Goal: Task Accomplishment & Management: Manage account settings

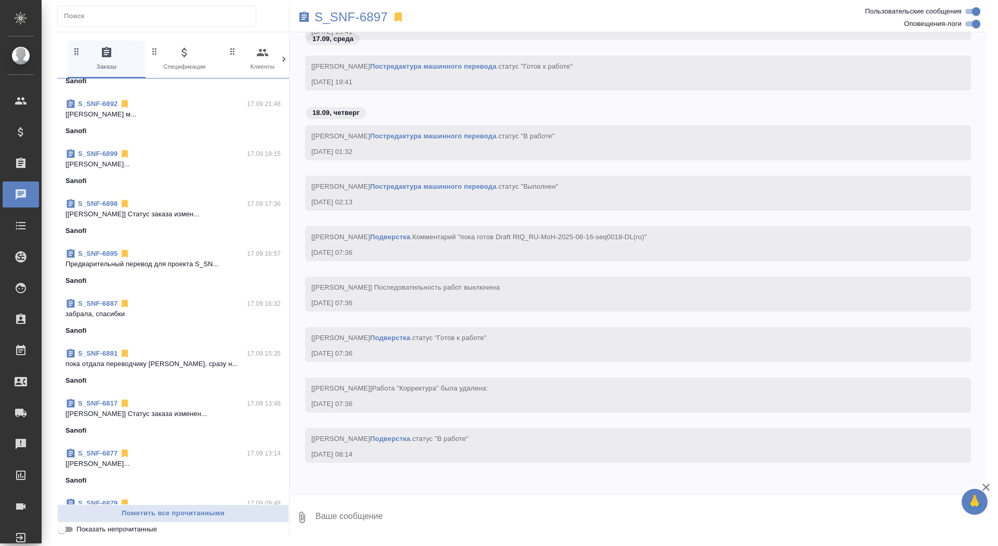
scroll to position [407, 0]
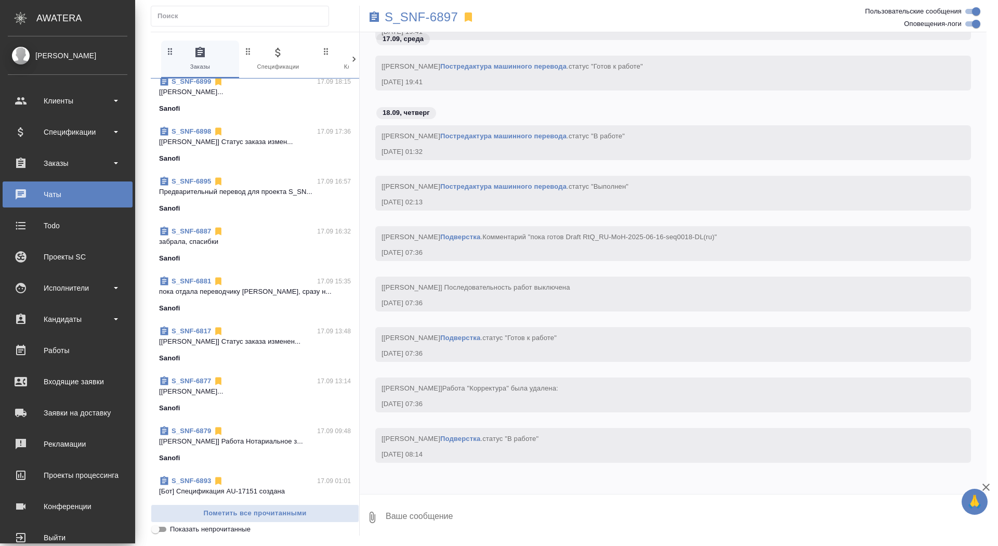
click at [30, 148] on ul "Клиенты Спецификации Заказы 0 Чаты Todo Проекты SC Исполнители Кандидаты Работы…" at bounding box center [67, 317] width 135 height 468
click at [30, 169] on div "Заказы" at bounding box center [68, 163] width 120 height 16
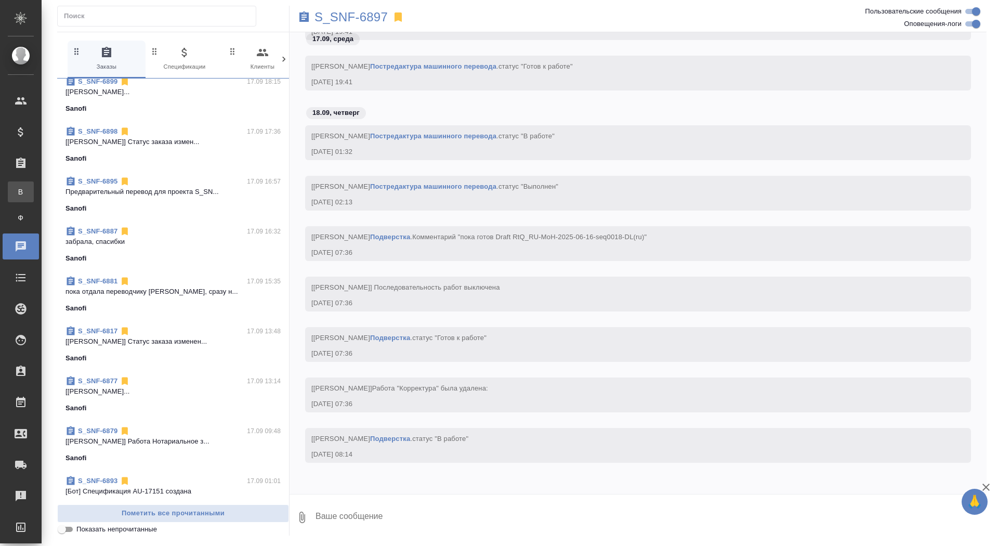
click at [16, 189] on div "Все заказы" at bounding box center [8, 192] width 16 height 10
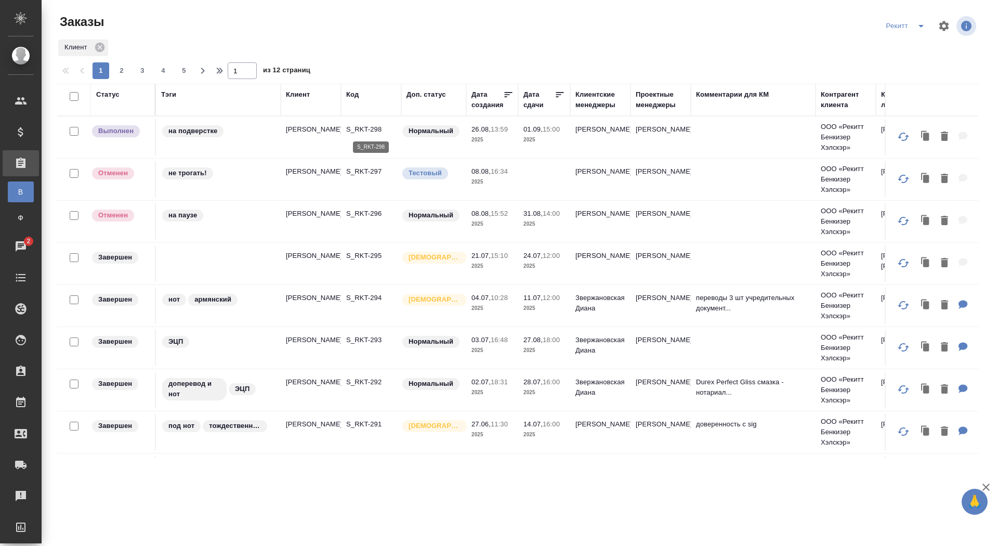
click at [366, 132] on p "S_RKT-298" at bounding box center [371, 129] width 50 height 10
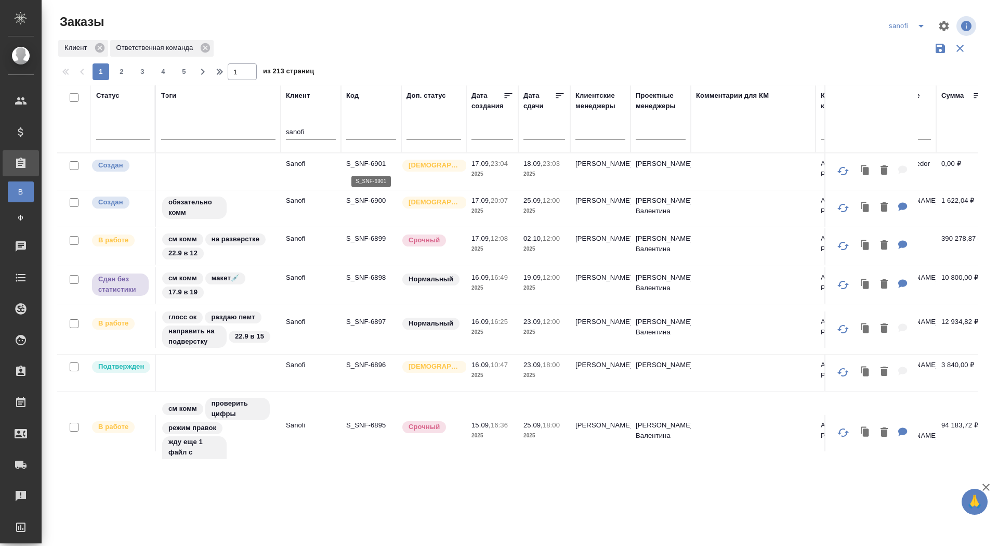
click at [369, 163] on p "S_SNF-6901" at bounding box center [371, 163] width 50 height 10
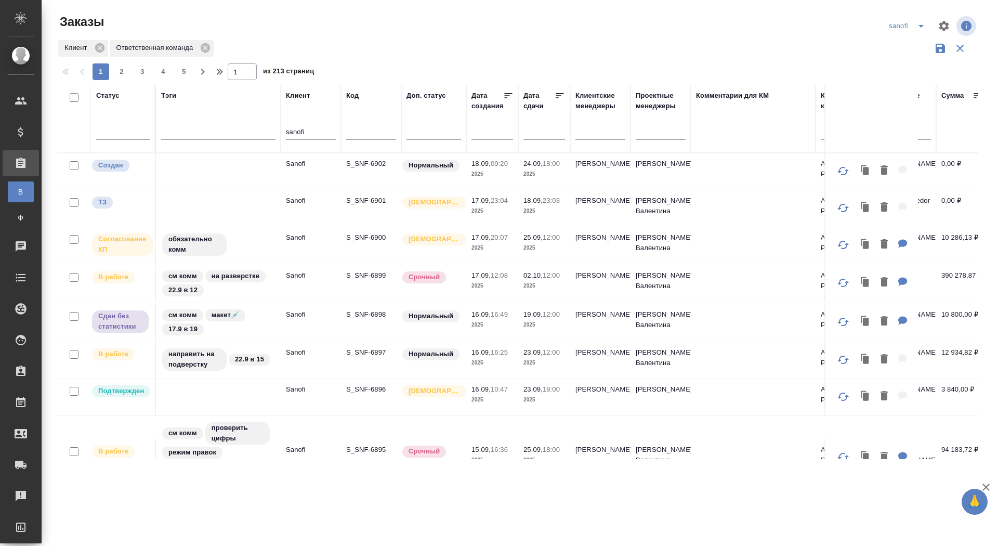
click at [373, 159] on p "S_SNF-6902" at bounding box center [371, 163] width 50 height 10
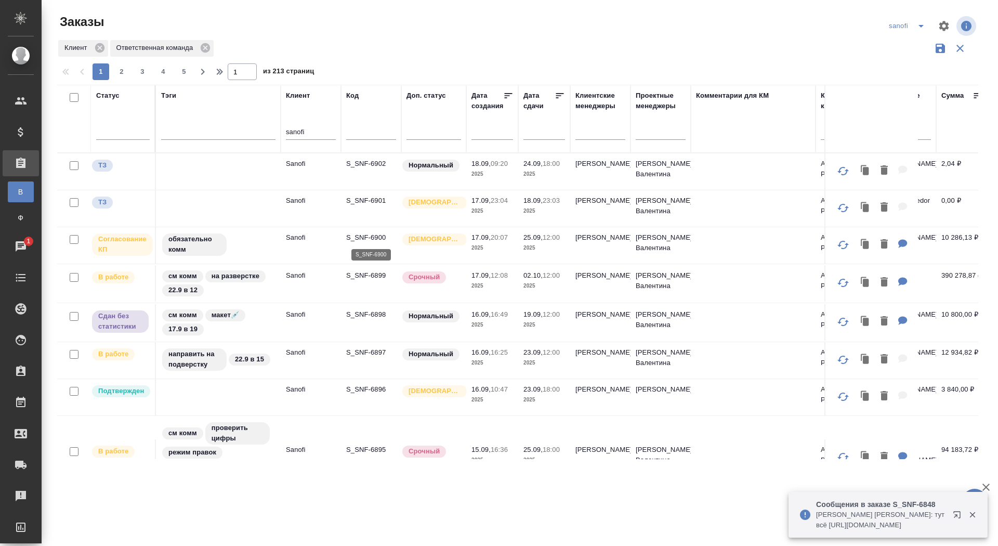
click at [376, 237] on p "S_SNF-6900" at bounding box center [371, 237] width 50 height 10
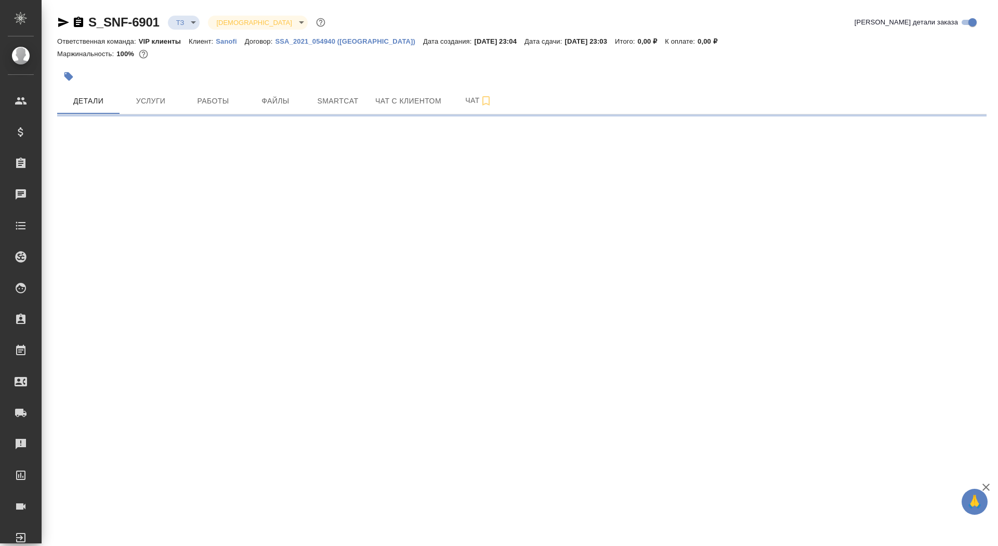
select select "RU"
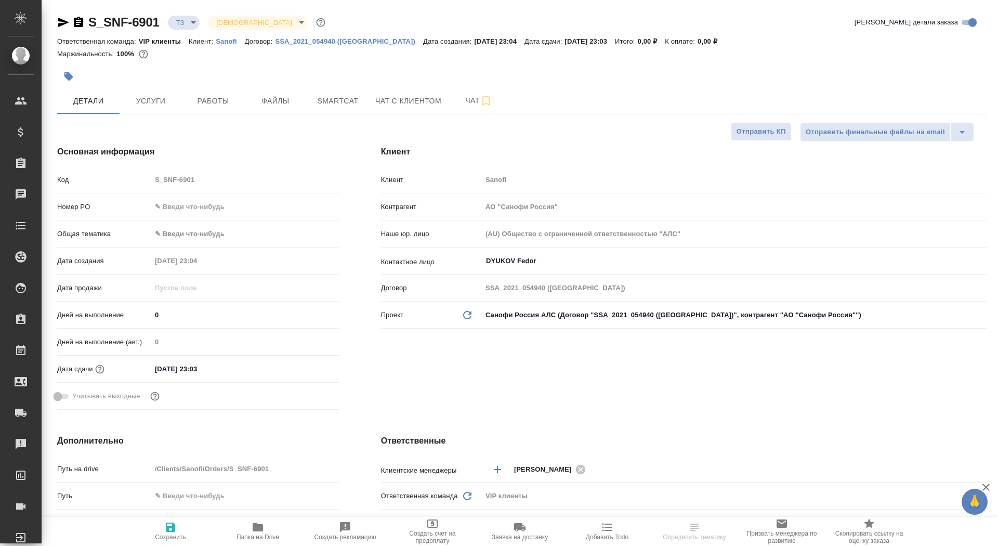
type textarea "x"
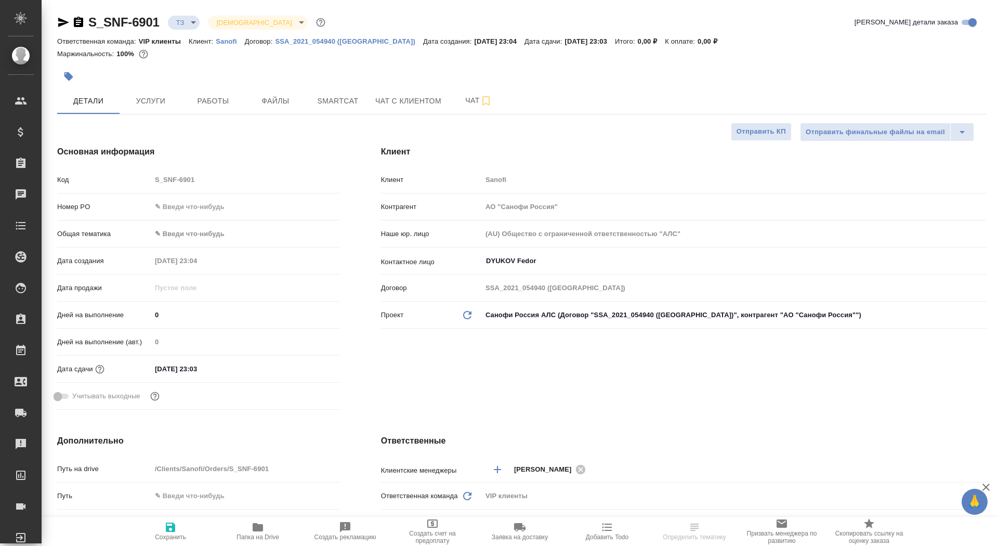
type textarea "x"
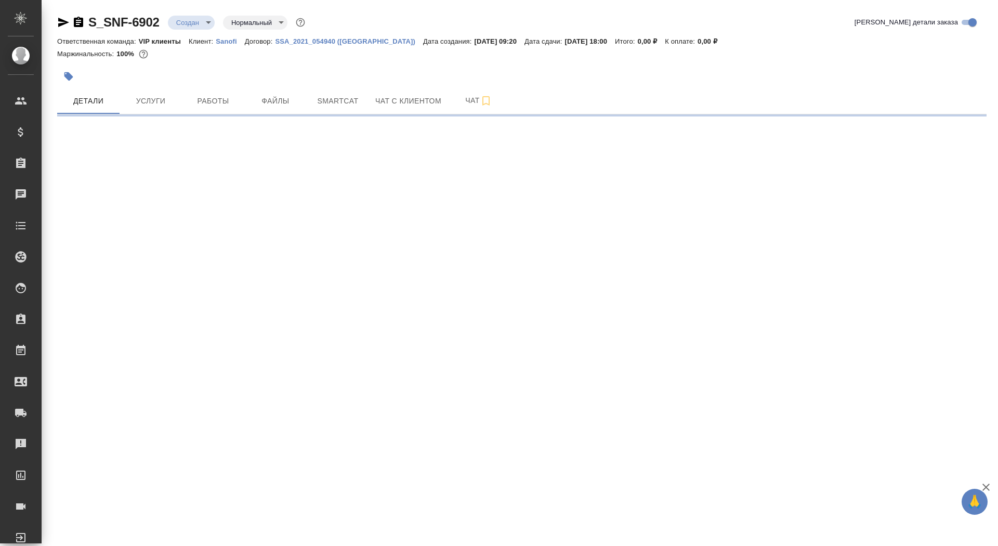
select select "RU"
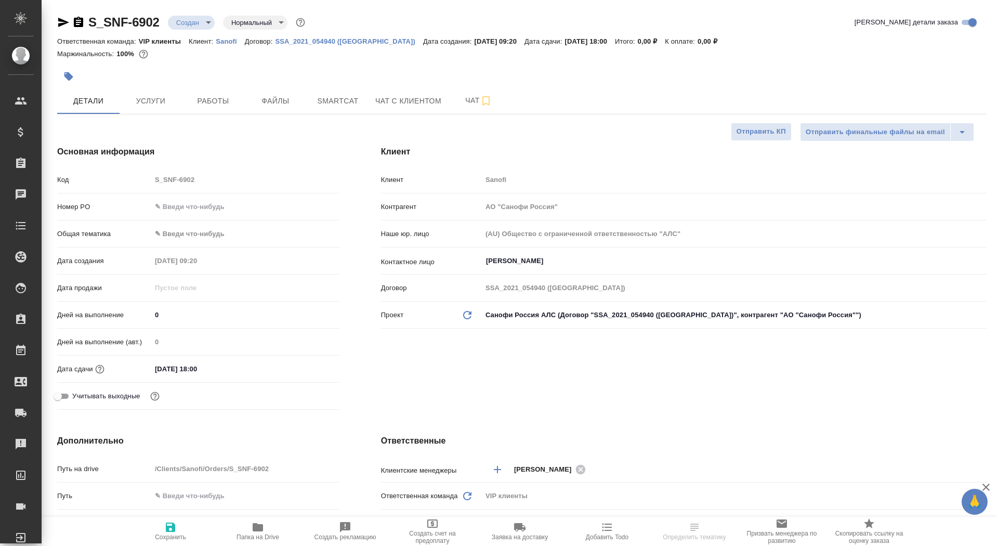
type textarea "x"
drag, startPoint x: 165, startPoint y: 319, endPoint x: 136, endPoint y: 317, distance: 28.6
click at [136, 317] on div "Дней на выполнение 0" at bounding box center [198, 315] width 282 height 18
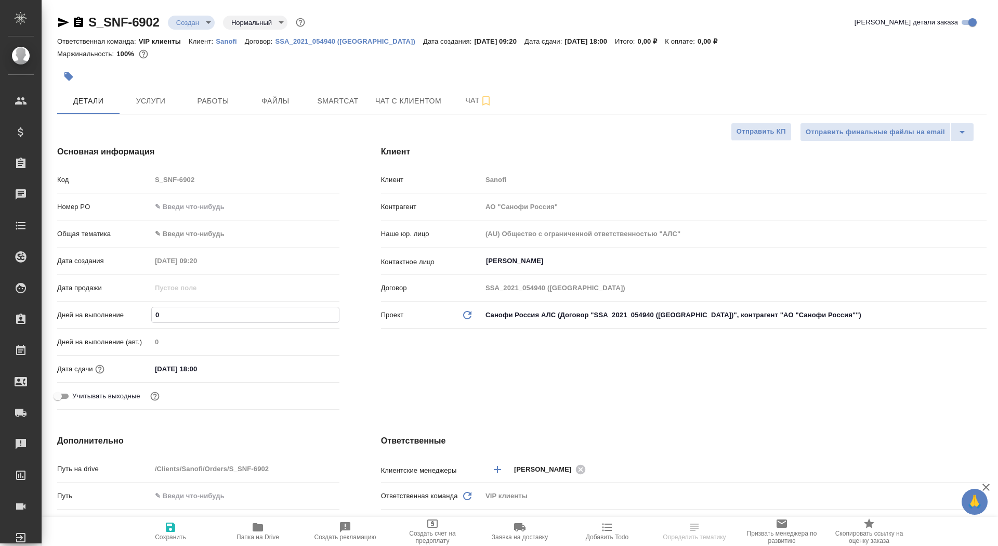
type input "6"
type textarea "x"
type input "6"
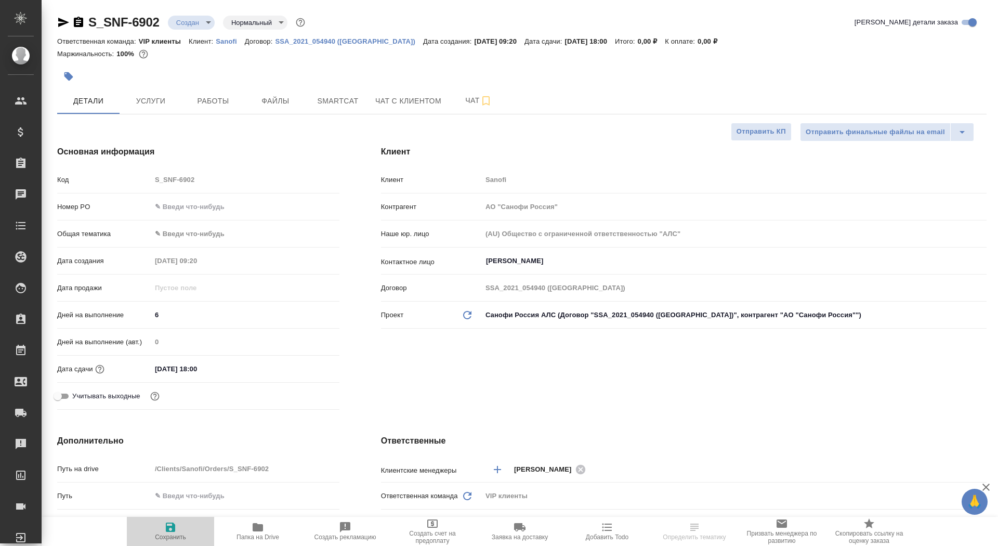
click at [166, 541] on button "Сохранить" at bounding box center [170, 531] width 87 height 29
type textarea "x"
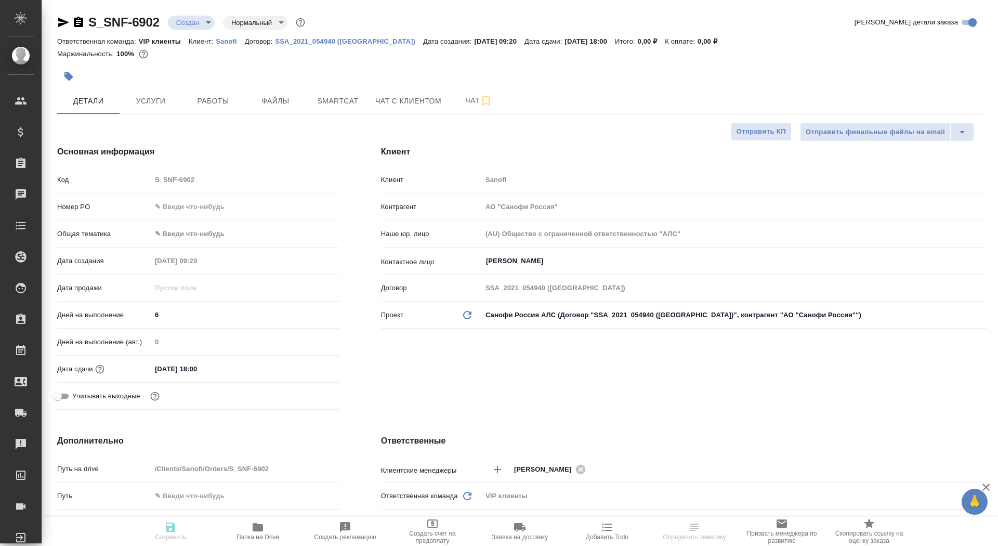
type textarea "x"
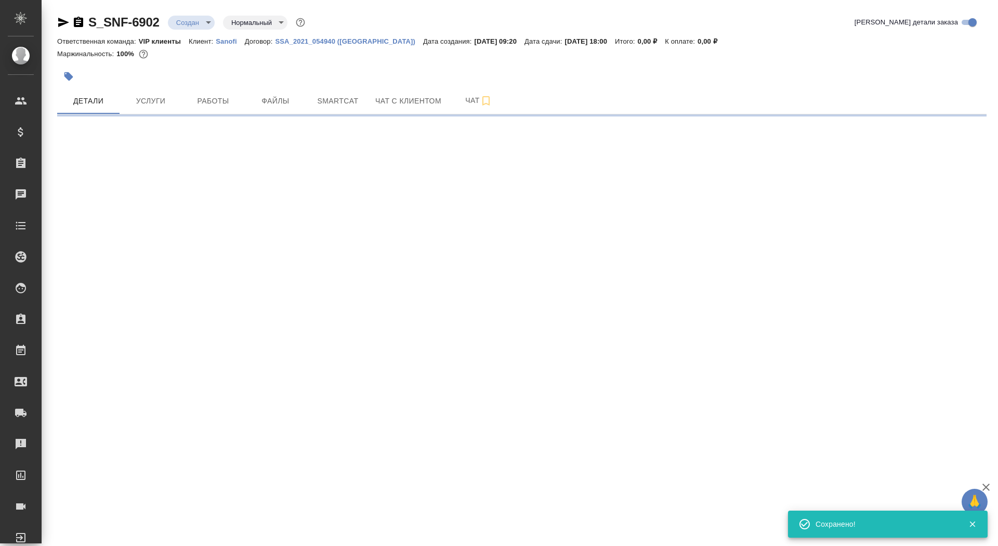
select select "RU"
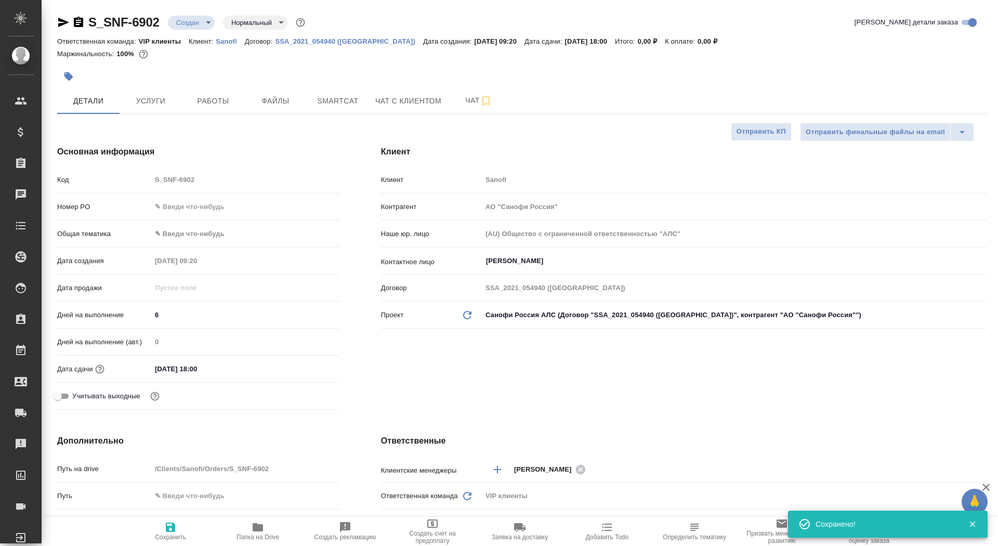
type textarea "x"
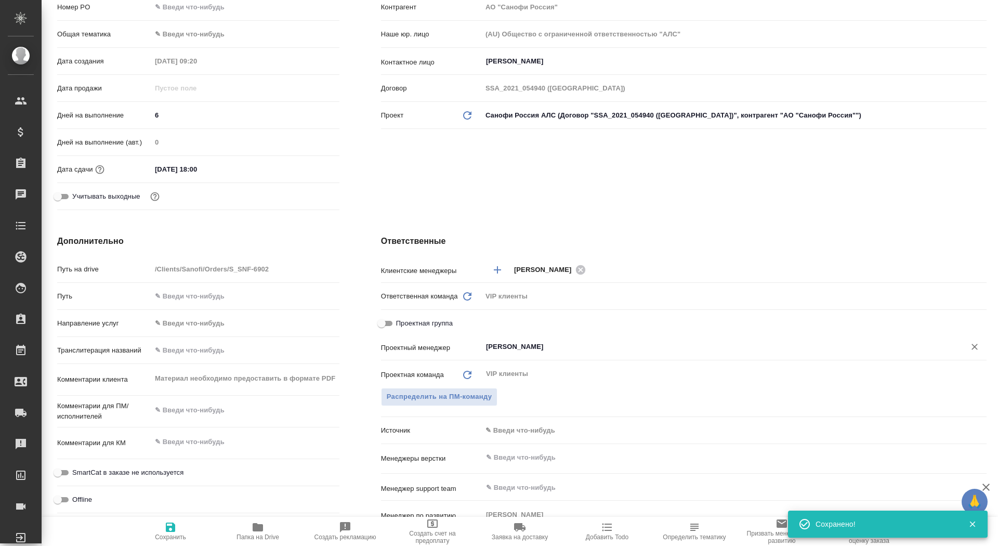
click at [511, 337] on div "Сайдашева Диляра ​" at bounding box center [734, 346] width 505 height 19
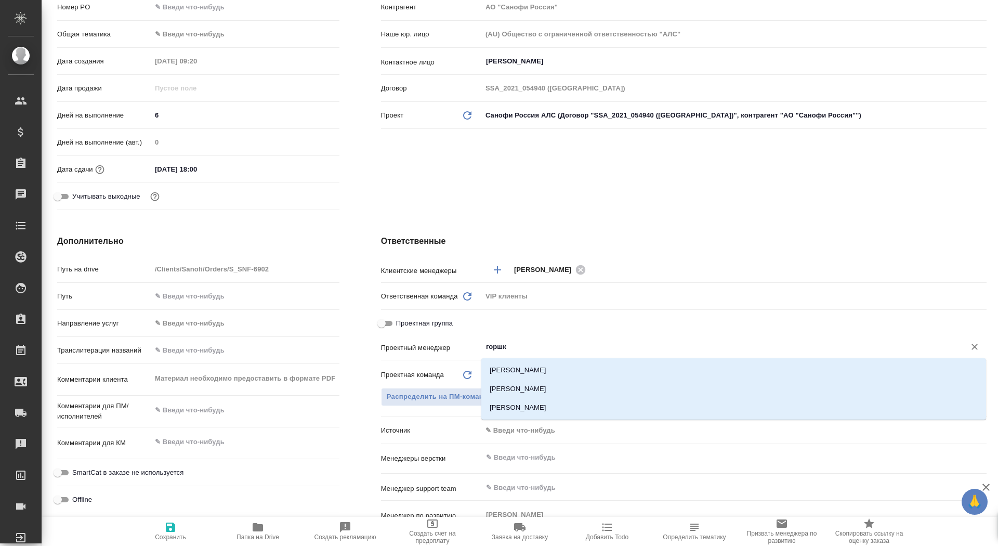
type input "горшко"
click at [566, 382] on li "[PERSON_NAME]" at bounding box center [733, 388] width 505 height 19
type textarea "x"
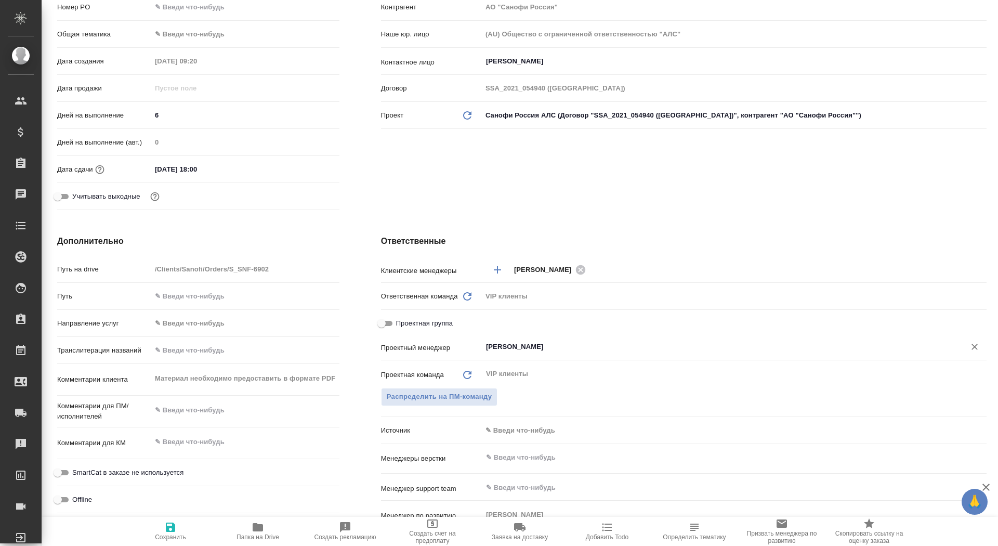
type input "[PERSON_NAME]"
click at [173, 538] on span "Сохранить" at bounding box center [170, 536] width 31 height 7
type textarea "x"
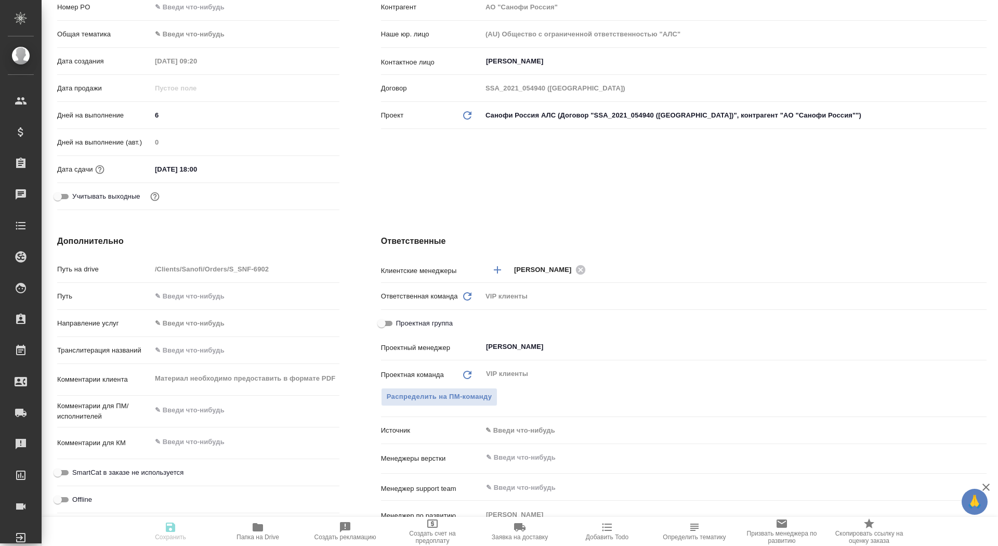
type textarea "x"
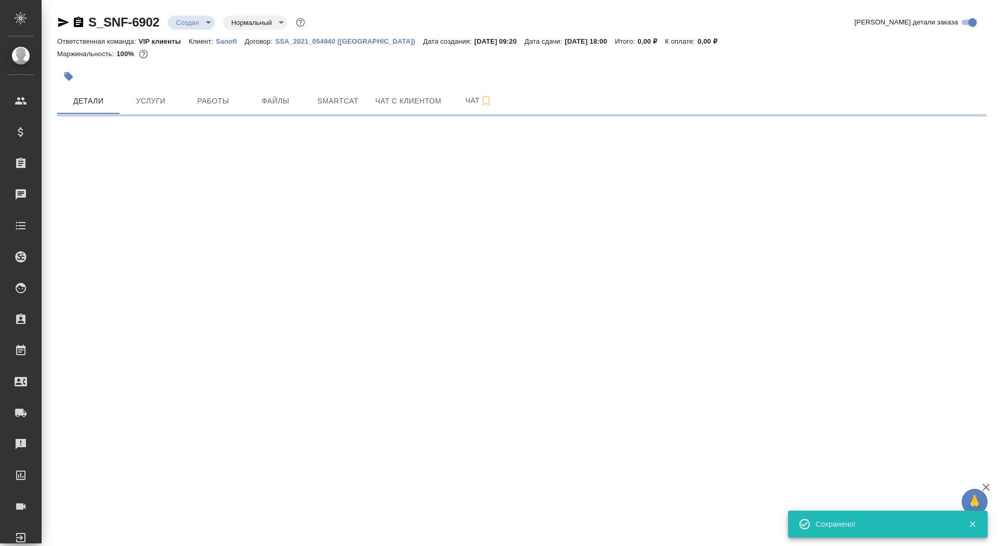
scroll to position [0, 0]
select select "RU"
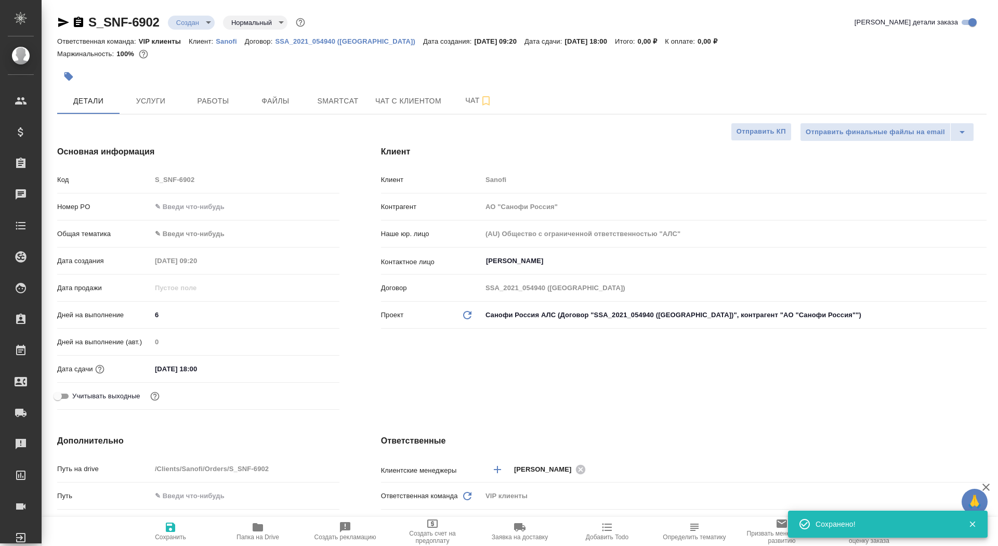
type textarea "x"
click at [264, 545] on button "Папка на Drive" at bounding box center [257, 531] width 87 height 29
type textarea "x"
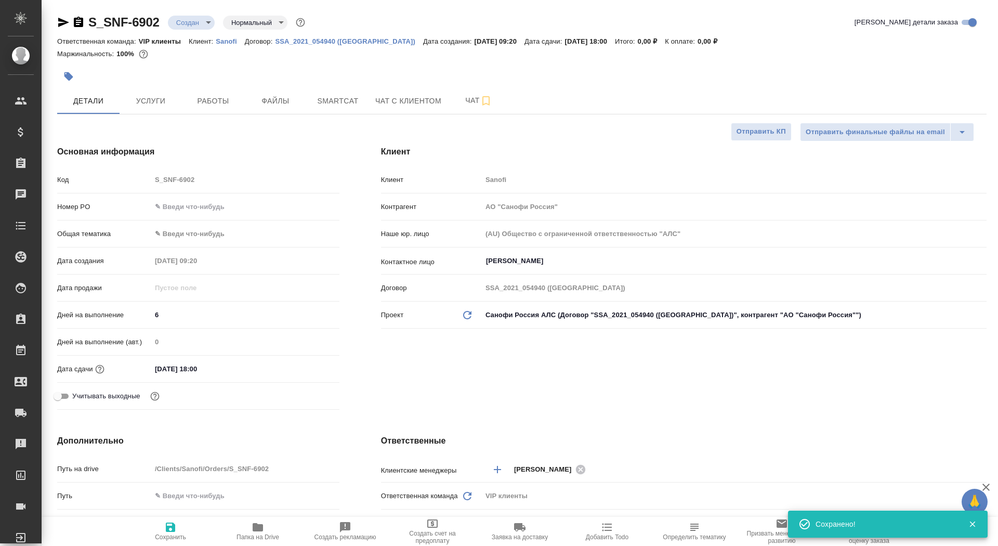
type textarea "x"
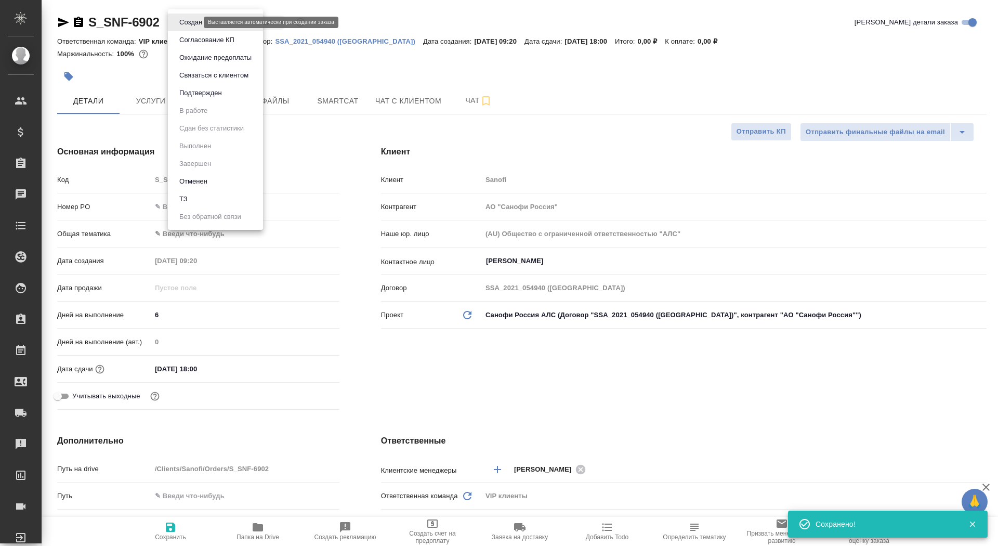
click at [194, 21] on body "🙏 .cls-1 fill:#fff; AWATERA Saydasheva Dilyara Клиенты Спецификации Заказы 0 Ча…" at bounding box center [499, 273] width 998 height 546
click at [228, 198] on li "ТЗ" at bounding box center [215, 199] width 95 height 18
type textarea "x"
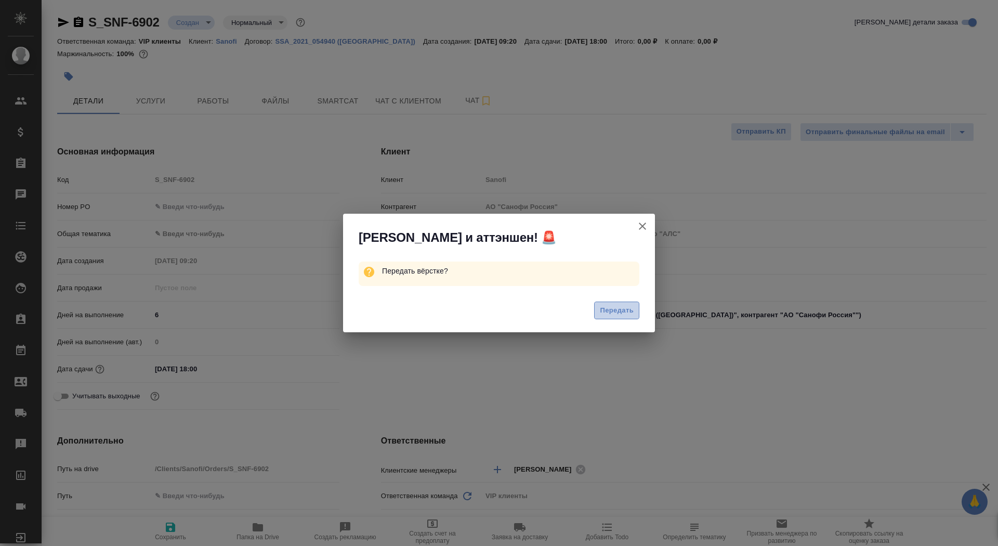
click at [617, 301] on button "Передать" at bounding box center [616, 310] width 45 height 18
type textarea "x"
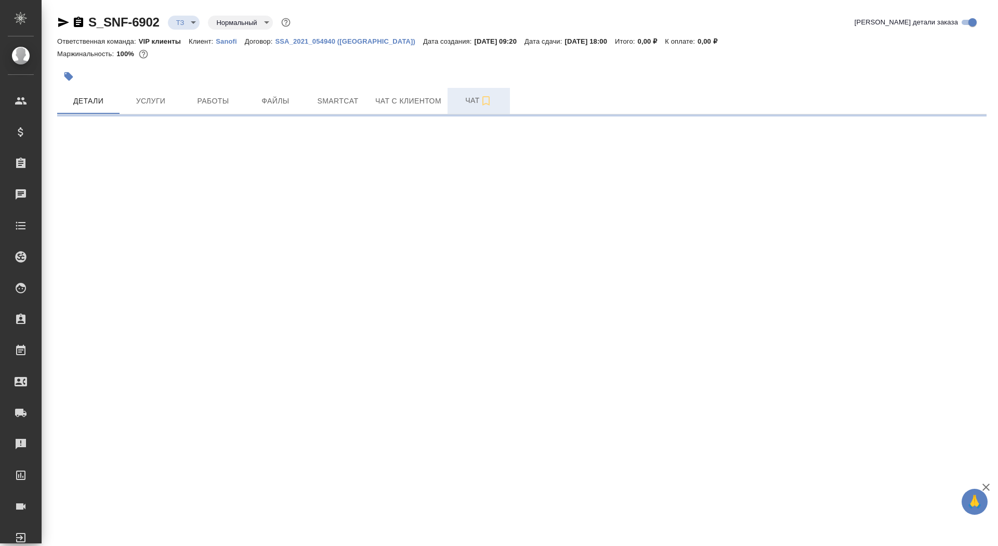
click at [462, 96] on span "Чат" at bounding box center [479, 100] width 50 height 13
select select "RU"
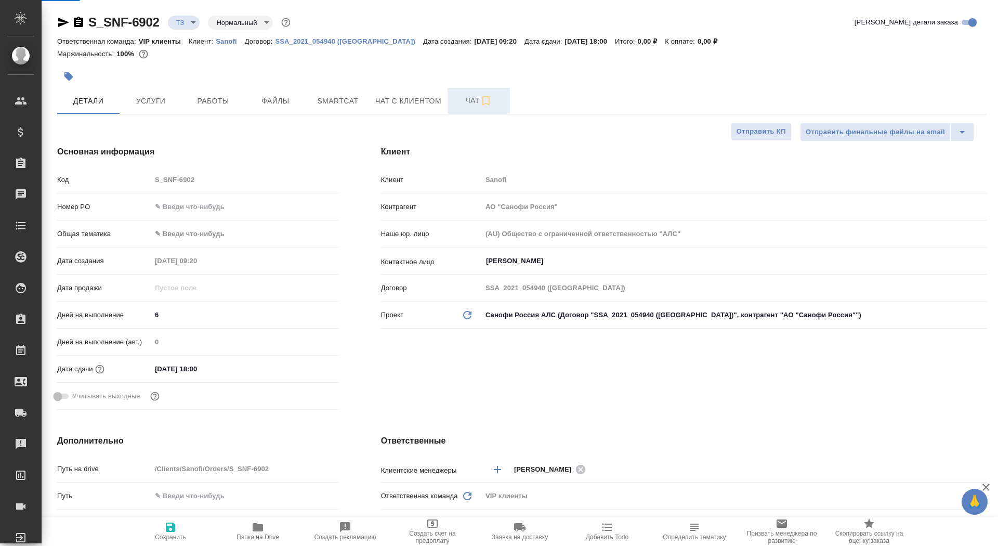
type textarea "x"
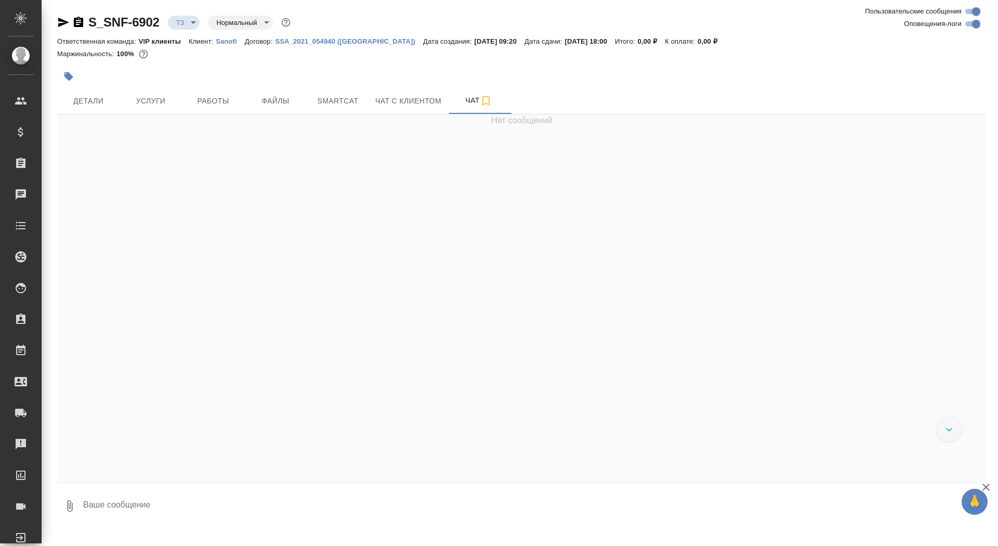
scroll to position [121, 0]
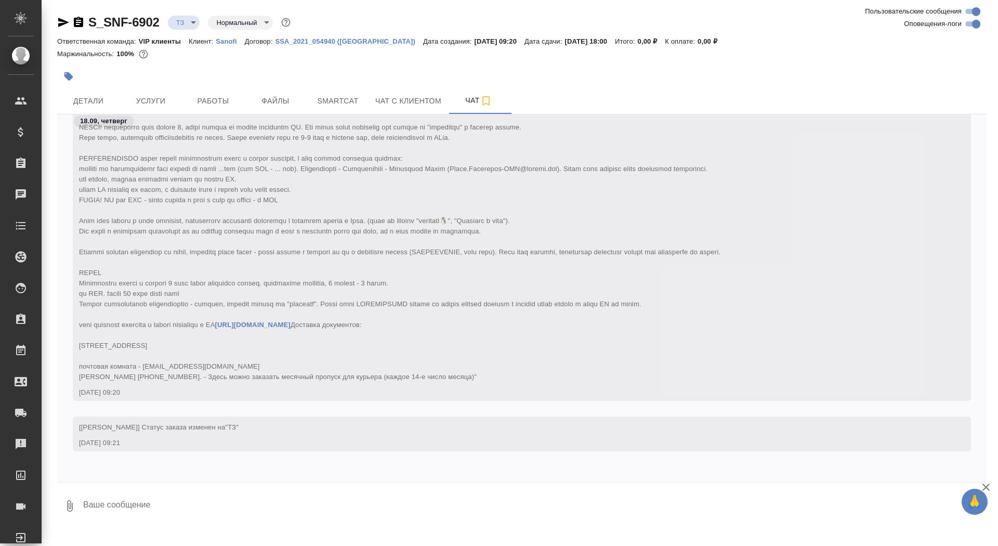
click at [249, 508] on textarea at bounding box center [534, 505] width 904 height 35
type textarea "версточка, сдаться надо в пдф"
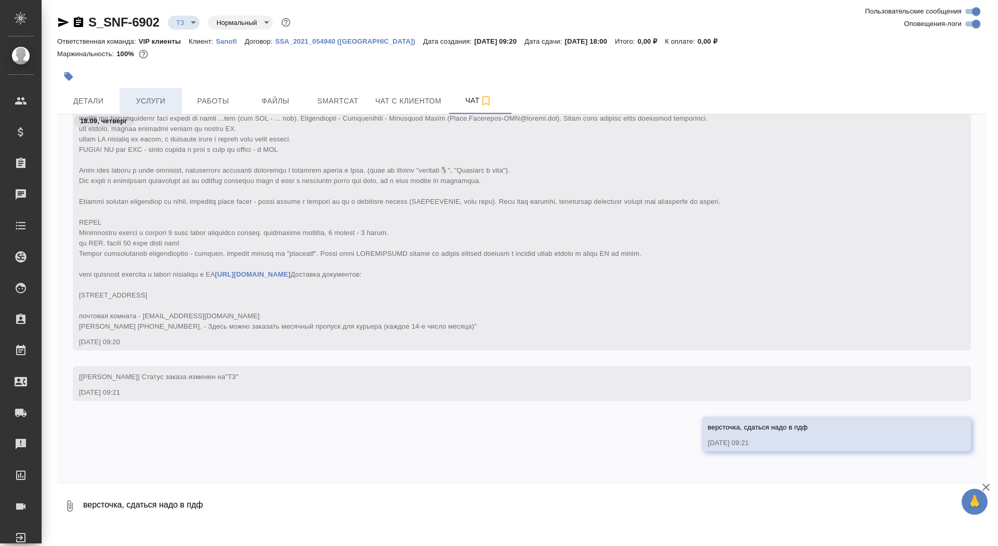
click at [147, 99] on span "Услуги" at bounding box center [151, 101] width 50 height 13
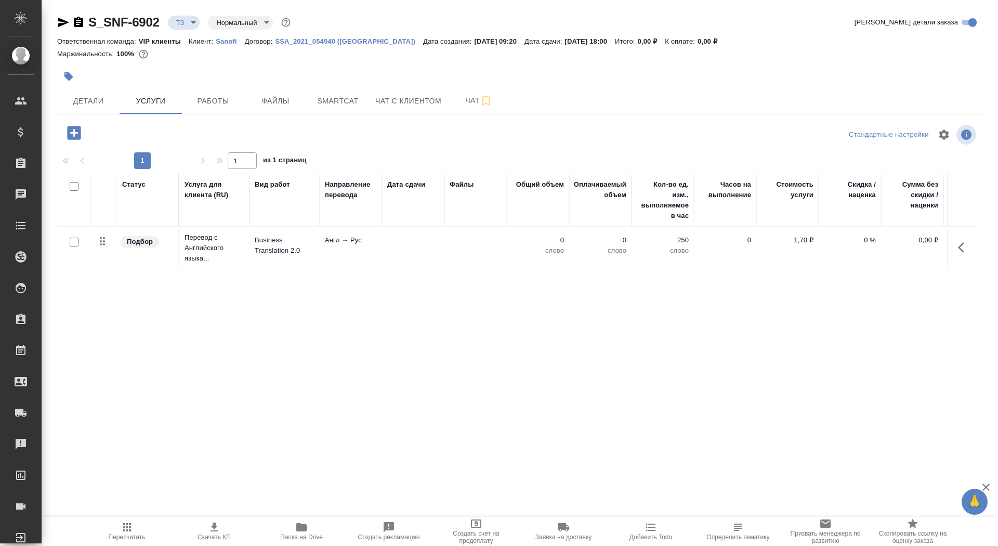
click at [277, 236] on p "Business Translation 2.0" at bounding box center [285, 245] width 60 height 21
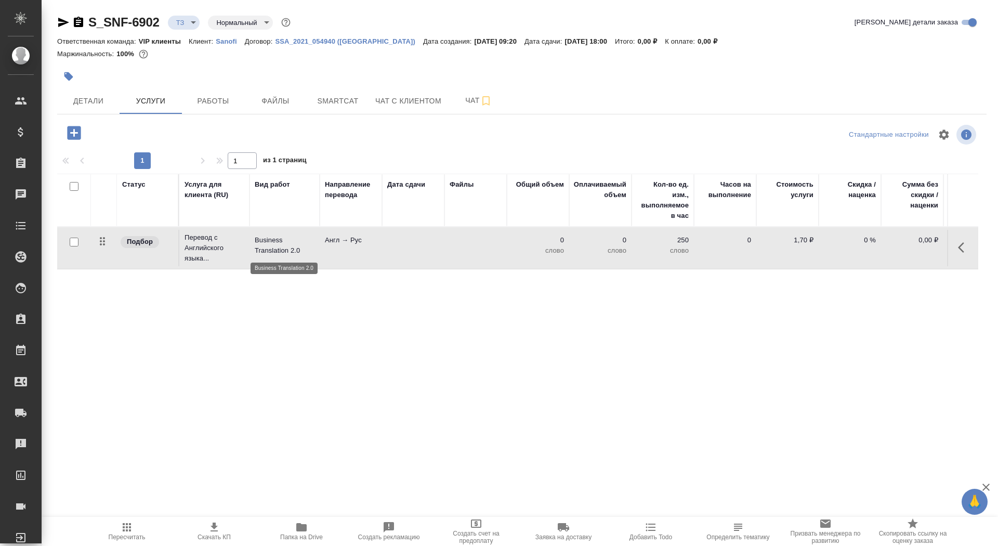
click at [277, 236] on p "Business Translation 2.0" at bounding box center [285, 245] width 60 height 21
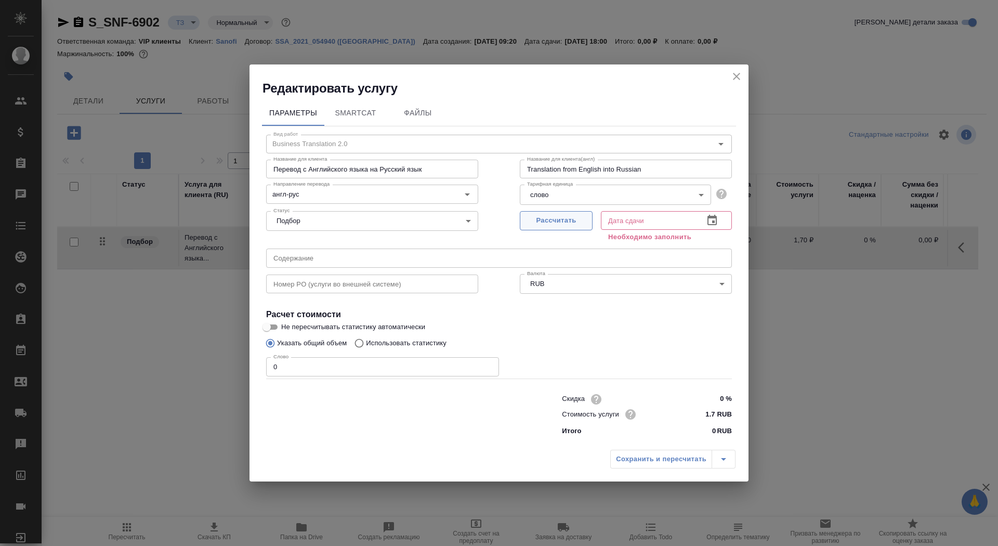
click at [584, 216] on span "Рассчитать" at bounding box center [555, 221] width 61 height 12
type input "24.09.2025 18:00"
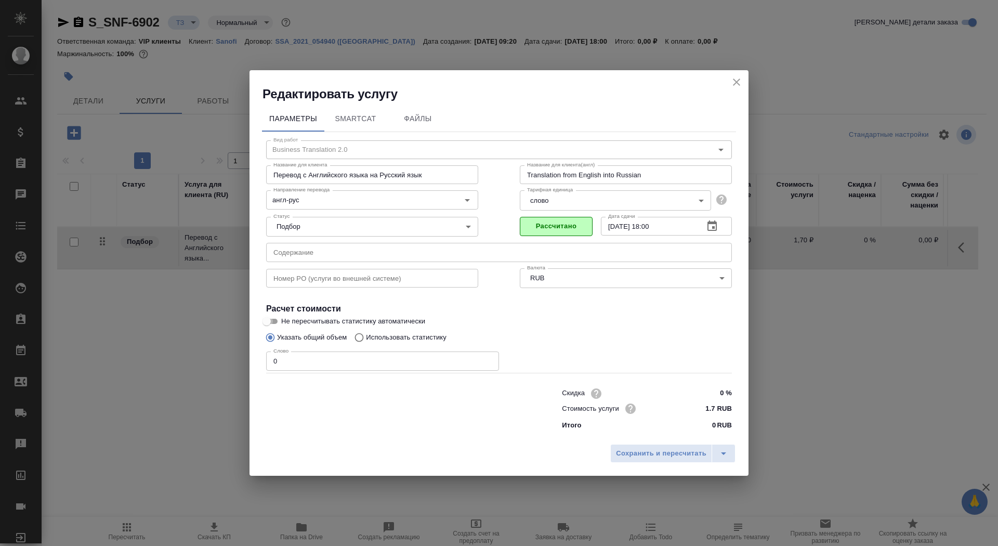
click at [272, 323] on input "Не пересчитывать статистику автоматически" at bounding box center [266, 321] width 37 height 12
checkbox input "true"
click at [307, 346] on label "Указать общий объем" at bounding box center [303, 337] width 86 height 20
click at [277, 346] on input "Указать общий объем" at bounding box center [268, 337] width 17 height 20
click at [312, 357] on input "0" at bounding box center [382, 360] width 233 height 19
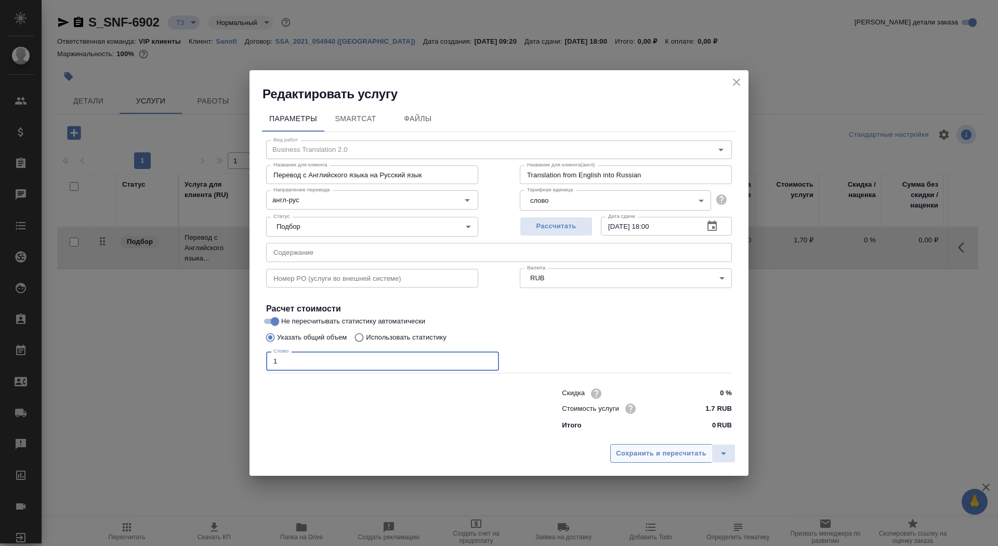
type input "1"
click at [631, 461] on button "Сохранить и пересчитать" at bounding box center [661, 453] width 102 height 19
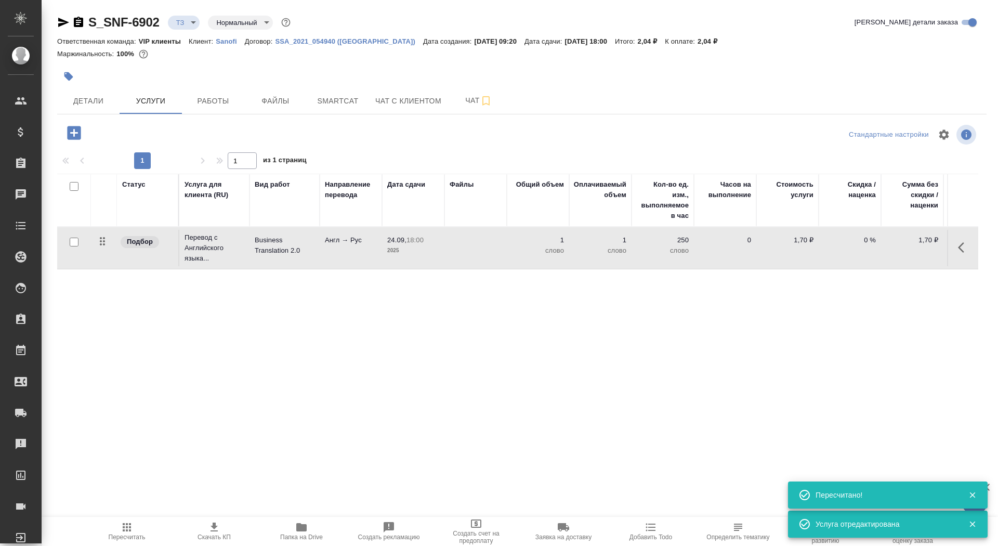
click at [358, 247] on td "Англ → Рус" at bounding box center [351, 248] width 62 height 36
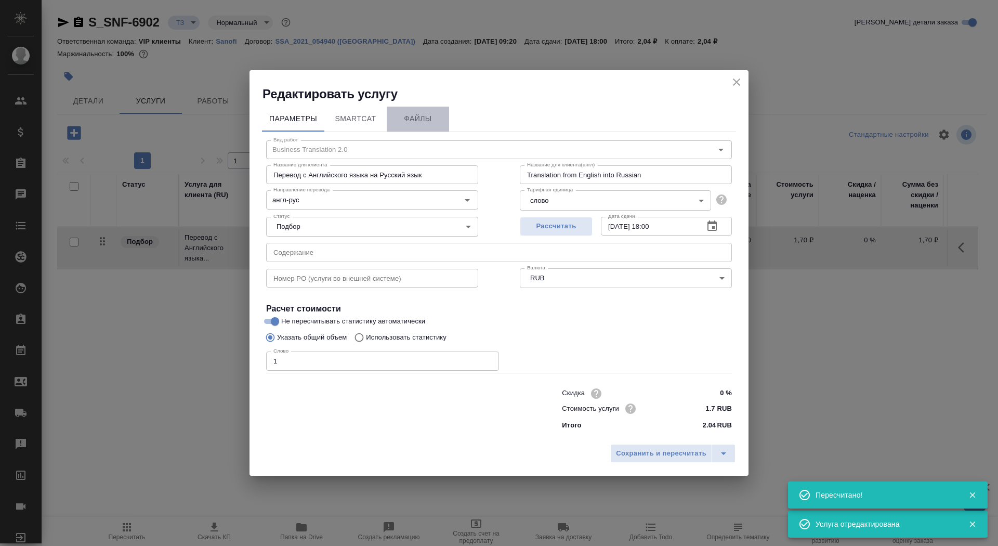
click at [409, 121] on span "Файлы" at bounding box center [418, 118] width 50 height 13
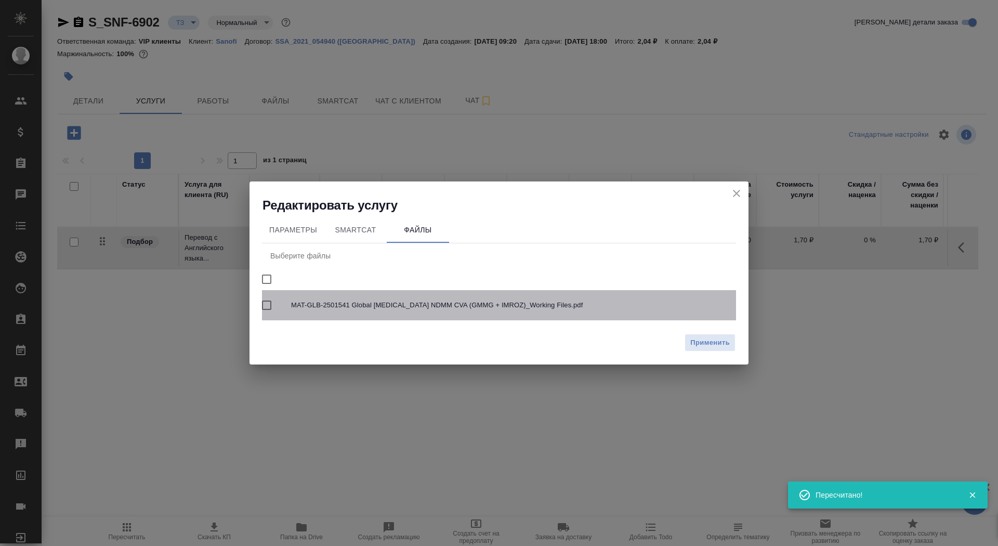
click at [327, 305] on span "MAT-GLB-2501541 Global SARCLISA NDMM CVA (GMMG + IMROZ)_Working Files.pdf" at bounding box center [509, 305] width 436 height 10
checkbox input "true"
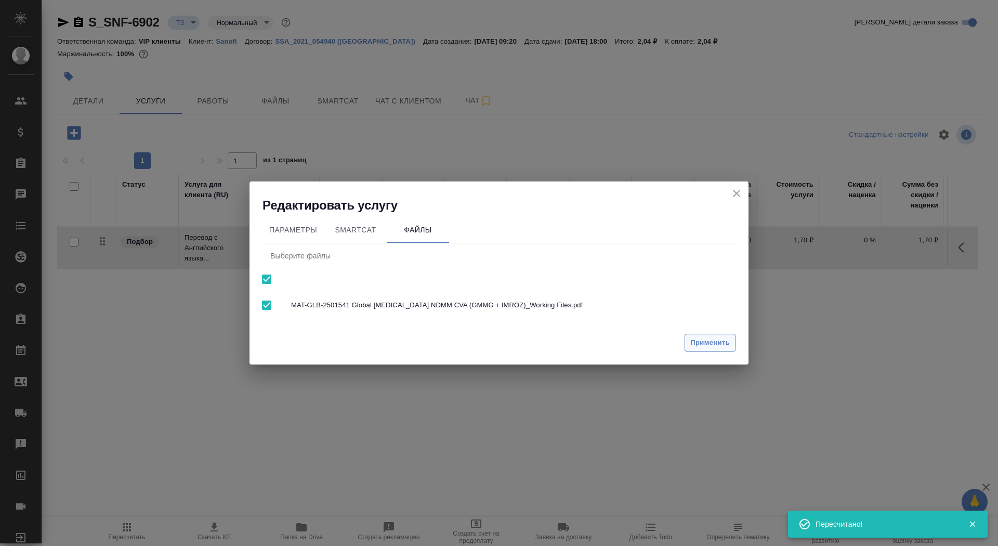
click at [723, 334] on button "Применить" at bounding box center [709, 343] width 51 height 18
click at [737, 190] on icon "close" at bounding box center [736, 193] width 12 height 12
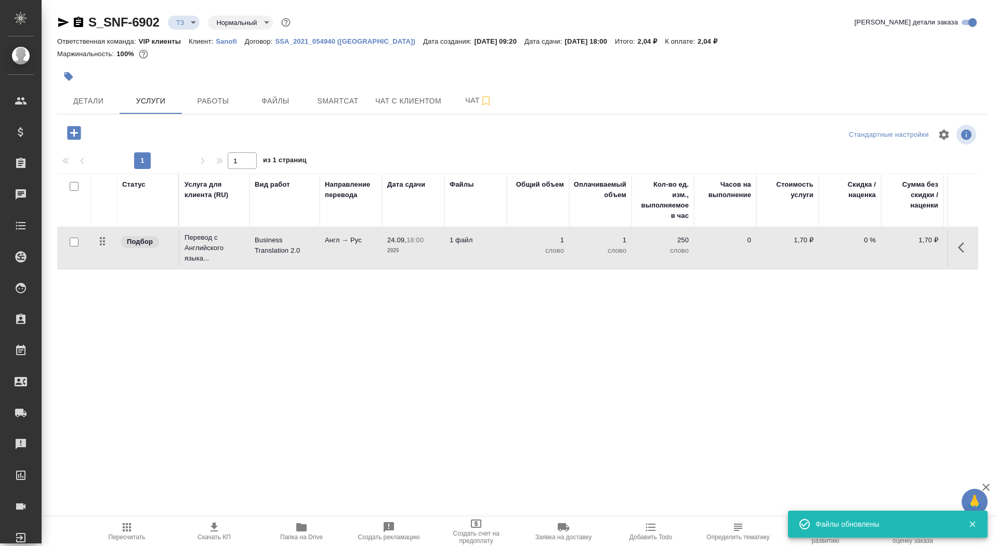
click at [72, 243] on input "checkbox" at bounding box center [74, 241] width 9 height 9
checkbox input "true"
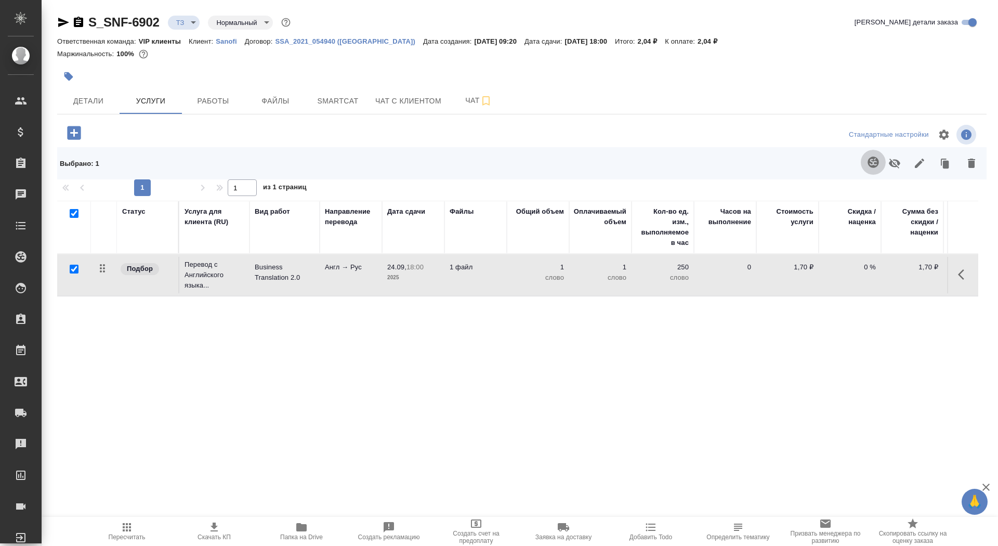
click at [873, 161] on icon "button" at bounding box center [873, 162] width 12 height 12
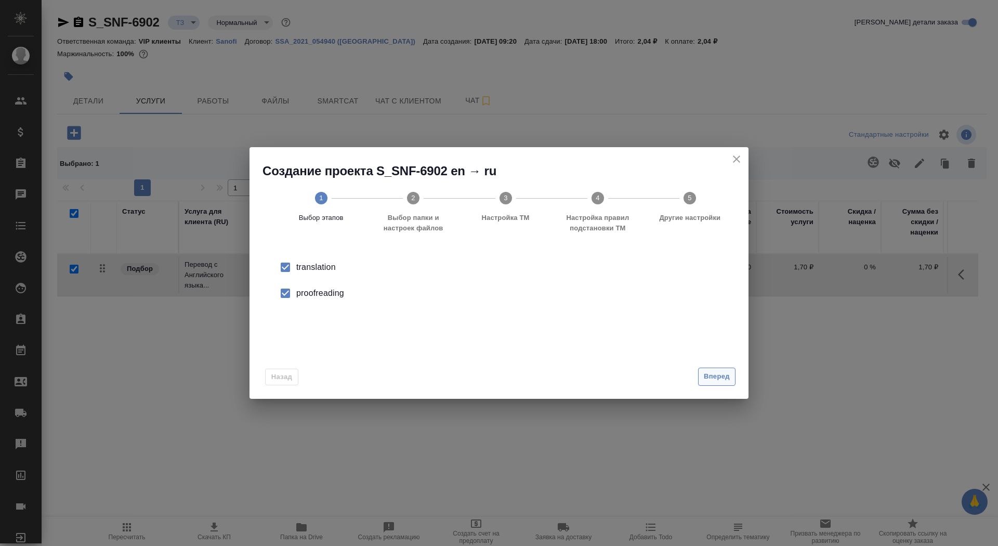
click at [712, 370] on button "Вперед" at bounding box center [716, 376] width 37 height 18
click at [621, 275] on input "Папка с файлами для перевода" at bounding box center [482, 273] width 432 height 12
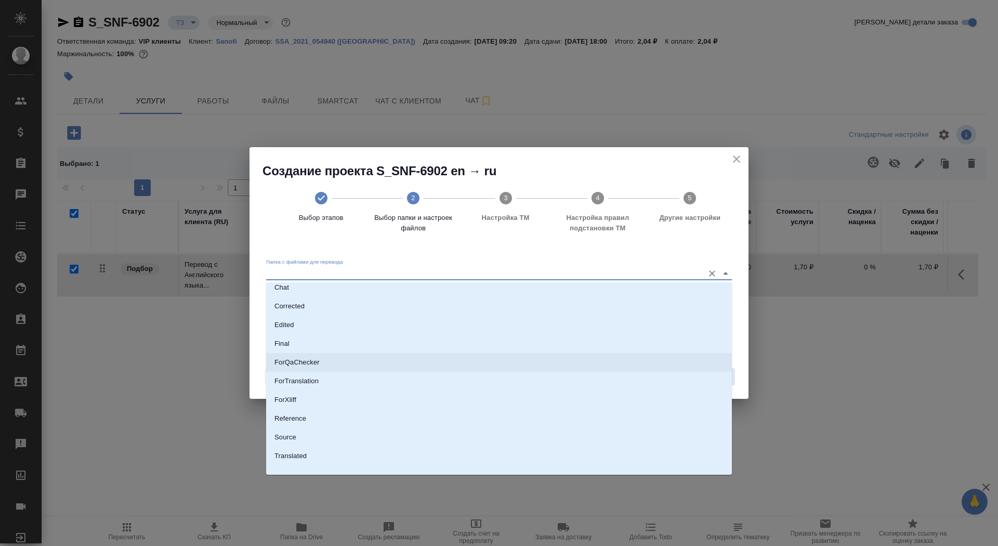
scroll to position [54, 0]
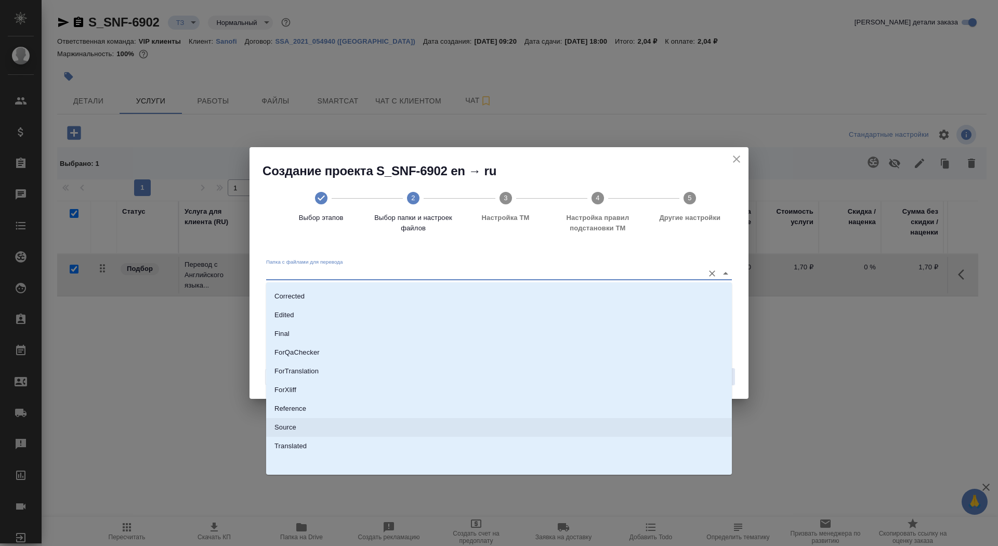
click at [592, 428] on li "Source" at bounding box center [499, 427] width 466 height 19
type input "Source"
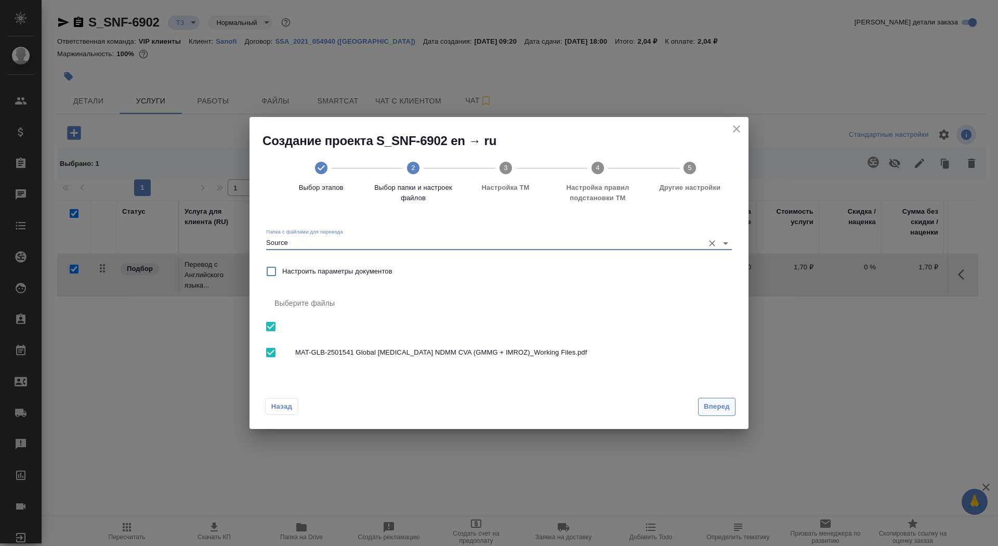
click at [700, 408] on button "Вперед" at bounding box center [716, 407] width 37 height 18
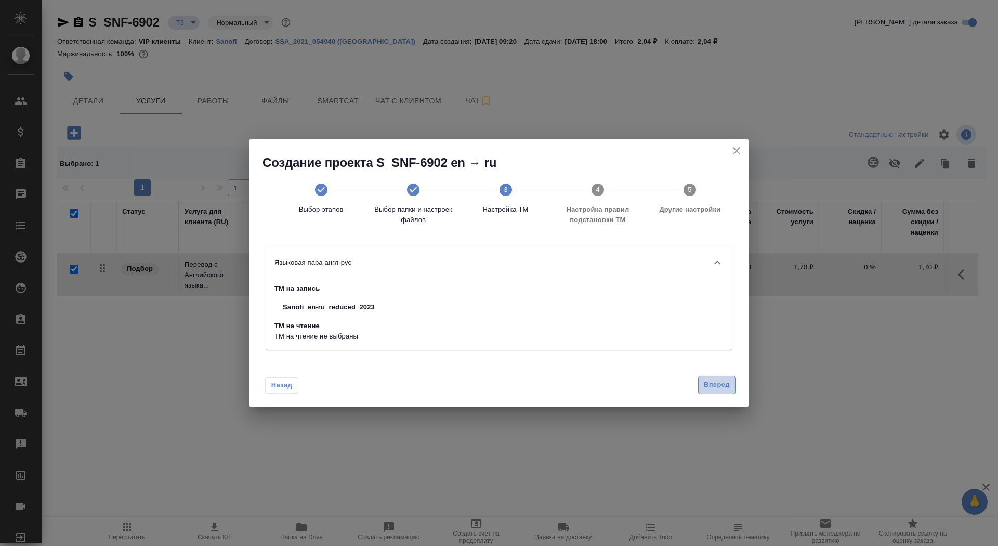
click at [733, 386] on button "Вперед" at bounding box center [716, 385] width 37 height 18
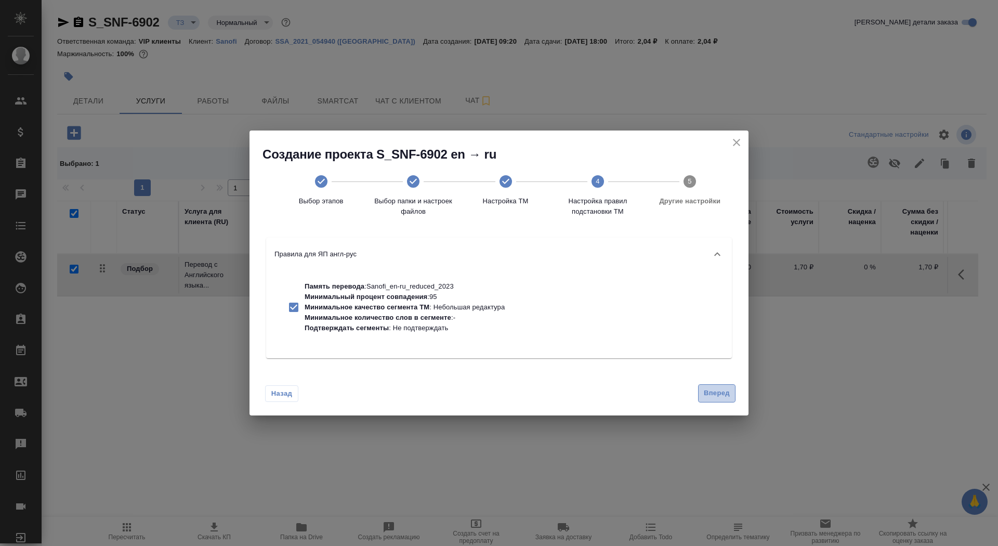
click at [728, 394] on span "Вперед" at bounding box center [717, 393] width 26 height 12
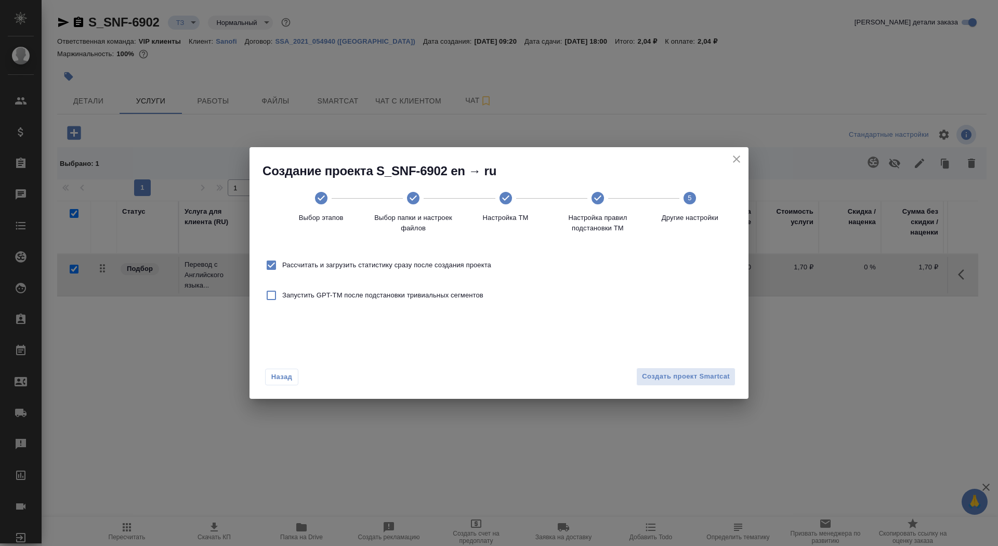
click at [712, 386] on div "Назад Создать проект Smartcat" at bounding box center [498, 374] width 499 height 49
click at [711, 384] on button "Создать проект Smartcat" at bounding box center [685, 376] width 99 height 18
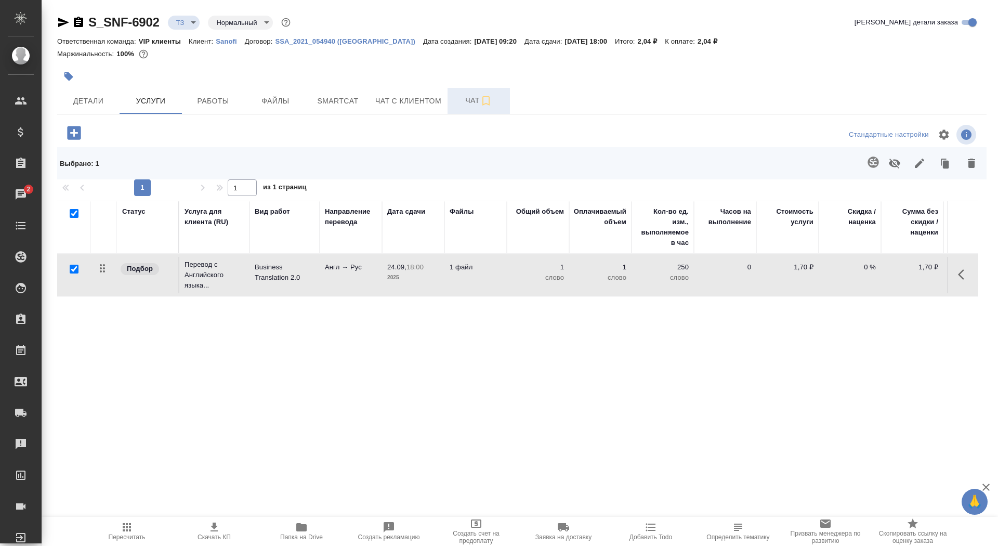
click at [462, 103] on span "Чат" at bounding box center [479, 100] width 50 height 13
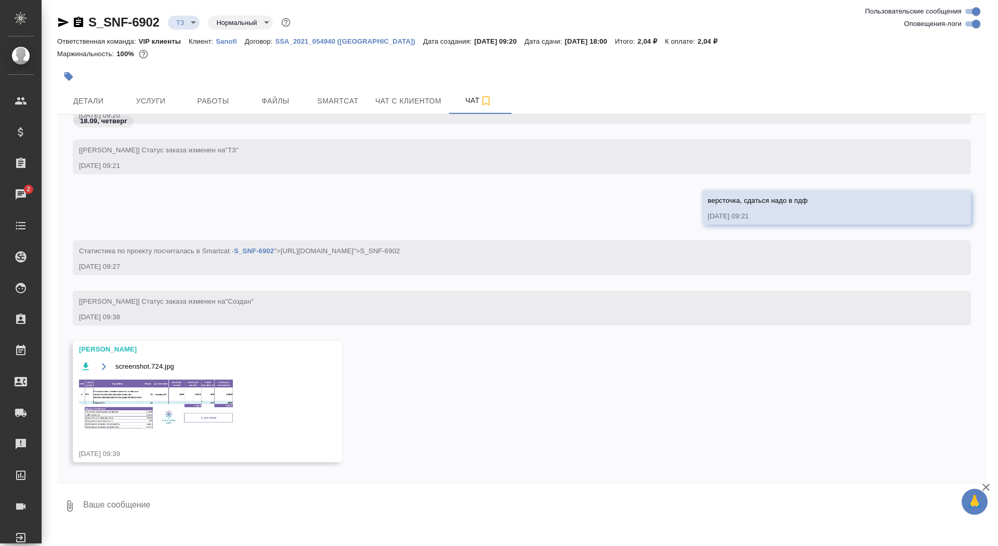
scroll to position [409, 0]
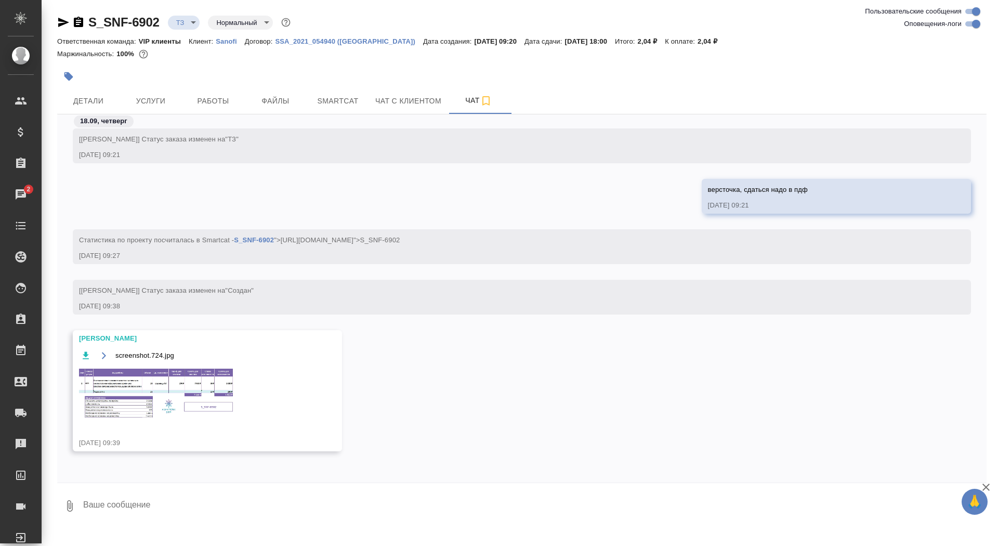
click at [163, 380] on img at bounding box center [157, 393] width 156 height 52
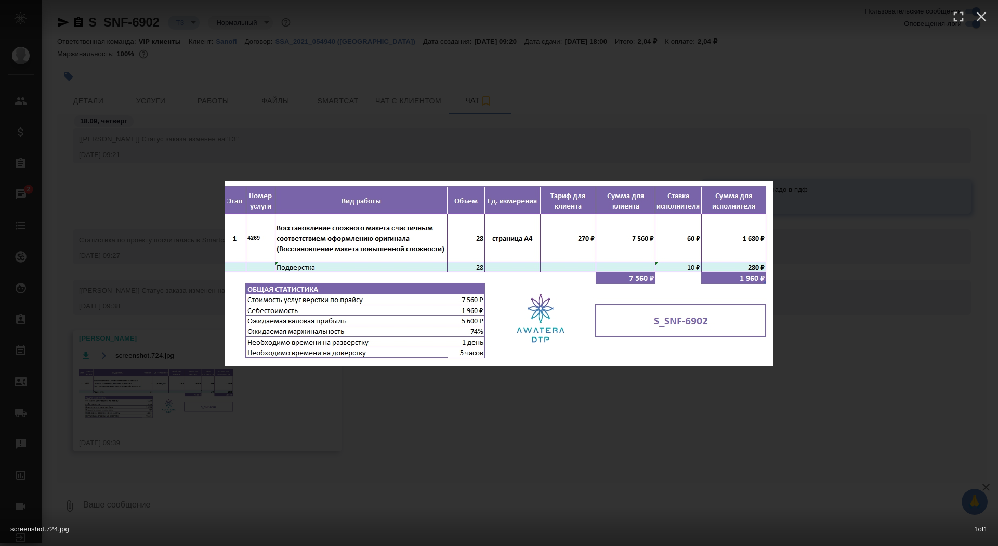
click at [160, 403] on div "screenshot.724.jpg 1 of 1" at bounding box center [499, 273] width 998 height 546
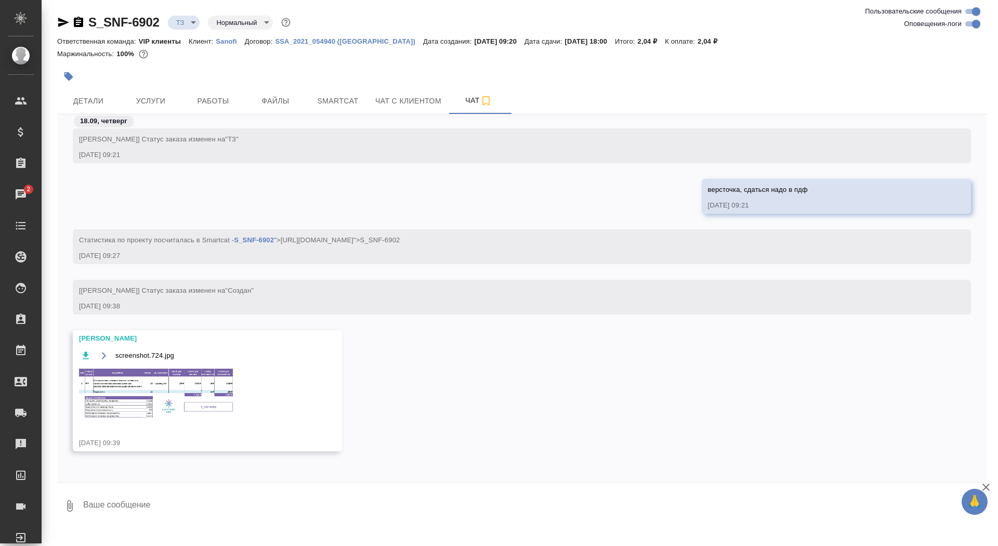
click at [155, 495] on textarea at bounding box center [534, 505] width 904 height 35
type textarea "спасибо"
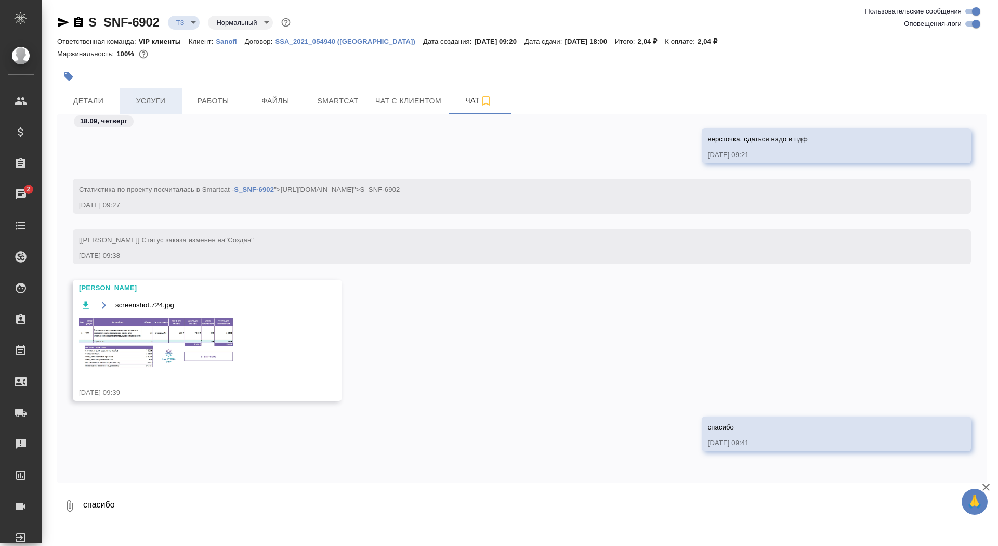
click at [150, 100] on span "Услуги" at bounding box center [151, 101] width 50 height 13
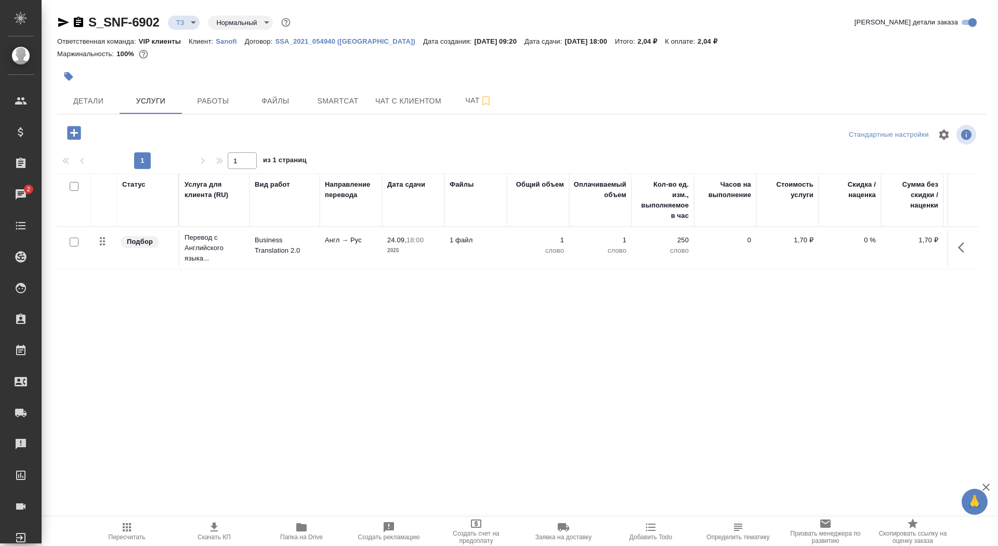
click at [78, 131] on icon "button" at bounding box center [74, 133] width 14 height 14
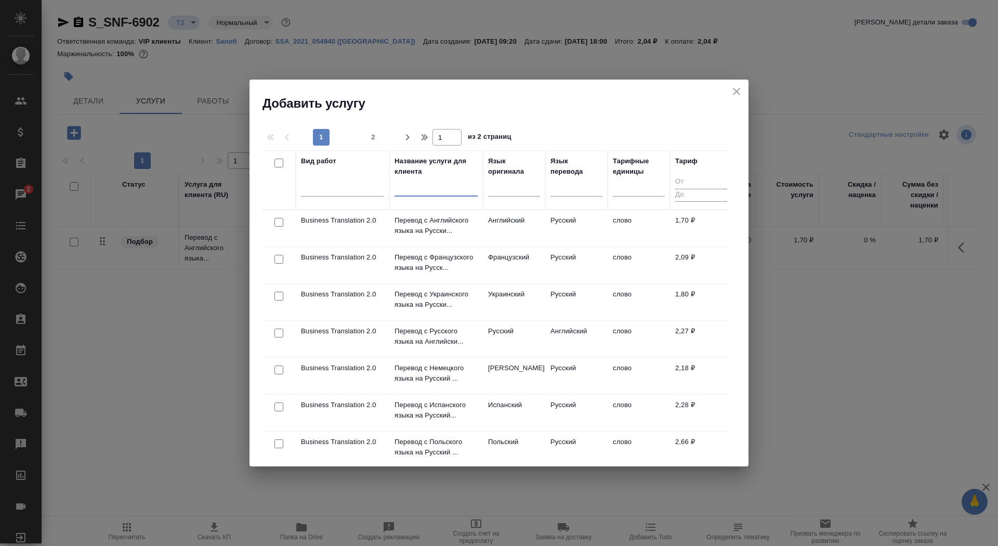
click at [417, 189] on input "text" at bounding box center [435, 189] width 83 height 13
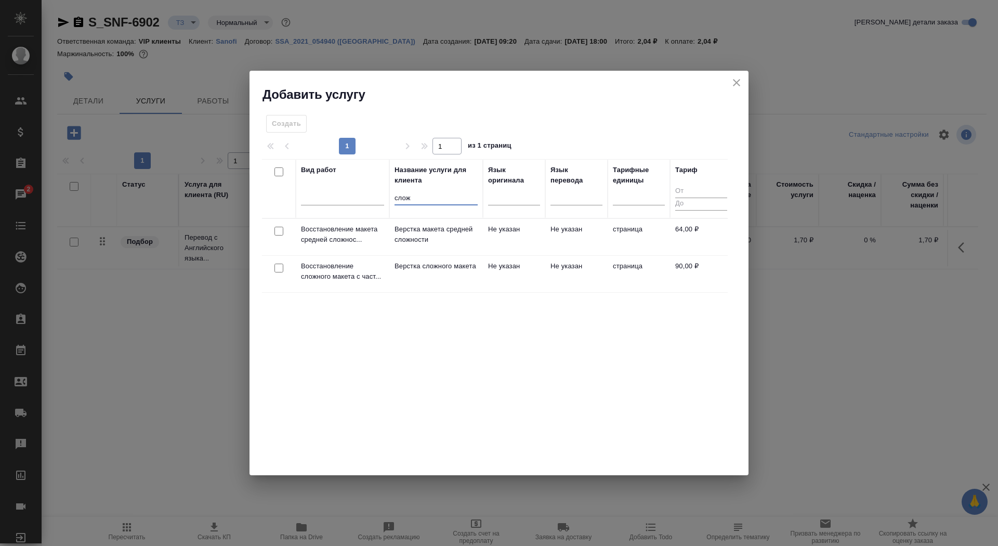
type input "слож"
click at [437, 271] on p "Верстка сложного макета" at bounding box center [435, 266] width 83 height 10
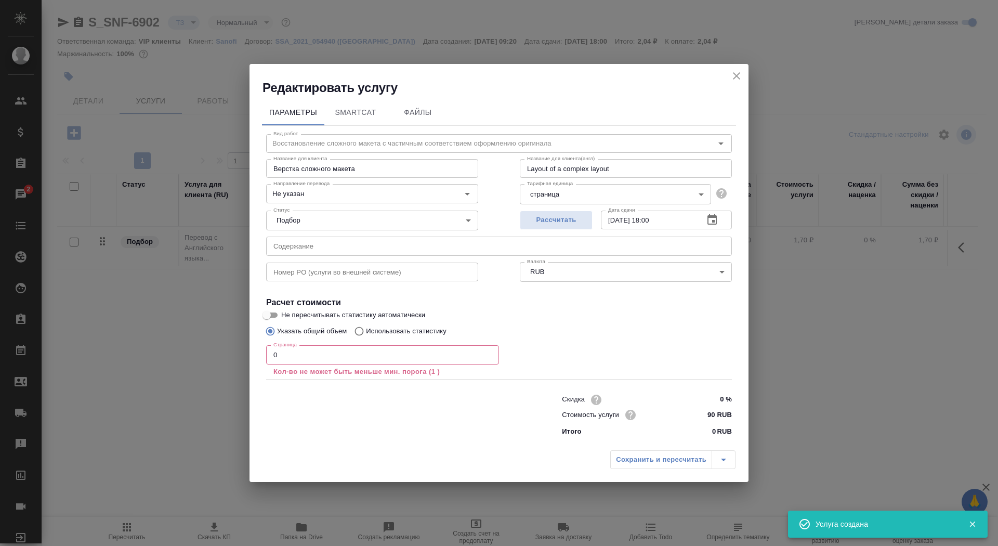
click at [360, 360] on input "0" at bounding box center [382, 354] width 233 height 19
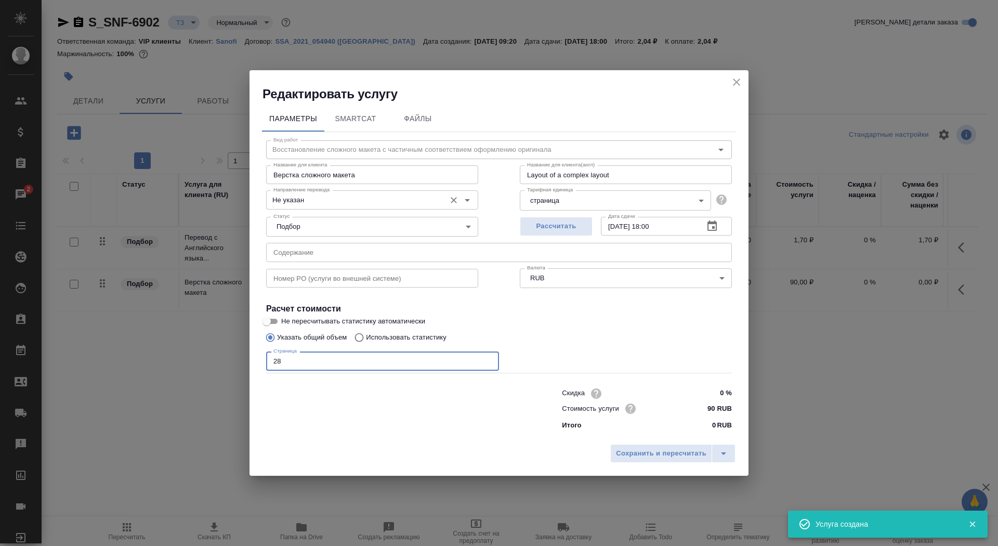
type input "28"
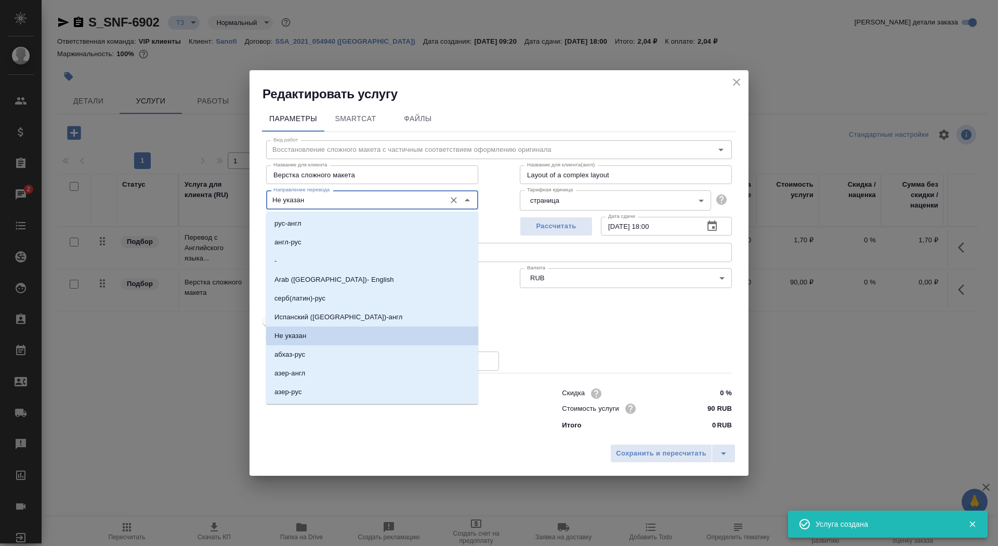
click at [355, 202] on input "Не указан" at bounding box center [354, 199] width 171 height 12
click at [347, 239] on li "англ-рус" at bounding box center [372, 242] width 212 height 19
type input "англ-рус"
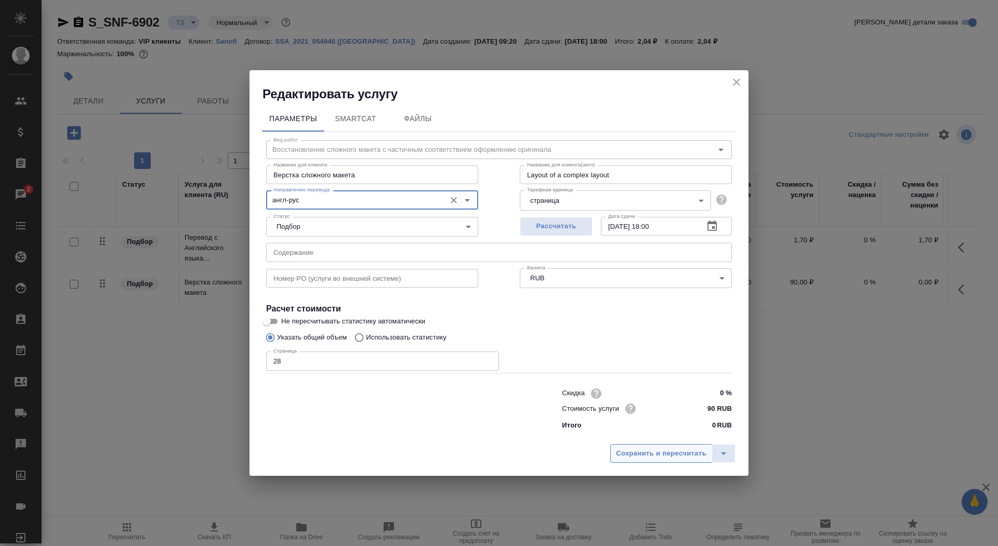
click at [645, 448] on span "Сохранить и пересчитать" at bounding box center [661, 453] width 90 height 12
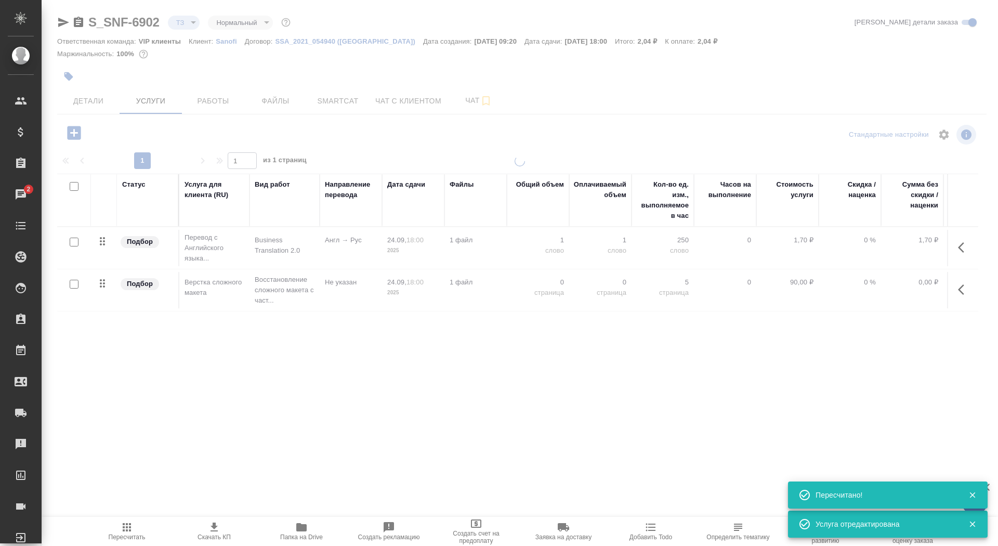
type input "new"
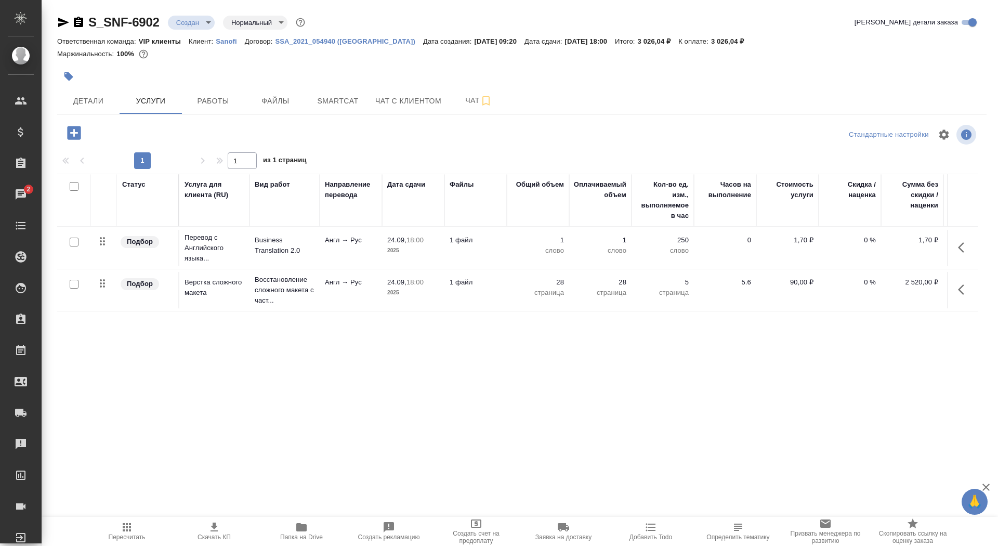
click at [472, 126] on div at bounding box center [522, 134] width 310 height 25
click at [472, 110] on button "Чат" at bounding box center [478, 101] width 62 height 26
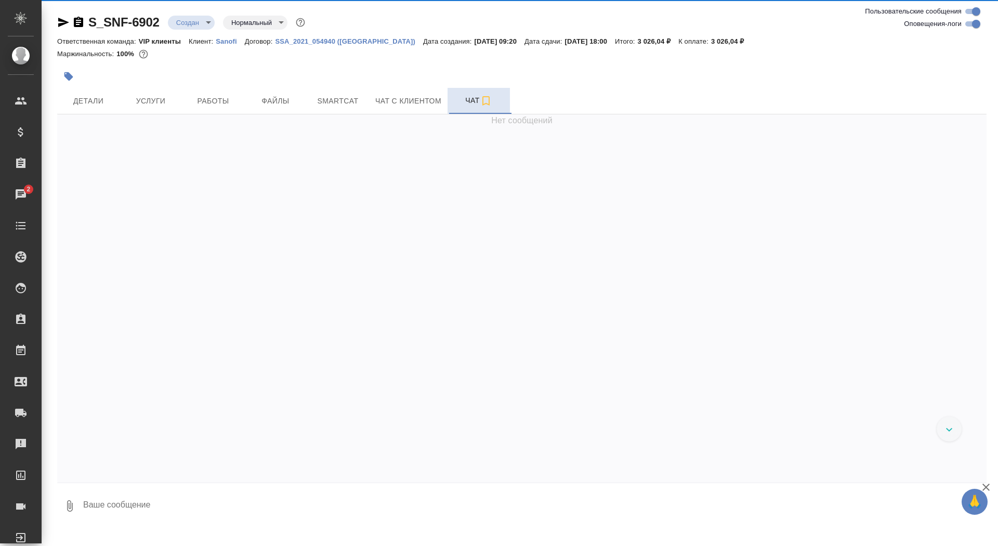
scroll to position [459, 0]
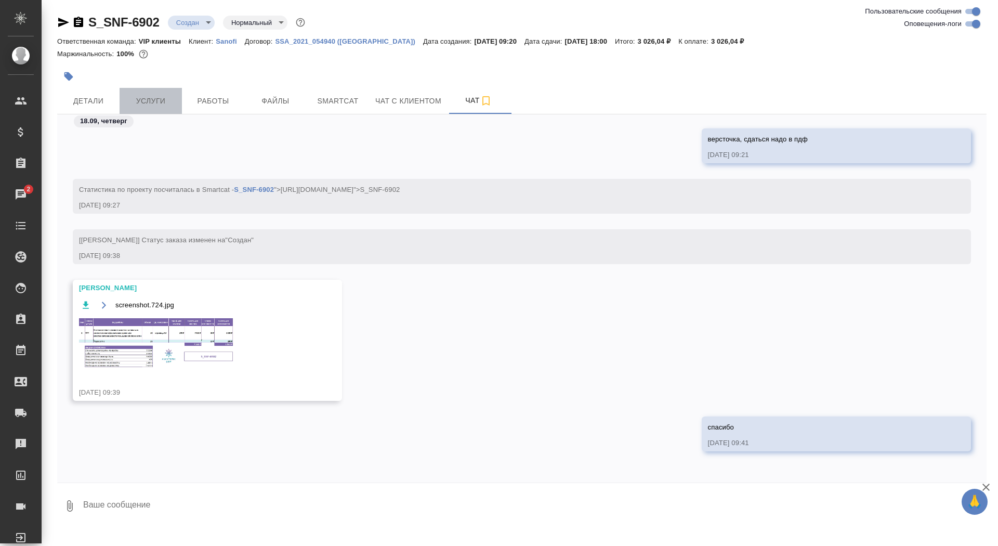
click at [155, 102] on span "Услуги" at bounding box center [151, 101] width 50 height 13
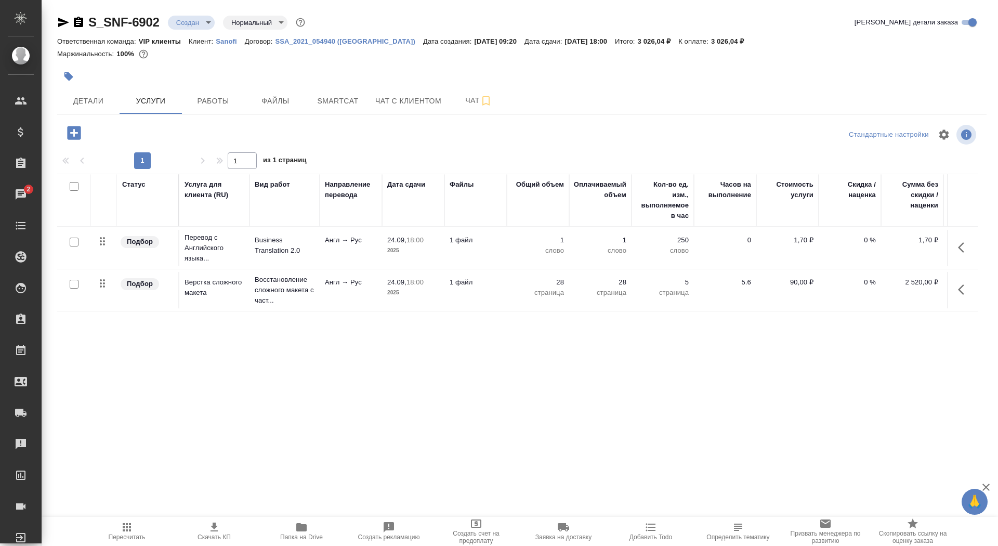
click at [302, 527] on icon "button" at bounding box center [301, 527] width 10 height 8
click at [305, 232] on td "Business Translation 2.0" at bounding box center [284, 248] width 70 height 36
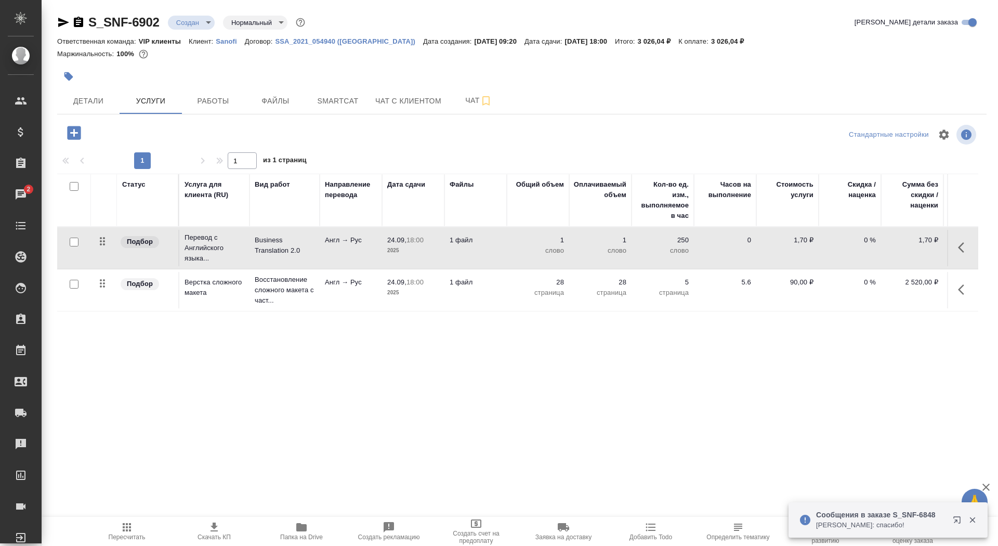
click at [305, 232] on td "Business Translation 2.0" at bounding box center [284, 248] width 70 height 36
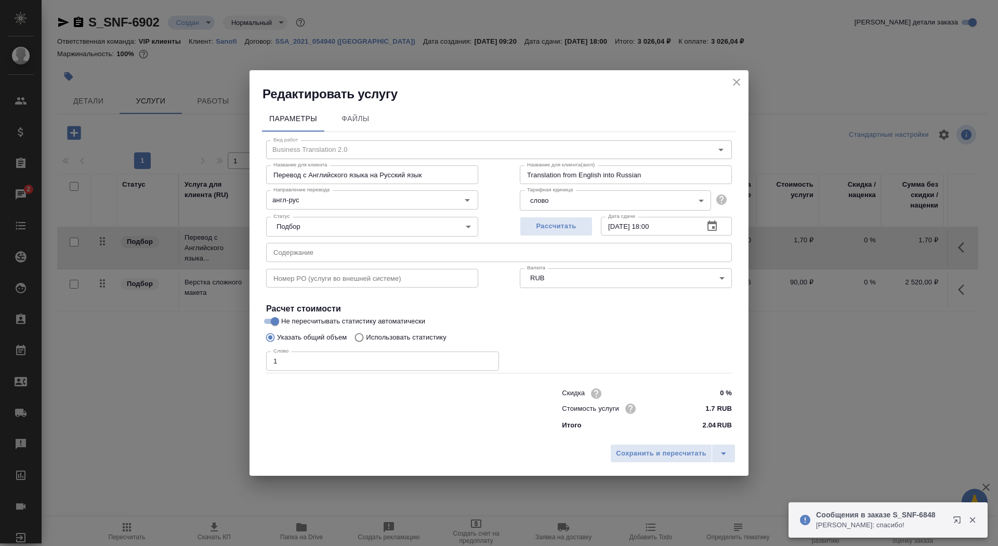
click at [396, 333] on p "Использовать статистику" at bounding box center [406, 337] width 81 height 10
click at [366, 333] on input "Использовать статистику" at bounding box center [357, 337] width 17 height 20
radio input "true"
radio input "false"
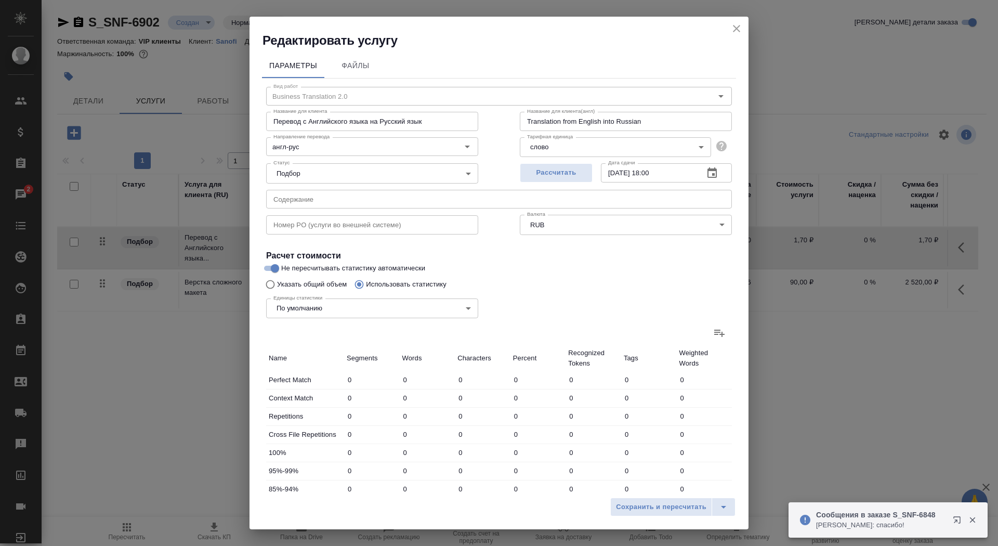
click at [726, 334] on label at bounding box center [719, 332] width 25 height 25
click at [0, 0] on input "file" at bounding box center [0, 0] width 0 height 0
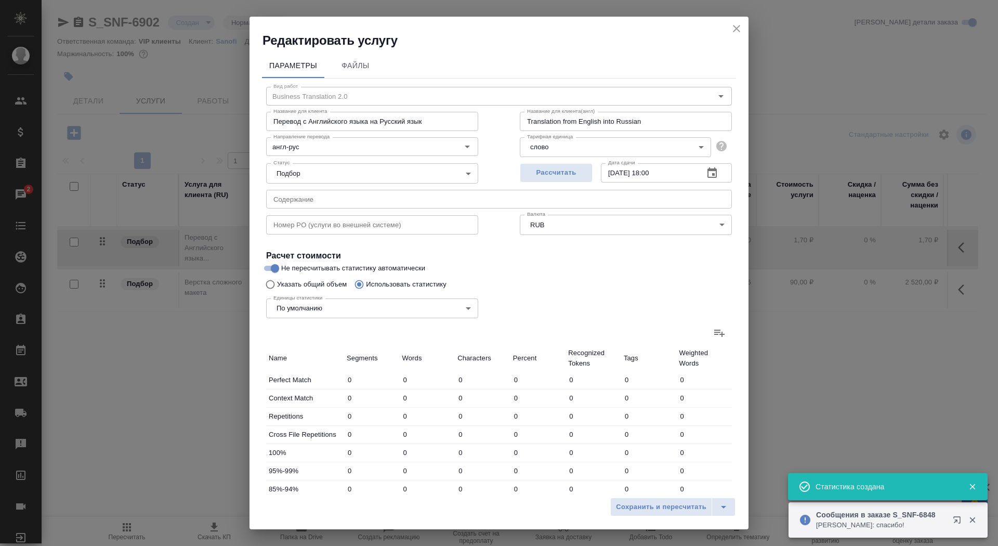
type input "118"
type input "455"
type input "3003"
type input "70"
type input "396"
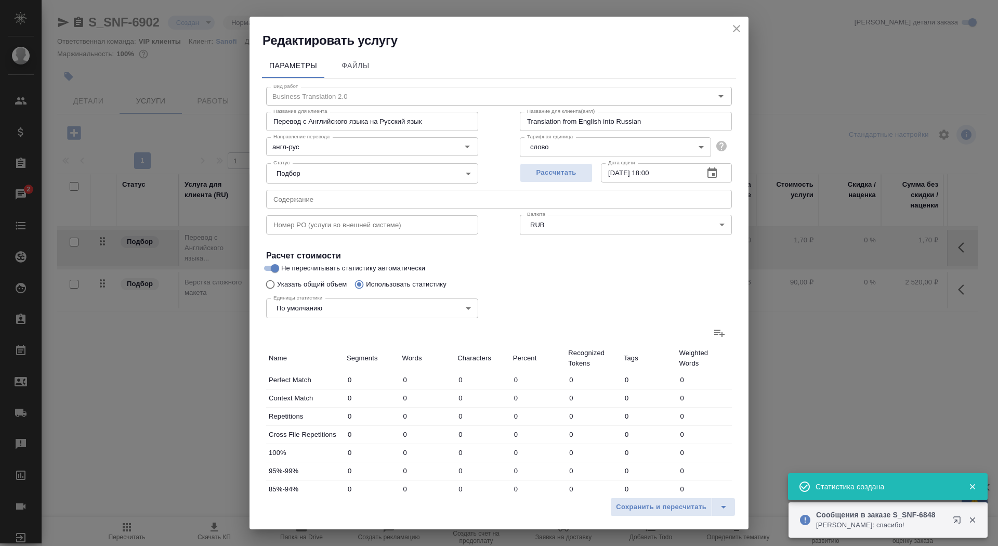
type input "2874"
type input "147"
type input "416"
type input "2582"
type input "87"
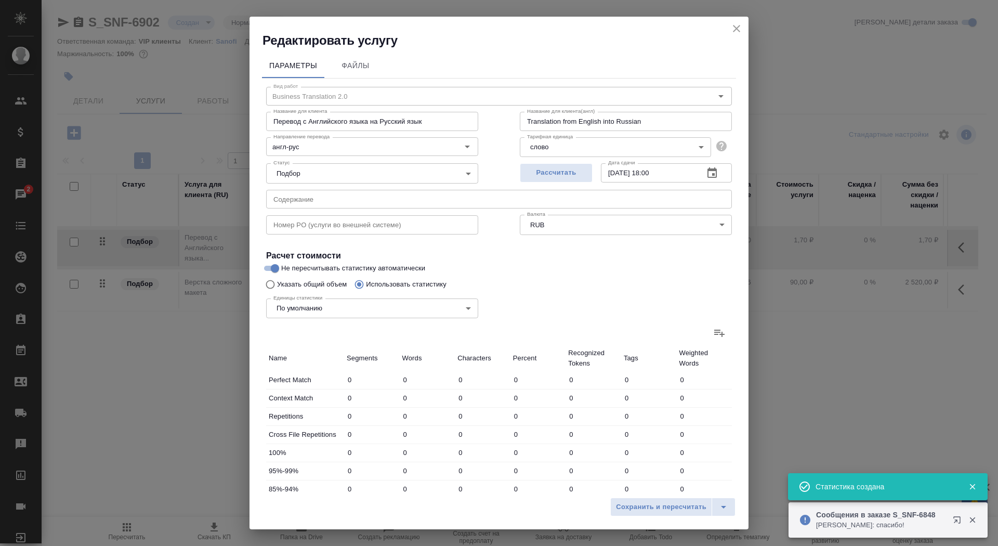
type input "924"
type input "5702"
type input "22"
type input "269"
type input "1646"
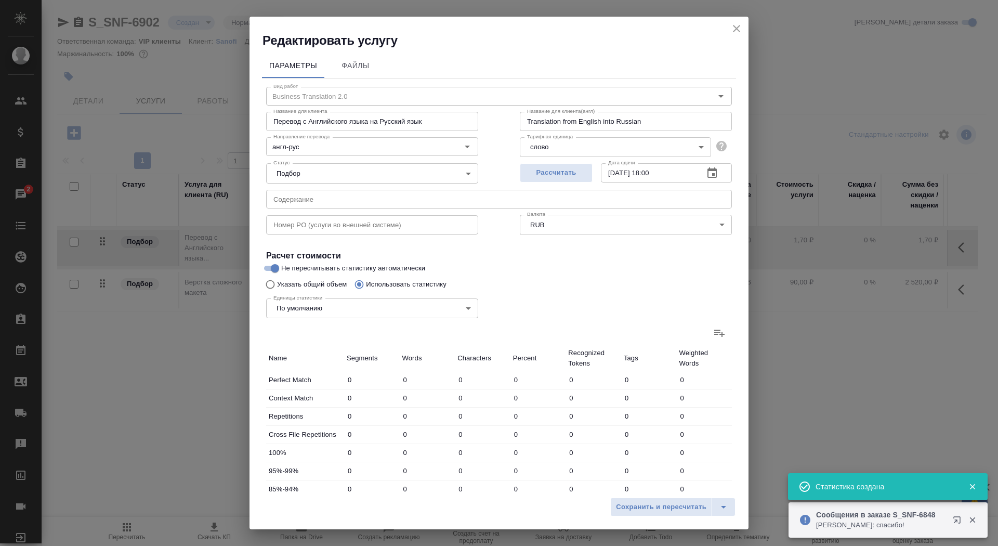
type input "27"
type input "148"
type input "867"
type input "132"
type input "1500"
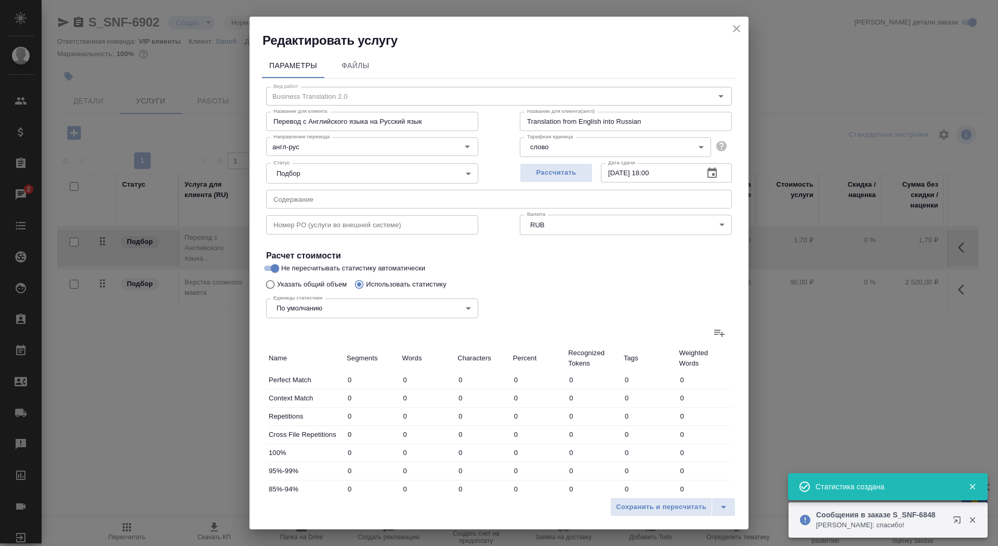
type input "10184"
type input "531"
type input "3710"
type input "23982"
type input "601"
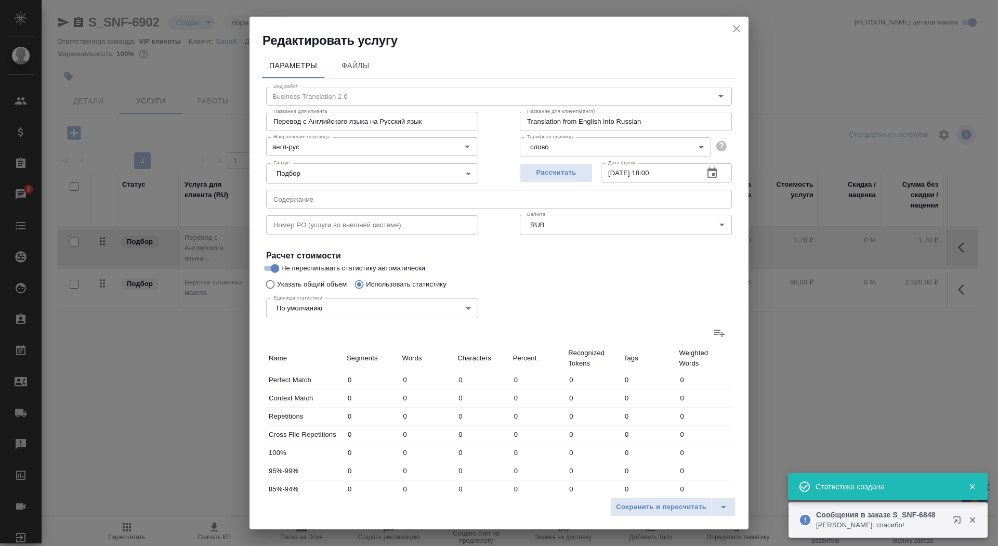
type input "4106"
type input "26856"
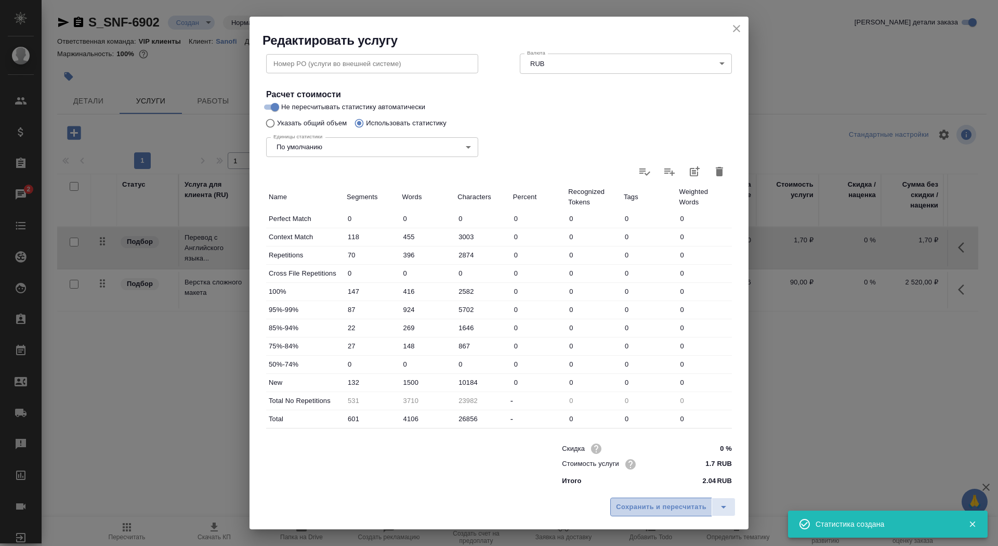
click at [630, 506] on span "Сохранить и пересчитать" at bounding box center [661, 507] width 90 height 12
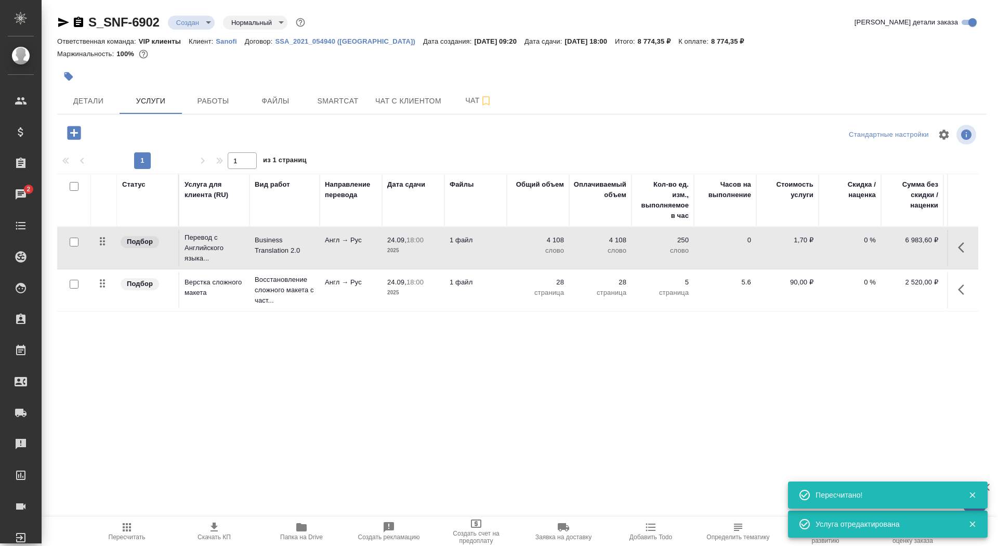
click at [359, 244] on p "Англ → Рус" at bounding box center [351, 240] width 52 height 10
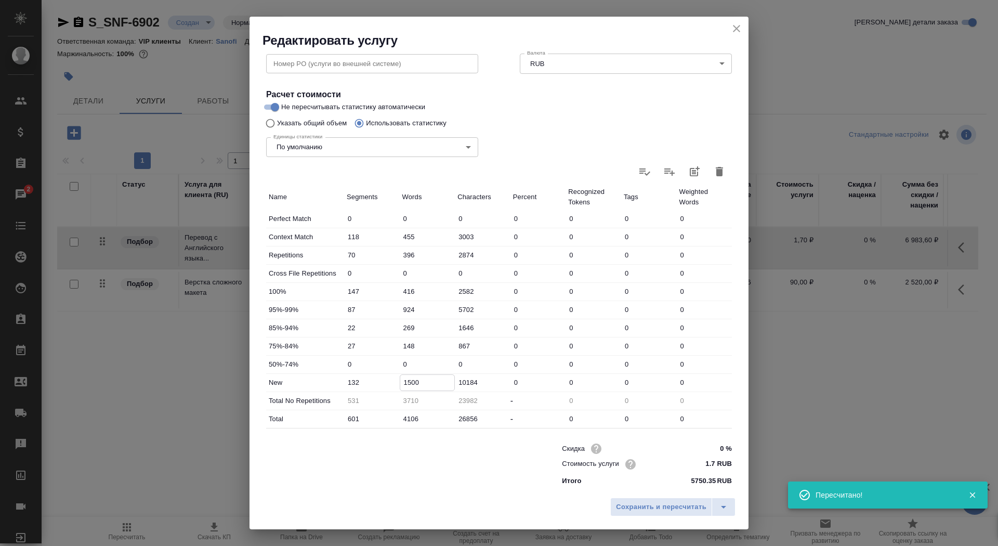
click at [408, 382] on input "1500" at bounding box center [427, 382] width 55 height 15
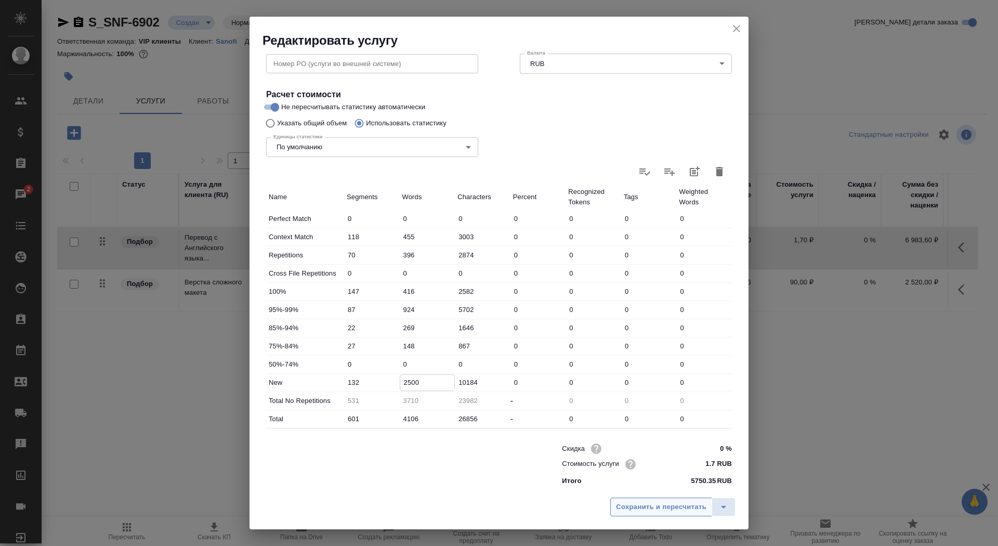
type input "2500"
click at [657, 514] on button "Сохранить и пересчитать" at bounding box center [661, 506] width 102 height 19
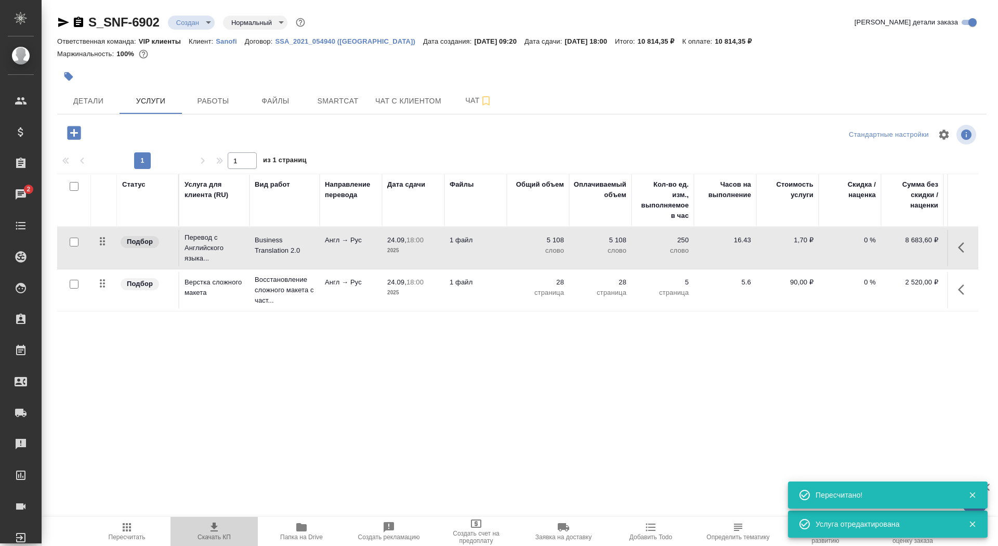
click at [214, 521] on icon "button" at bounding box center [214, 527] width 12 height 12
click at [89, 88] on button "Детали" at bounding box center [88, 101] width 62 height 26
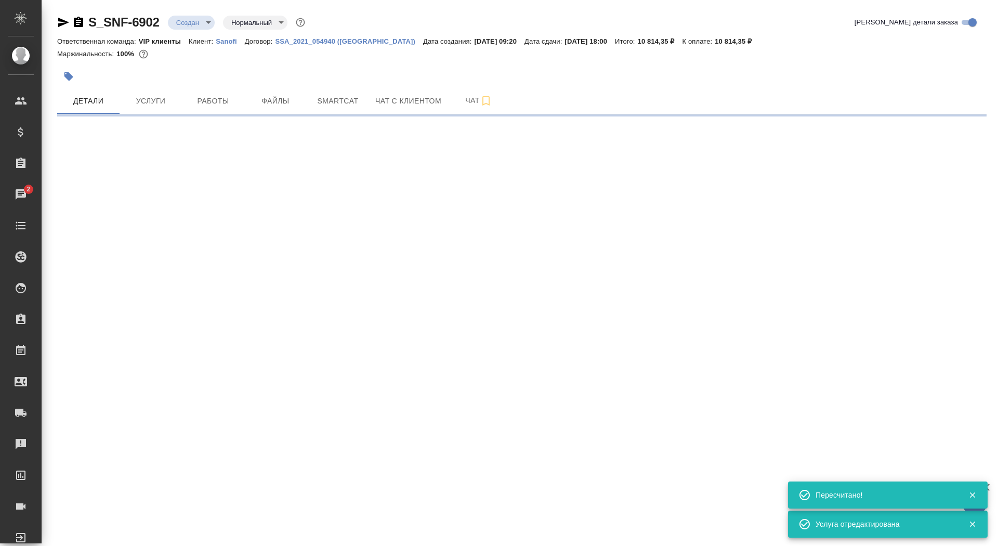
select select "RU"
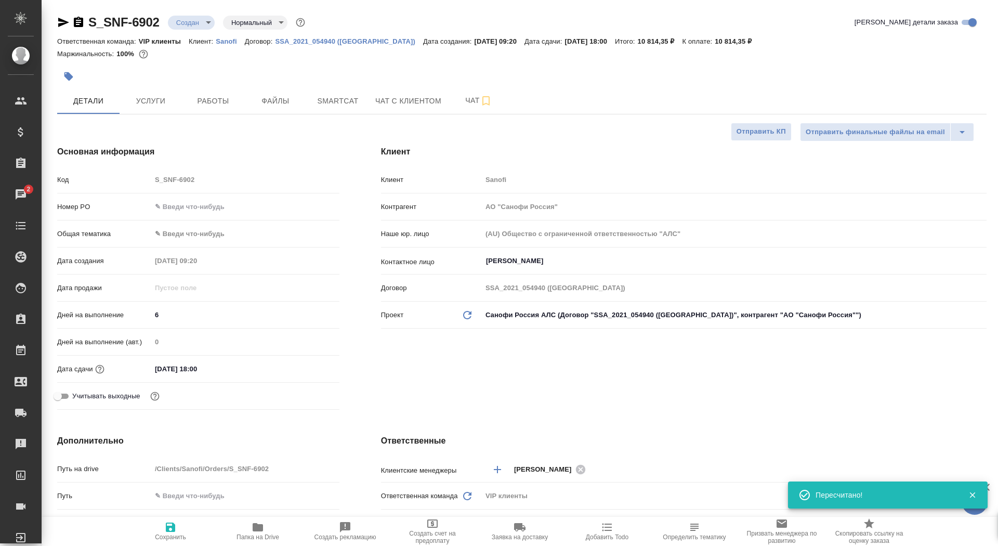
type textarea "x"
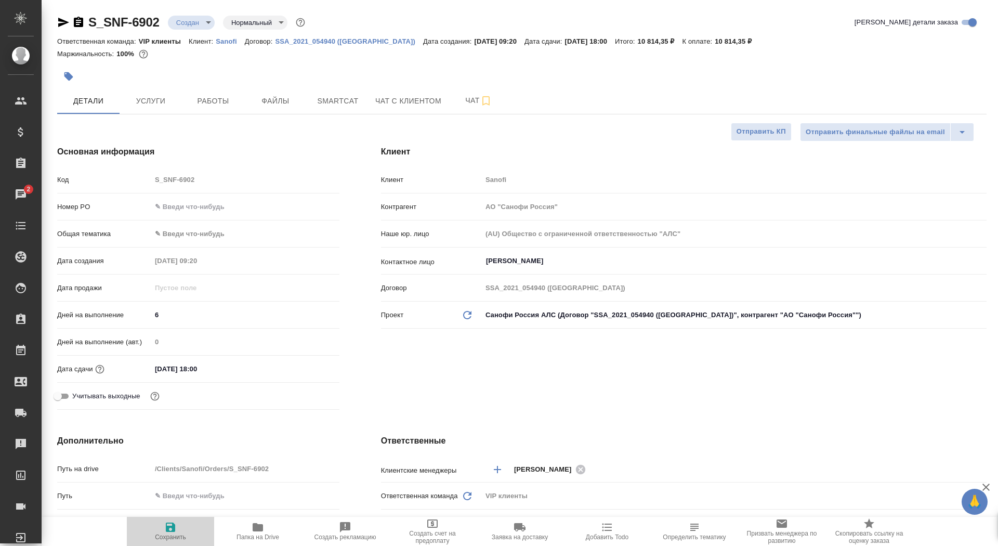
click at [189, 529] on span "Сохранить" at bounding box center [170, 531] width 75 height 20
type textarea "x"
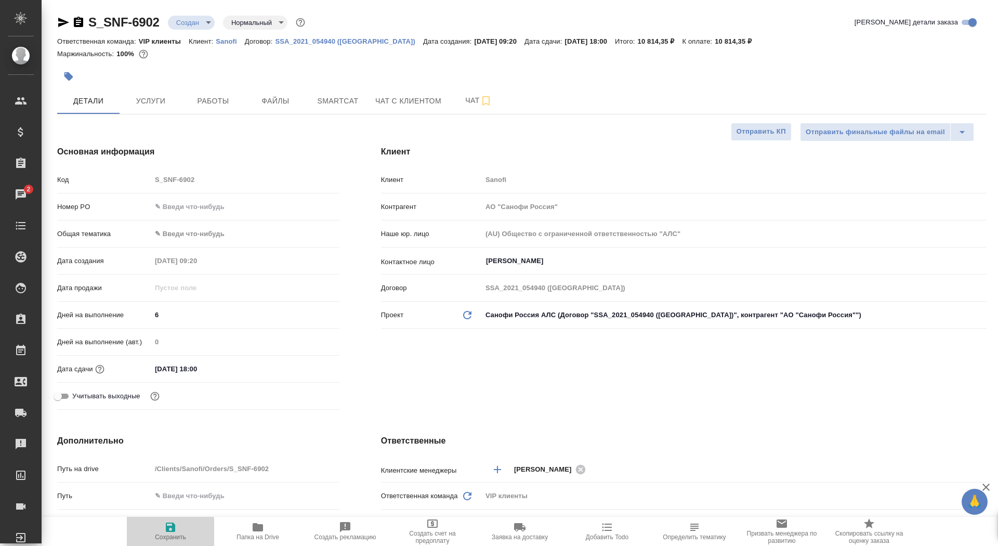
type textarea "x"
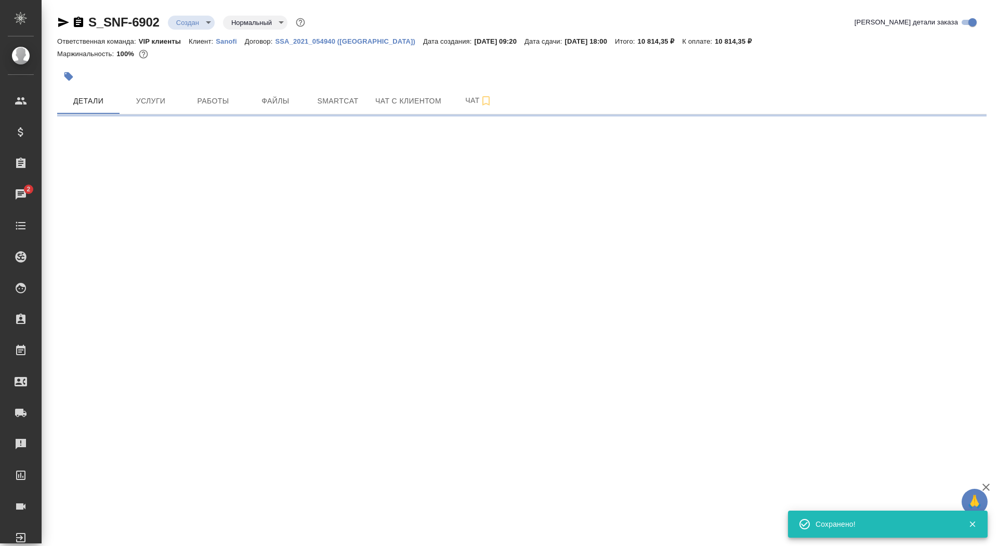
select select "RU"
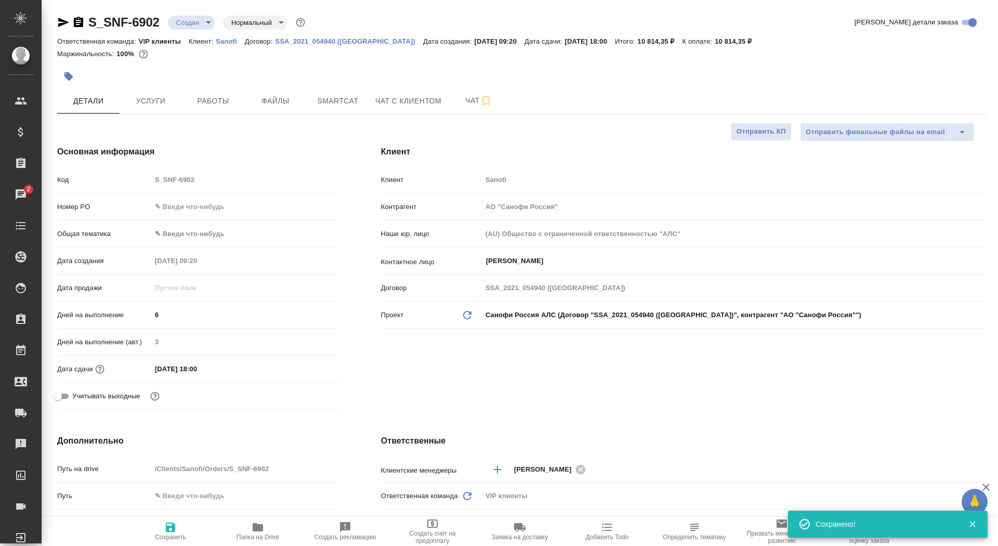
type textarea "x"
click at [184, 529] on span "Сохранить" at bounding box center [170, 531] width 75 height 20
type textarea "x"
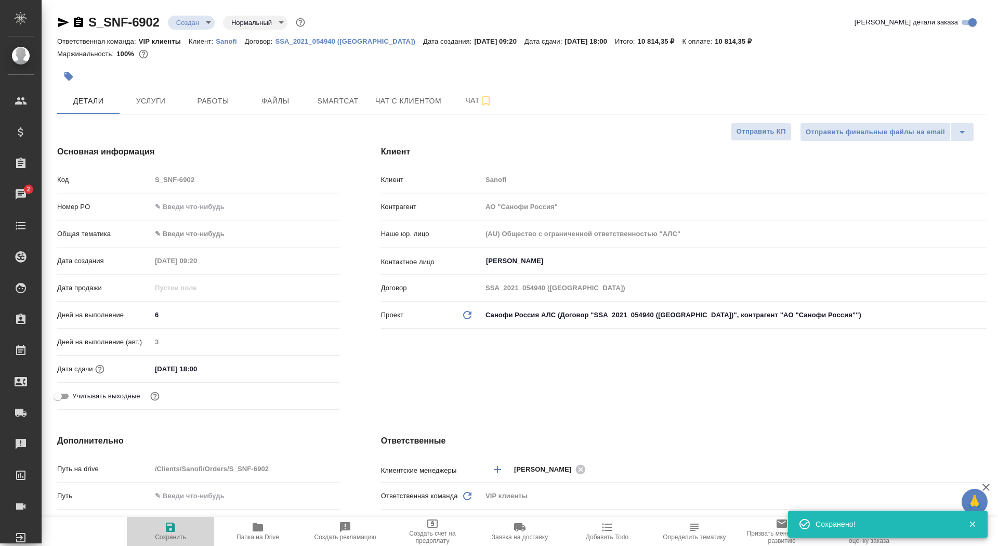
type textarea "x"
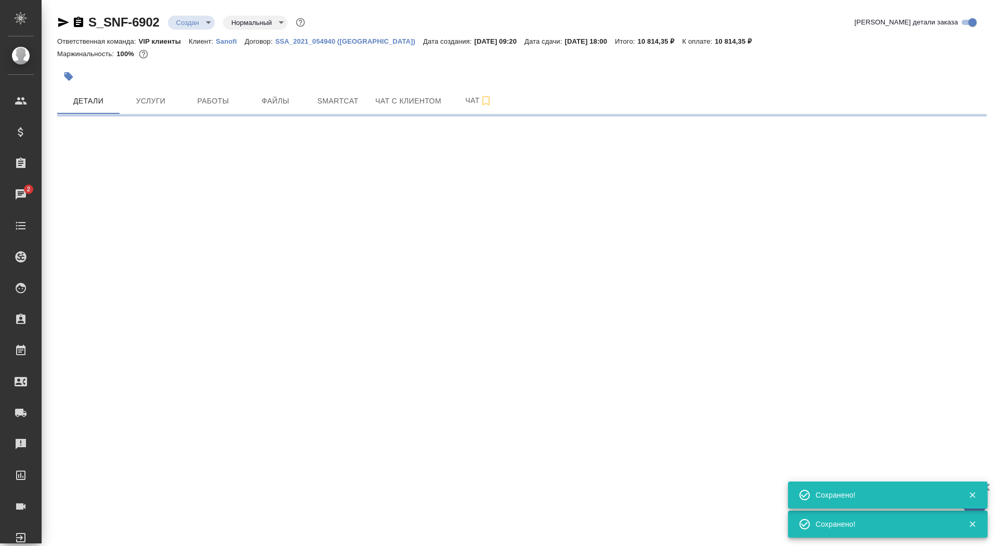
select select "RU"
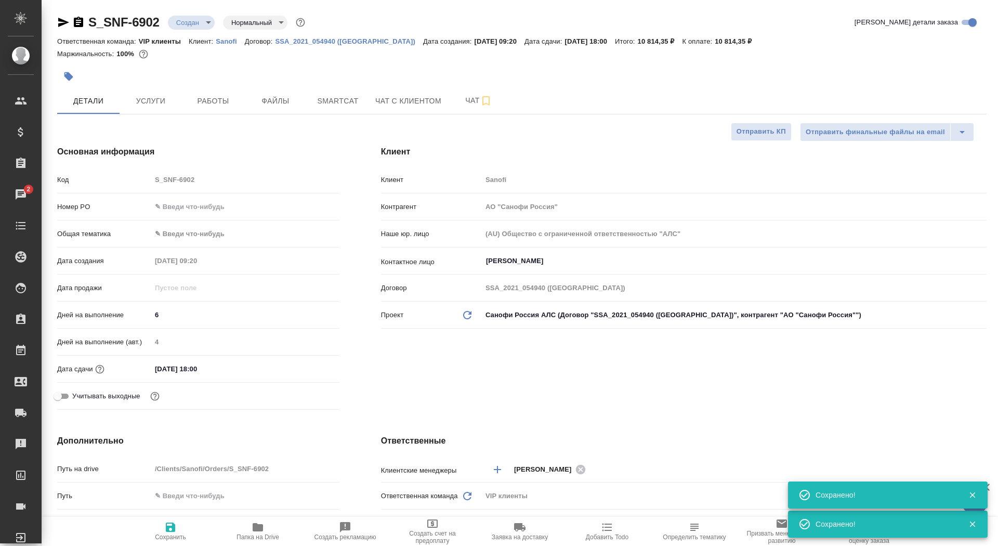
type textarea "x"
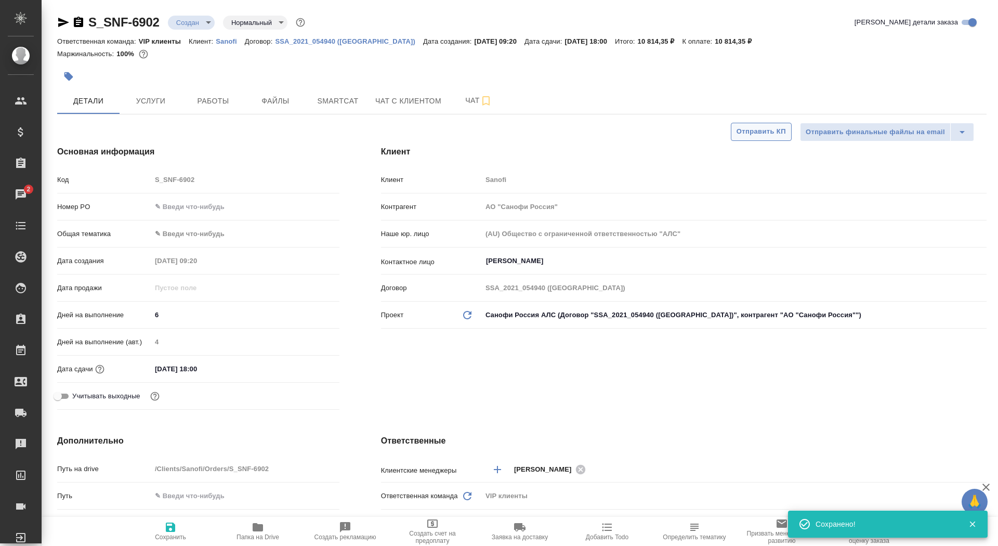
click at [758, 134] on span "Отправить КП" at bounding box center [760, 132] width 49 height 12
type textarea "x"
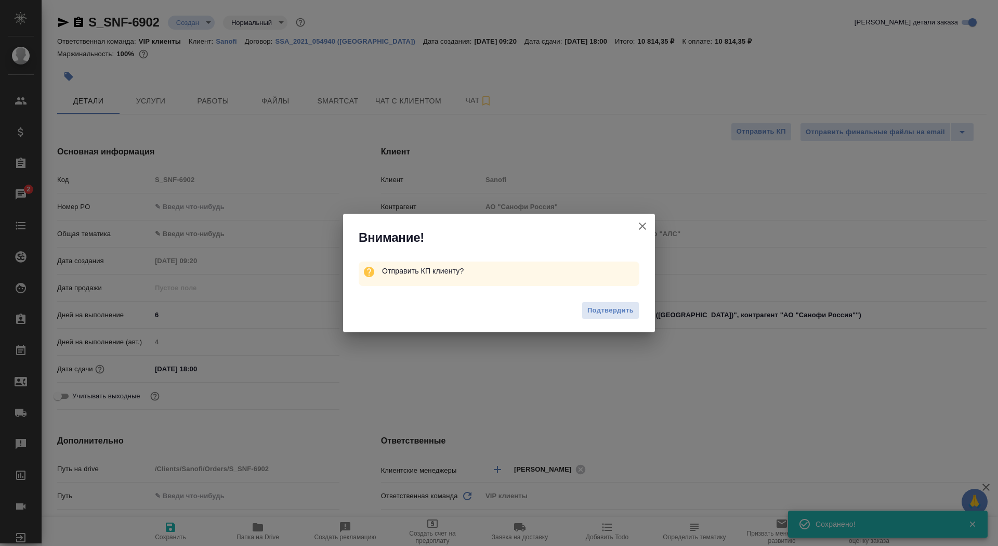
click at [603, 320] on div "Подтвердить" at bounding box center [499, 312] width 312 height 42
click at [603, 312] on span "Подтвердить" at bounding box center [610, 311] width 46 height 12
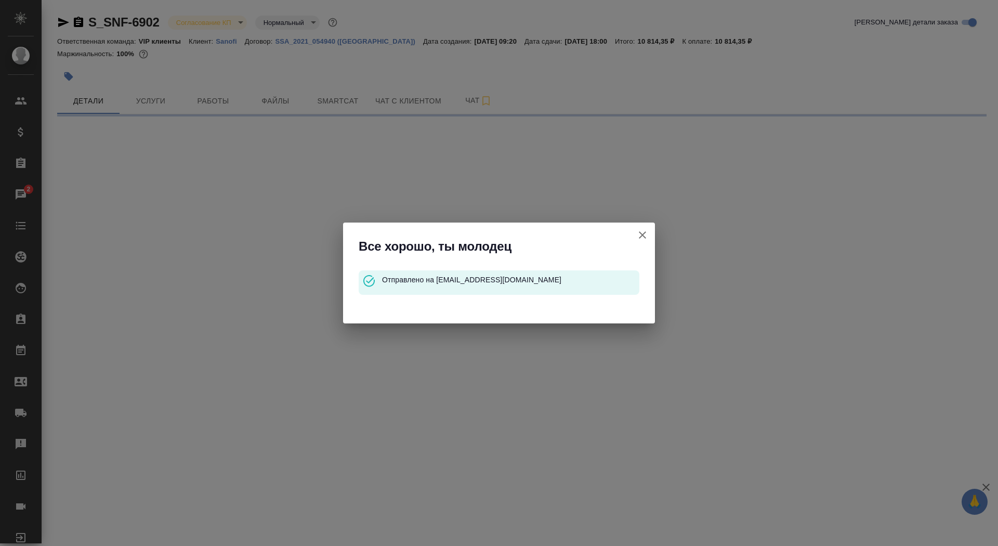
select select "RU"
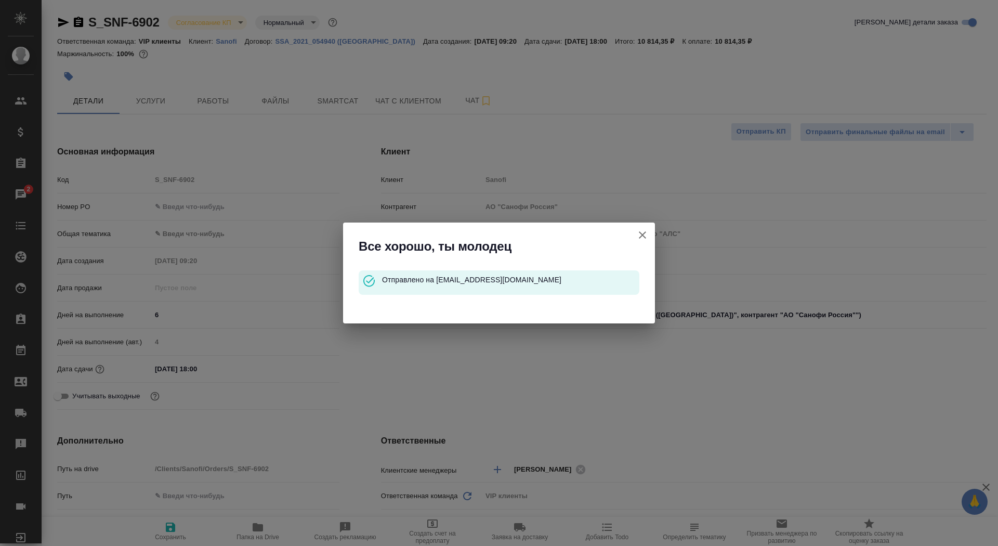
type textarea "x"
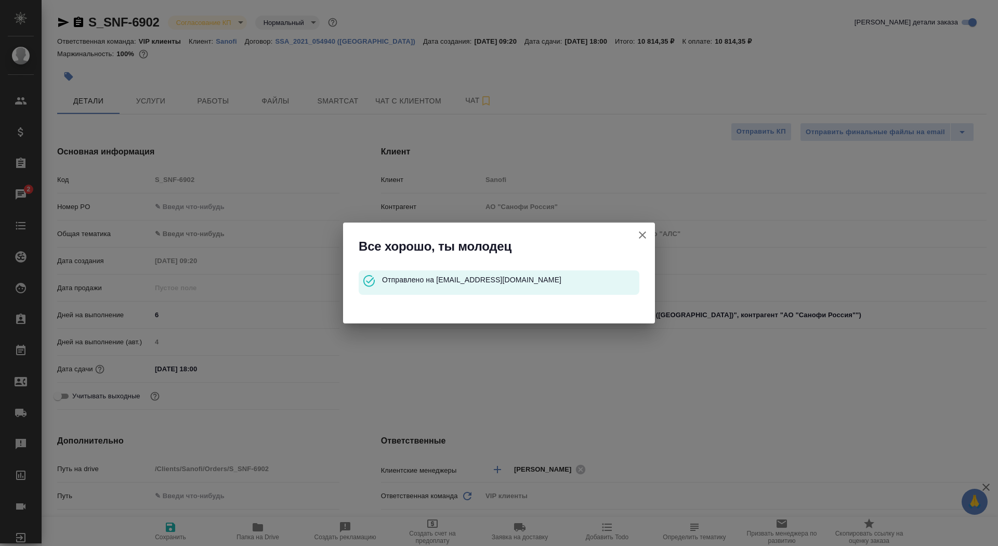
type textarea "x"
click at [643, 232] on icon "button" at bounding box center [642, 235] width 12 height 12
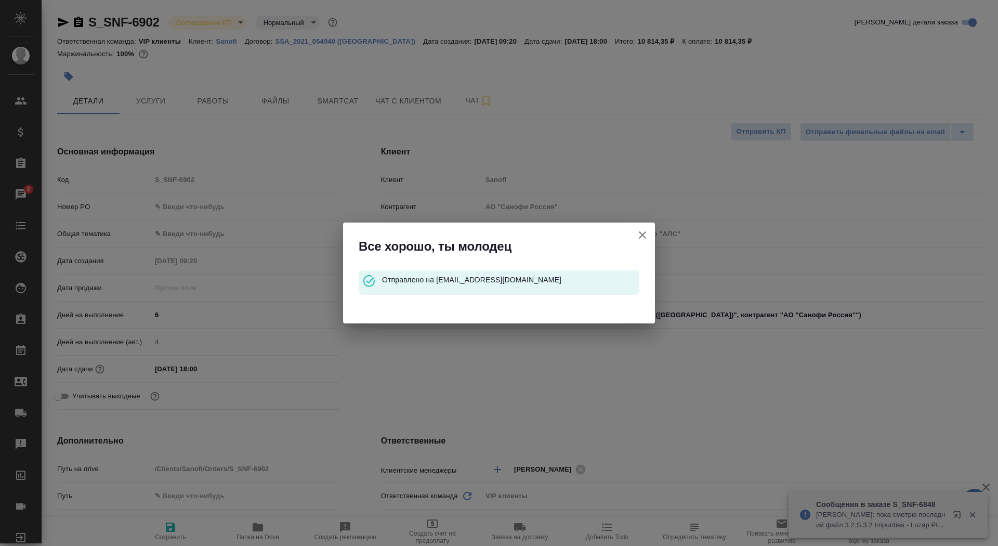
type textarea "x"
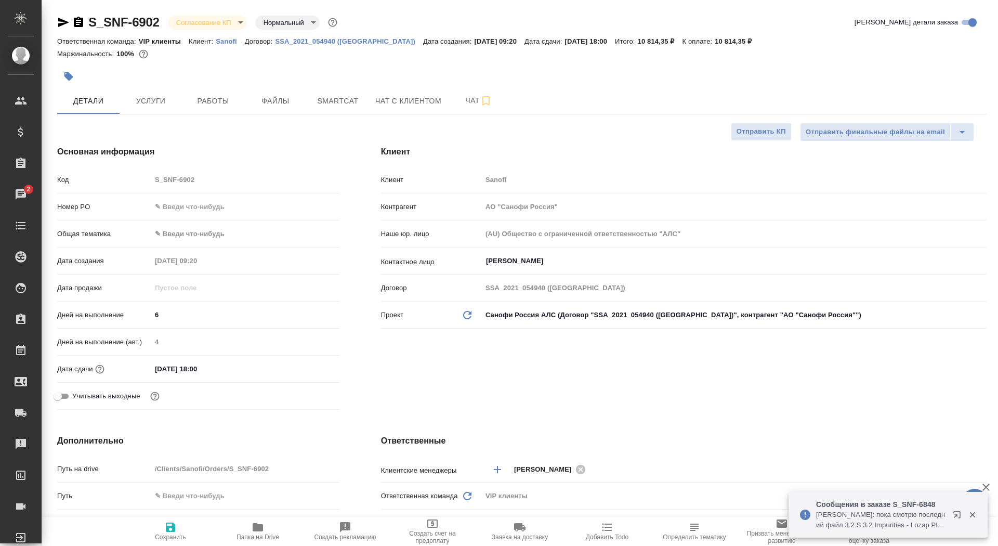
click at [76, 17] on icon "button" at bounding box center [78, 22] width 12 height 12
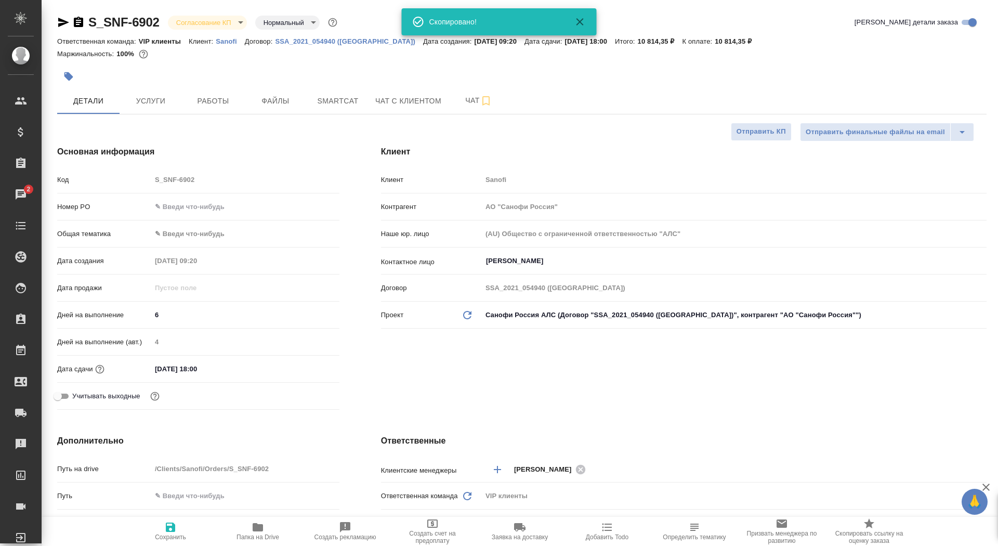
type textarea "x"
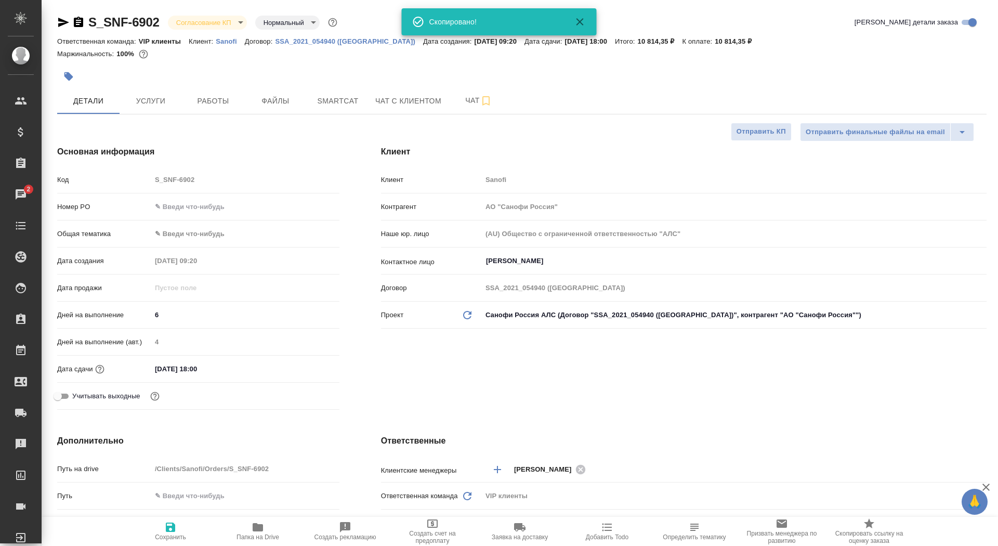
type textarea "x"
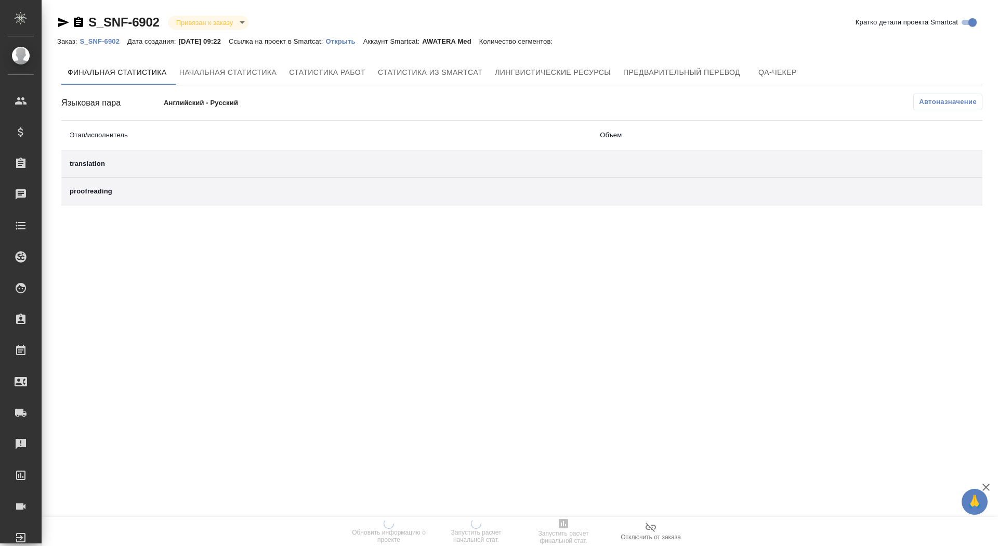
click at [355, 46] on div "Заказ: S_SNF-6902 Дата создания: [DATE] 09:22 Ссылка на проект в Smartcat: Откр…" at bounding box center [310, 41] width 506 height 12
click at [355, 40] on p "Открыть" at bounding box center [343, 41] width 37 height 8
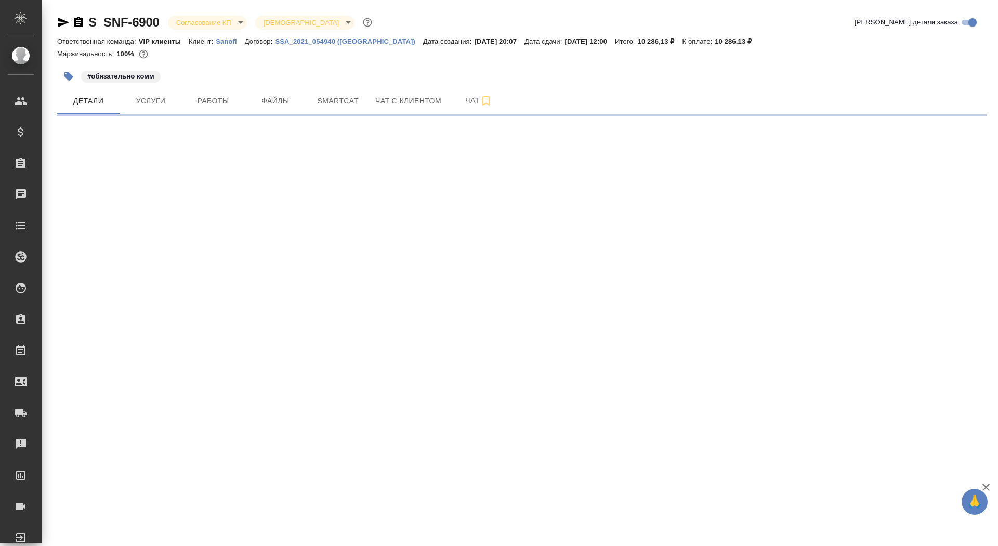
select select "RU"
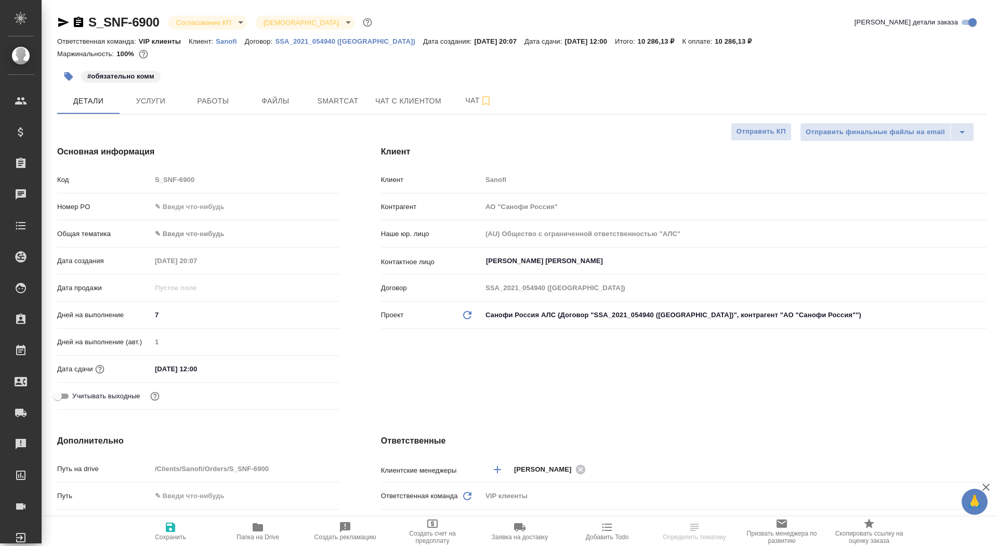
type textarea "x"
click at [192, 202] on input "text" at bounding box center [245, 206] width 188 height 15
type textarea "x"
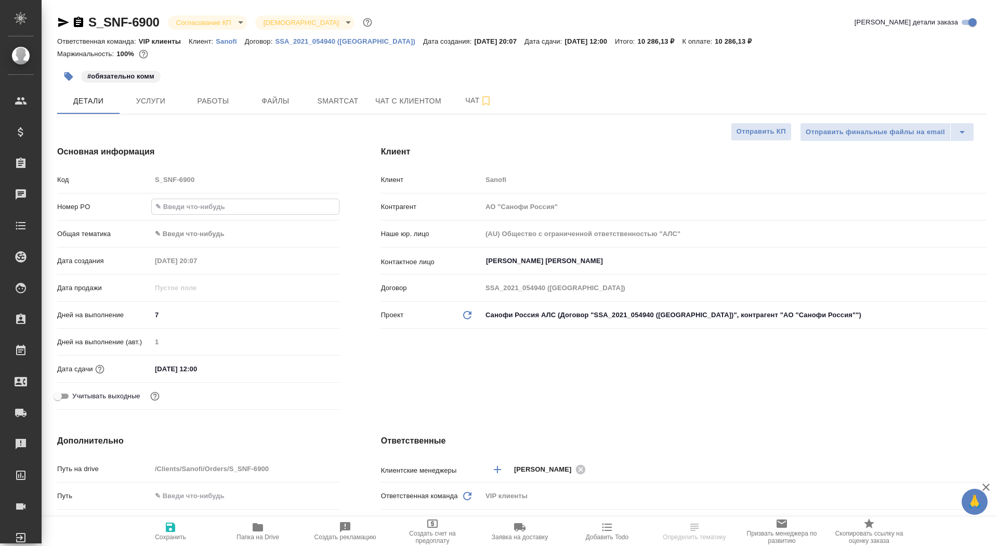
type textarea "x"
paste input "E005861826"
type input "E005861826"
type textarea "x"
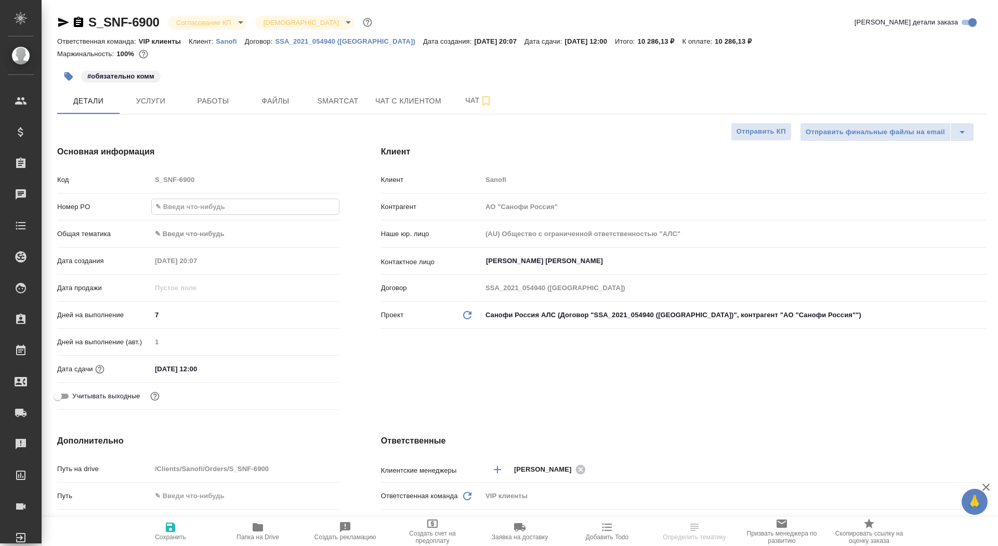
type textarea "x"
type input "E005861826"
click at [164, 532] on icon "button" at bounding box center [170, 527] width 12 height 12
type textarea "x"
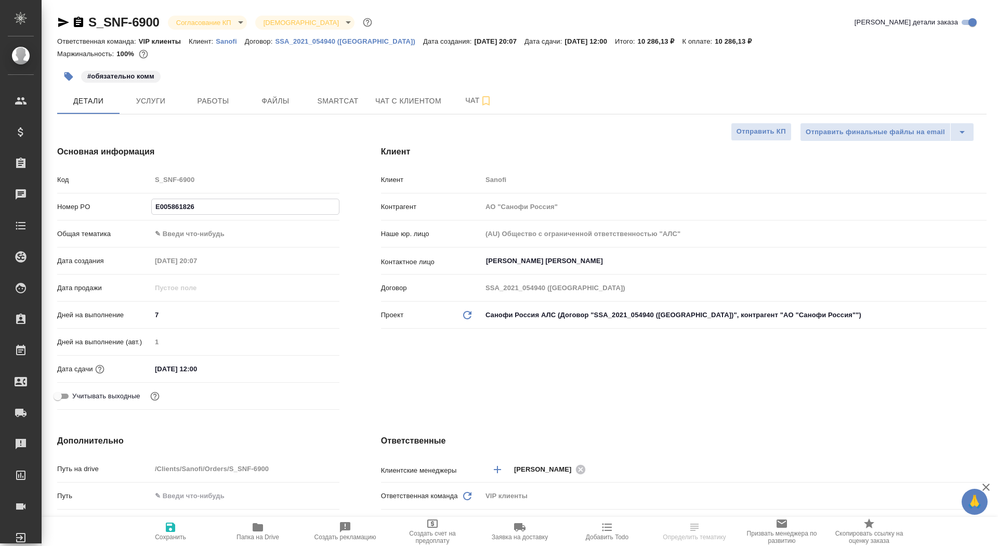
type textarea "x"
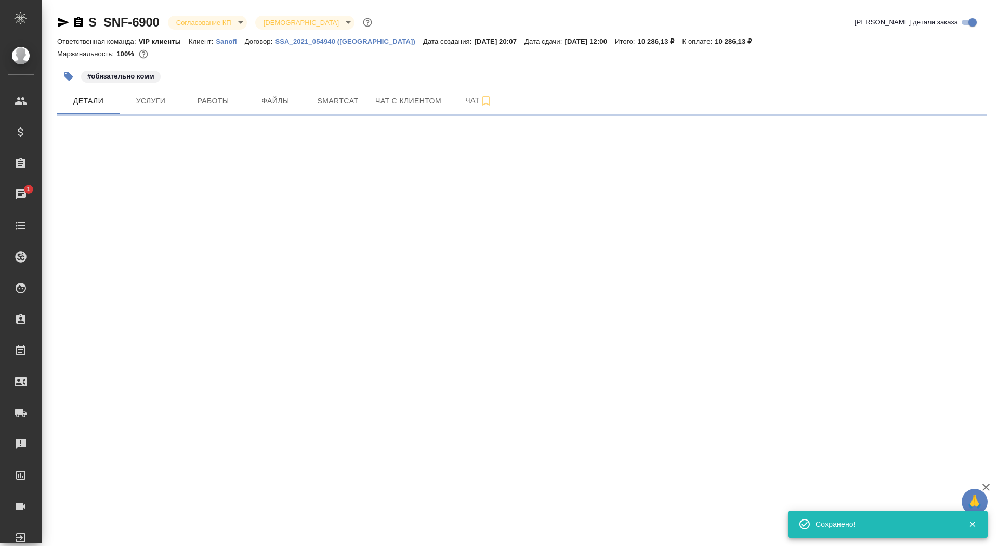
select select "RU"
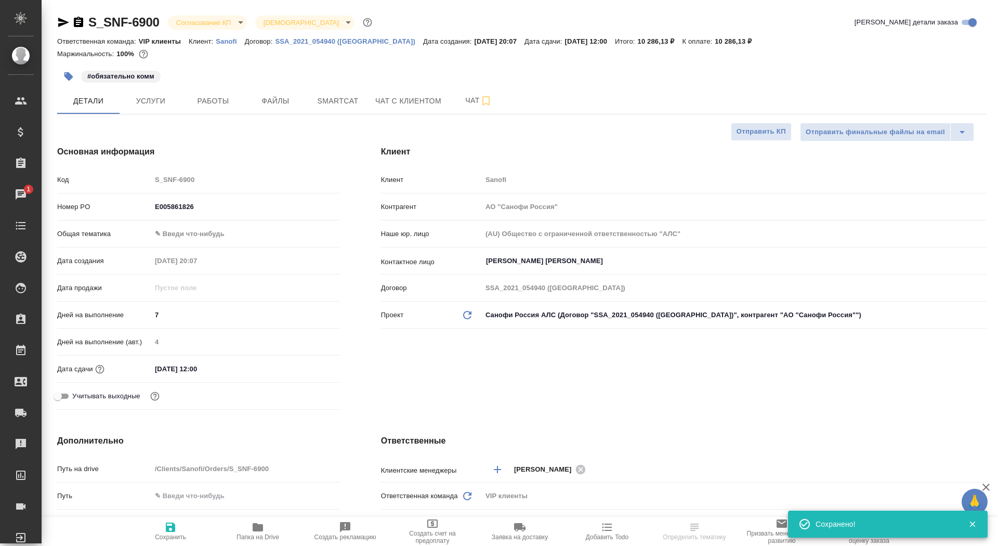
type textarea "x"
click at [175, 539] on span "Сохранить" at bounding box center [170, 536] width 31 height 7
type textarea "x"
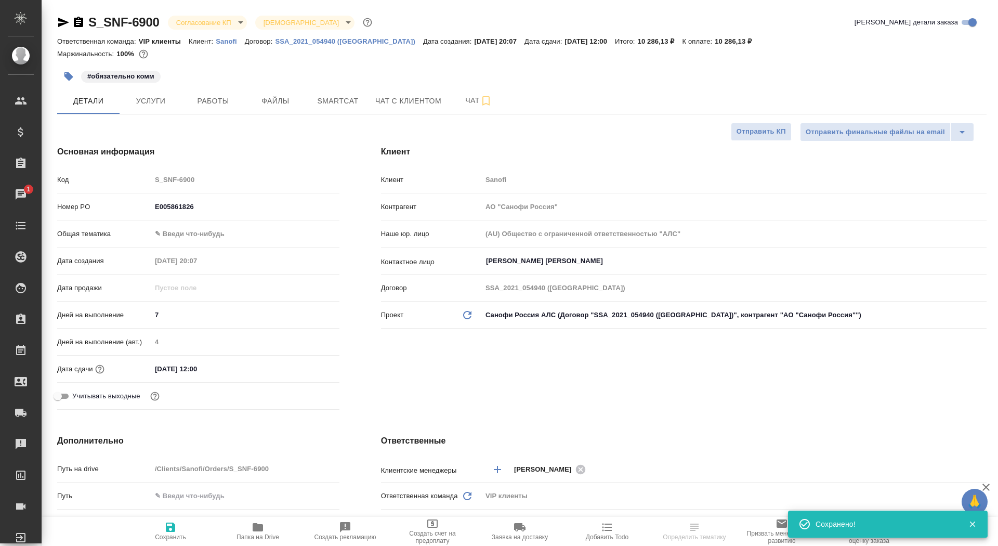
type textarea "x"
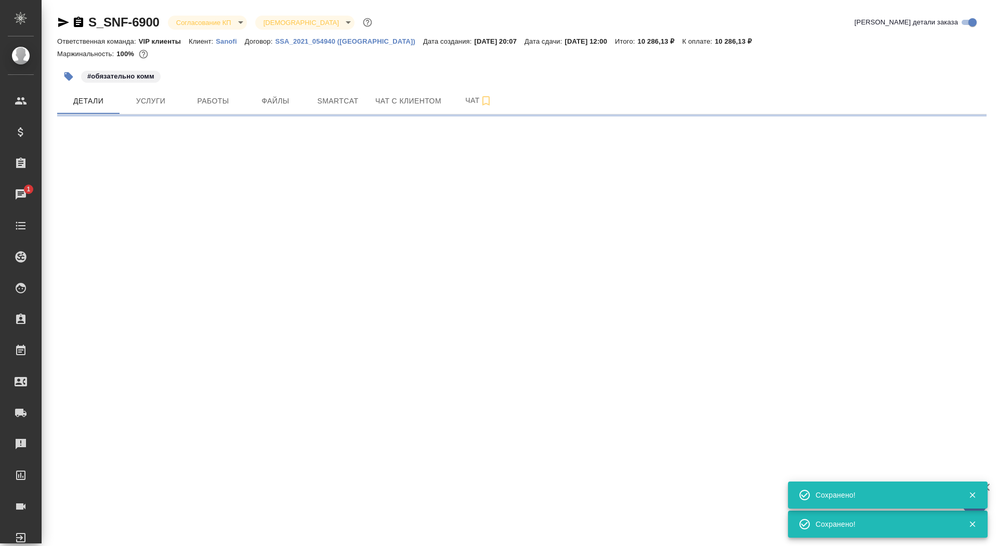
select select "RU"
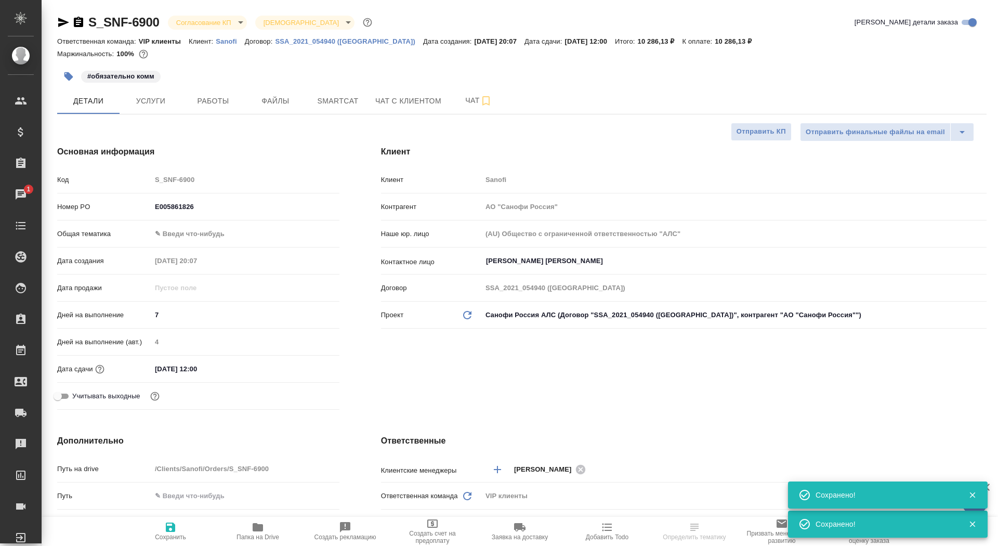
type textarea "x"
click at [224, 24] on body "🙏 .cls-1 fill:#fff; AWATERA Saydasheva Dilyara Клиенты Спецификации Заказы 1 Ча…" at bounding box center [499, 273] width 998 height 546
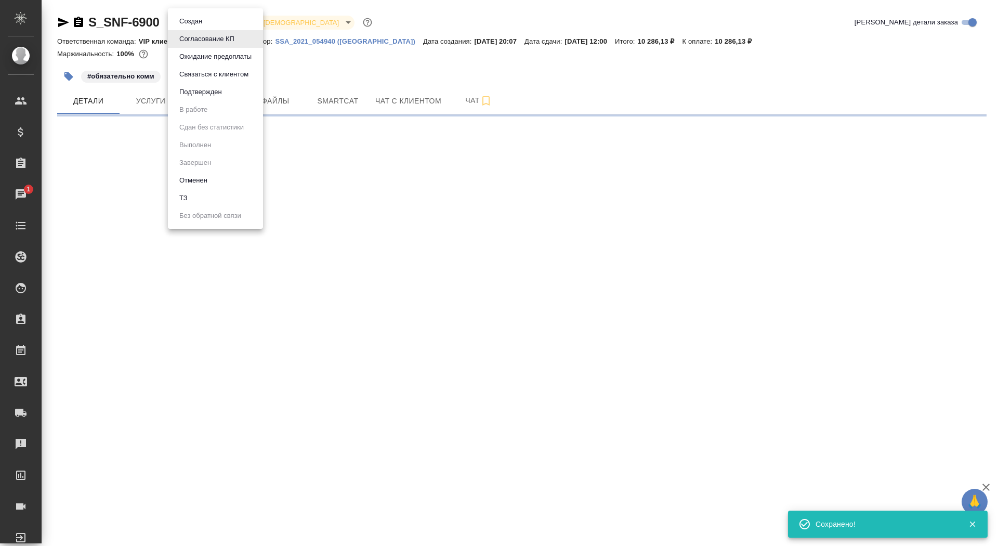
select select "RU"
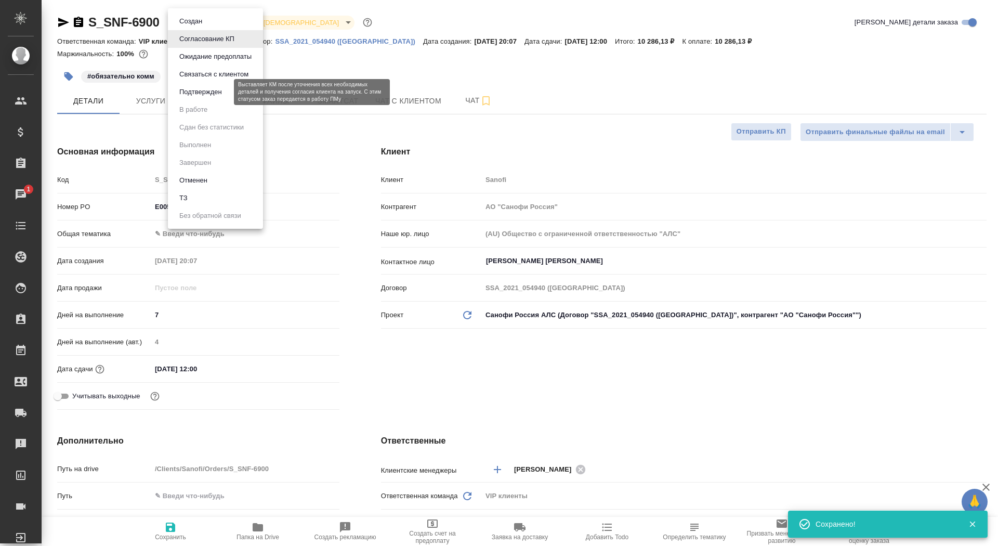
type textarea "x"
click at [218, 91] on button "Подтвержден" at bounding box center [200, 91] width 49 height 11
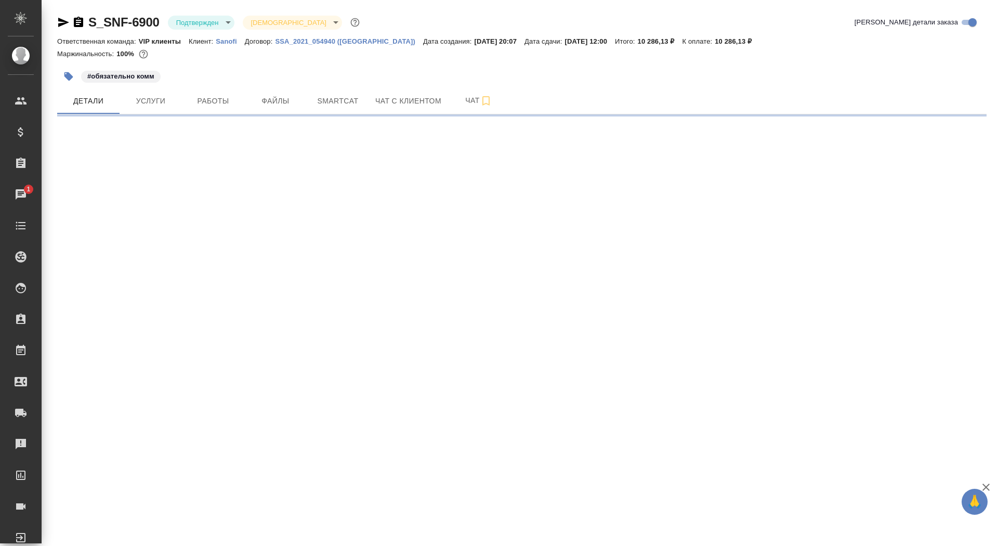
select select "RU"
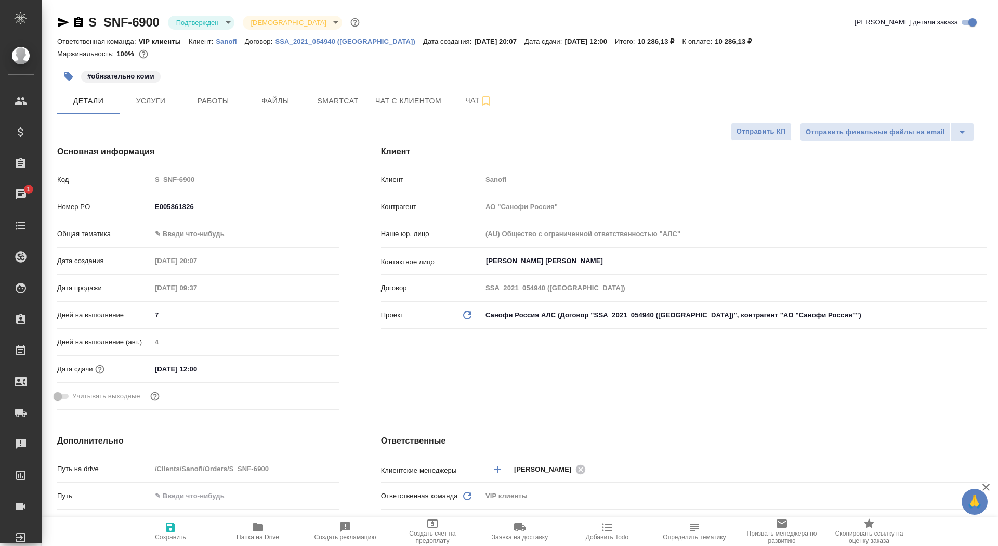
type textarea "x"
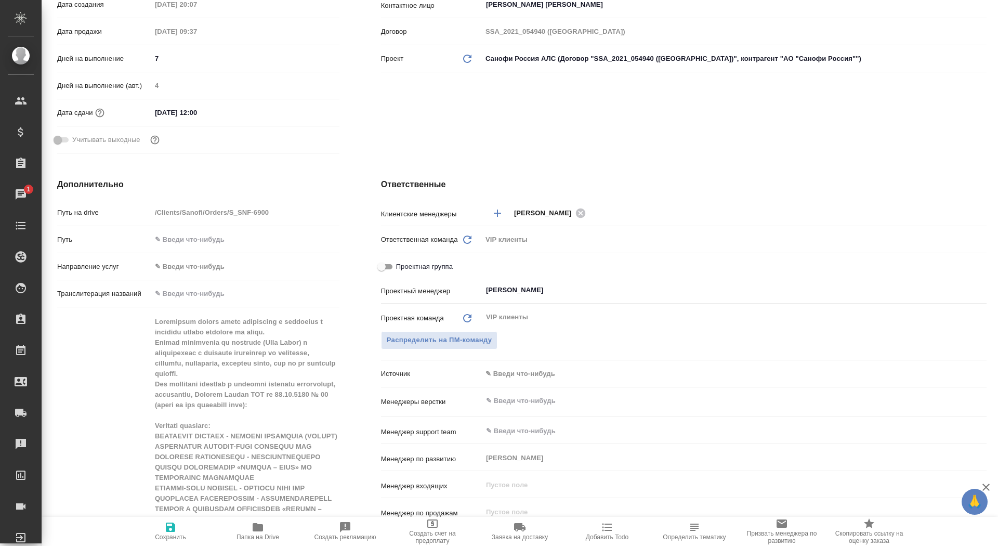
click at [512, 401] on input "text" at bounding box center [717, 400] width 464 height 12
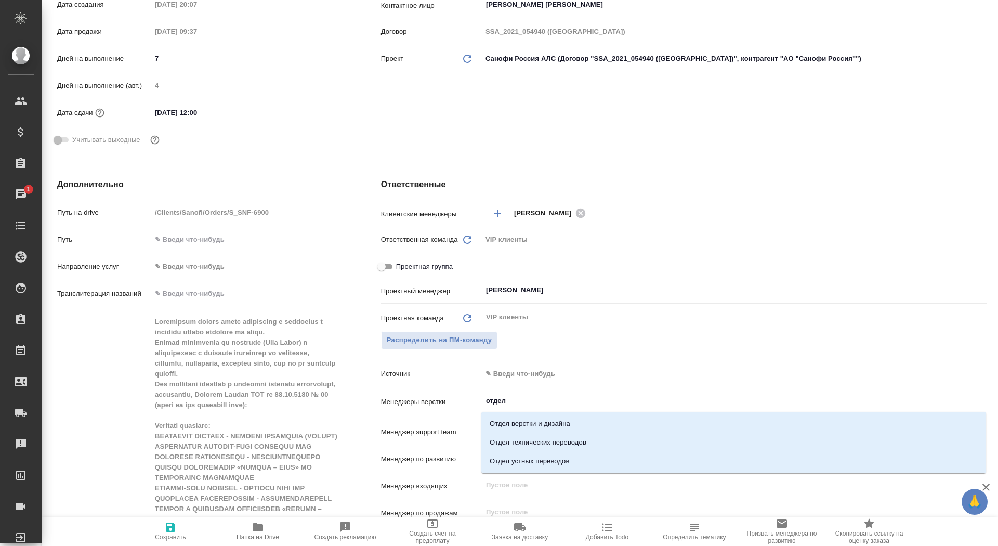
type input "отдел в"
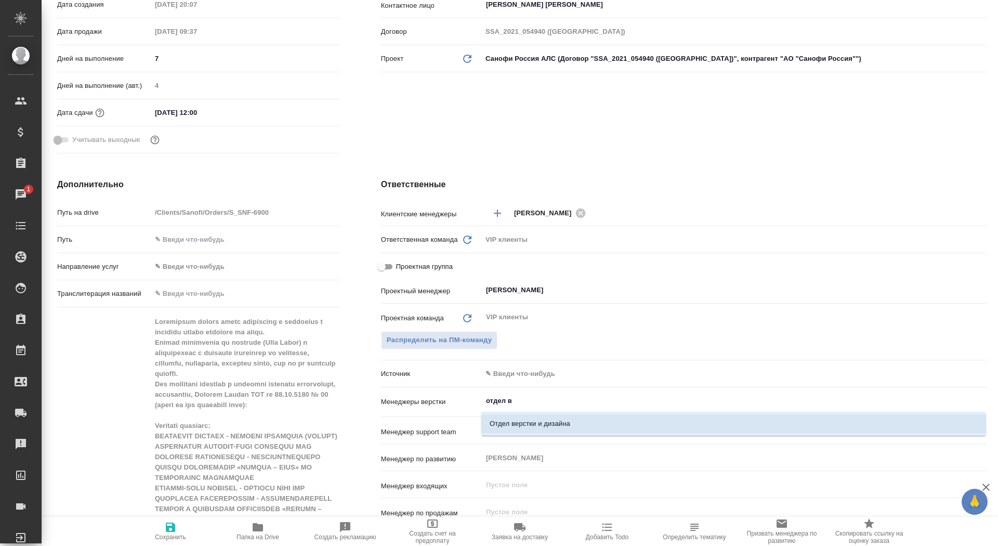
click at [568, 428] on li "Отдел верстки и дизайна" at bounding box center [733, 423] width 505 height 19
type textarea "x"
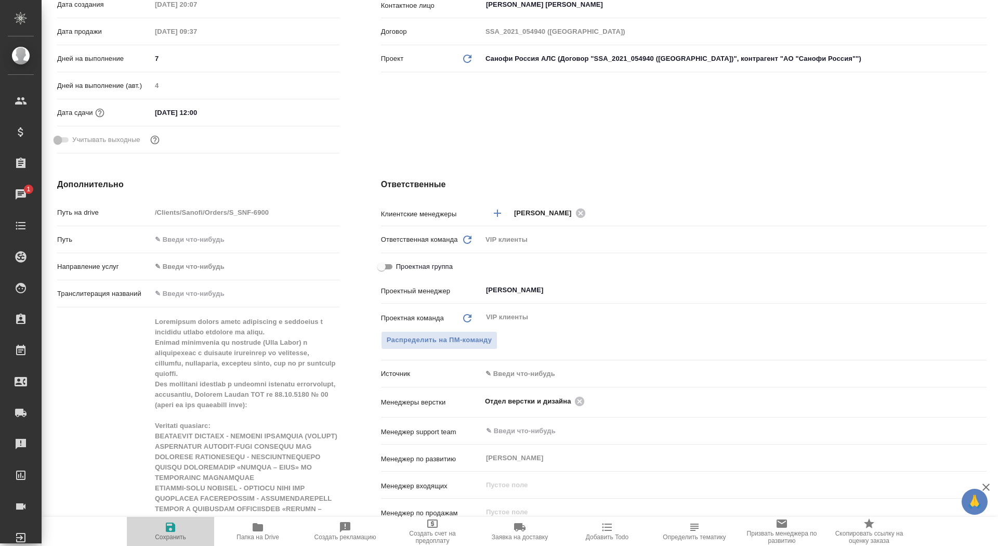
click at [199, 537] on span "Сохранить" at bounding box center [170, 531] width 75 height 20
type textarea "x"
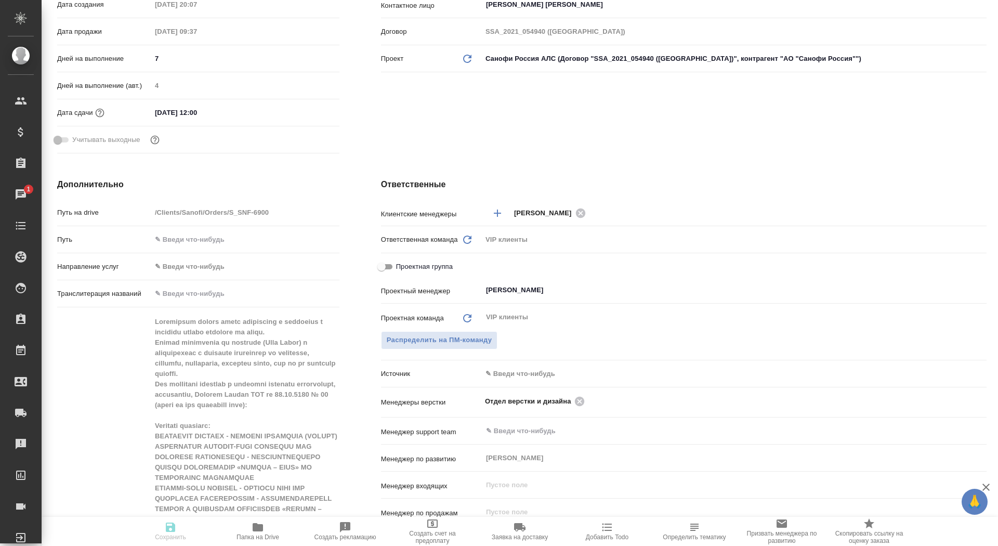
type textarea "x"
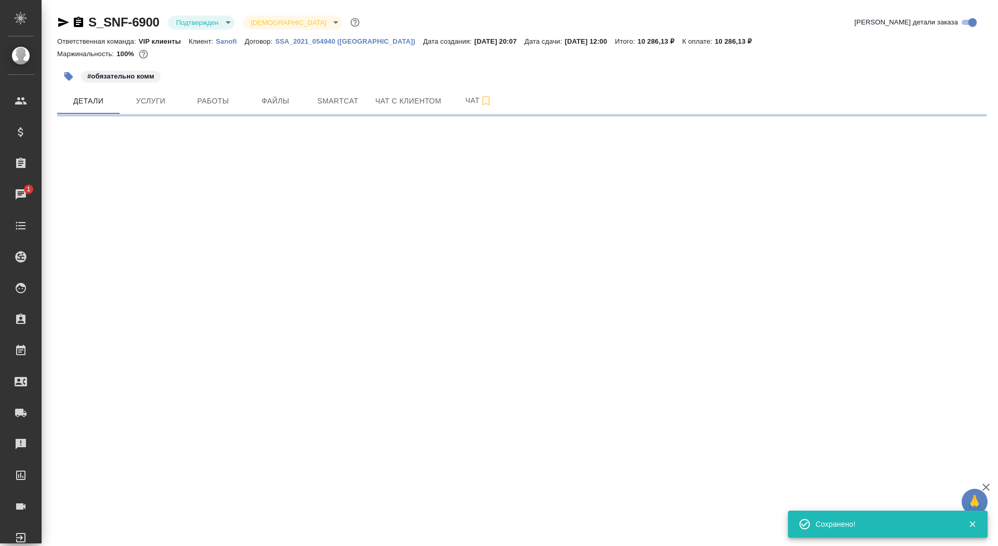
select select "RU"
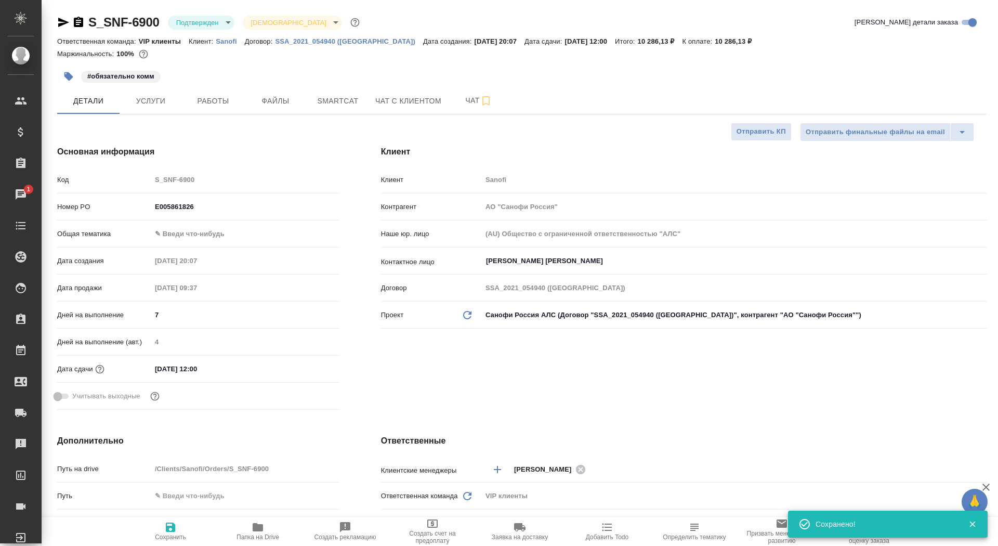
type textarea "x"
click at [65, 20] on icon "button" at bounding box center [63, 22] width 12 height 12
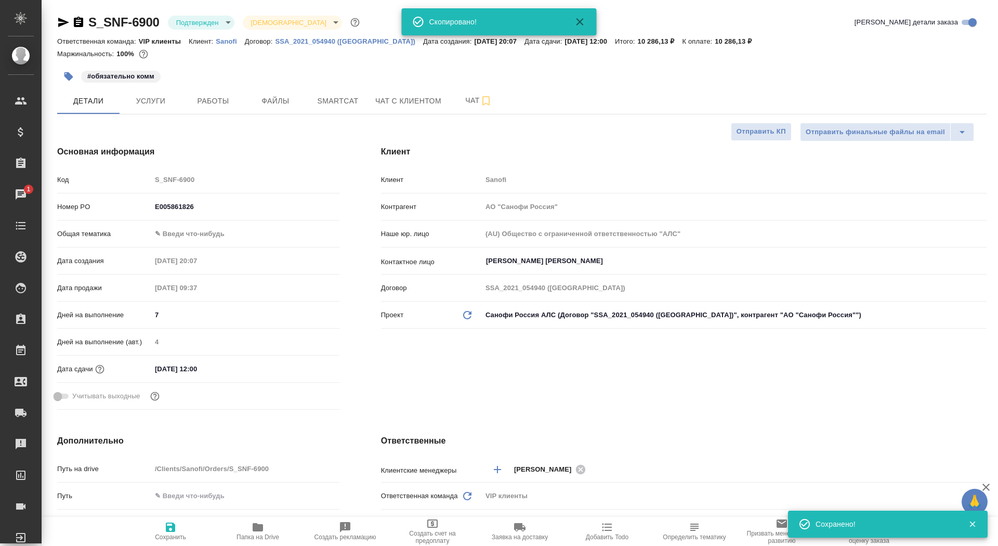
type textarea "x"
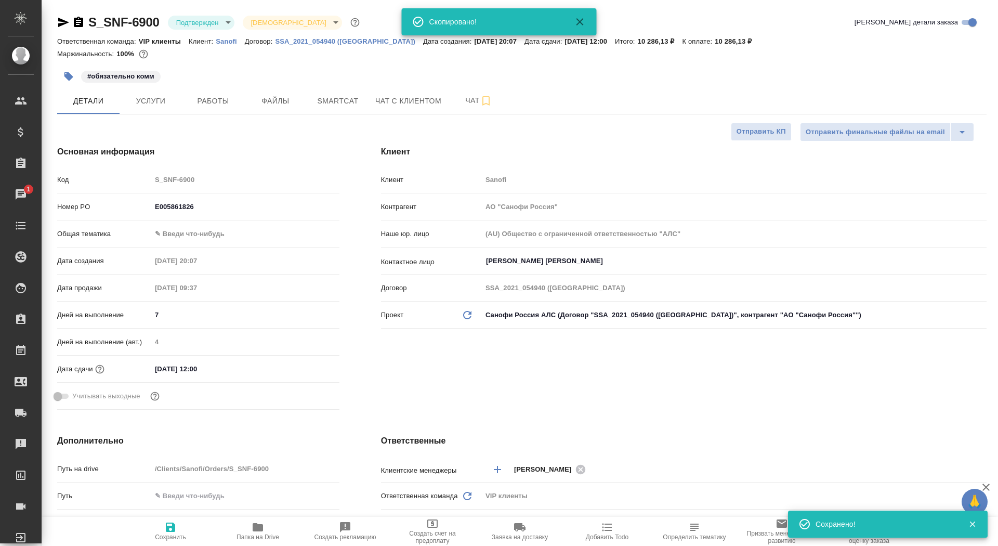
type textarea "x"
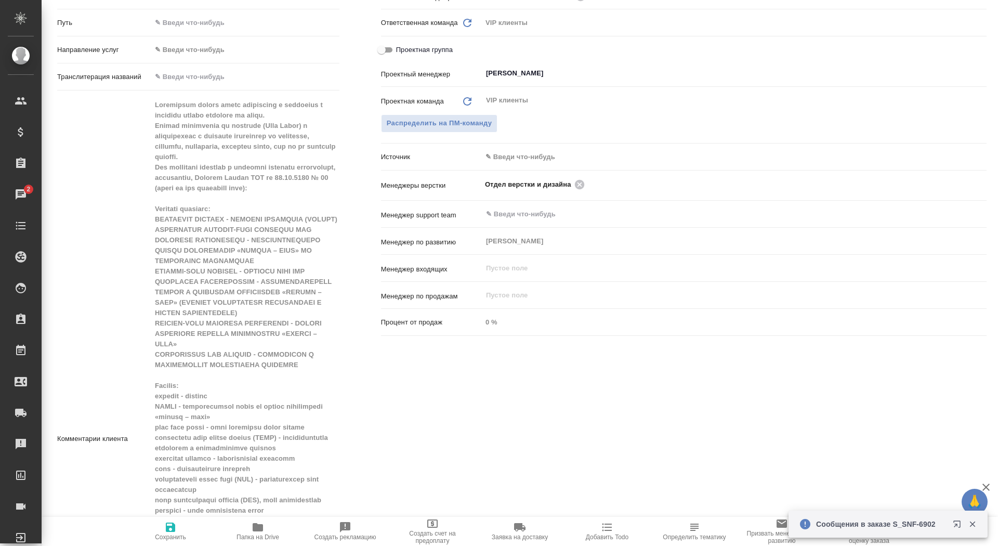
type textarea "x"
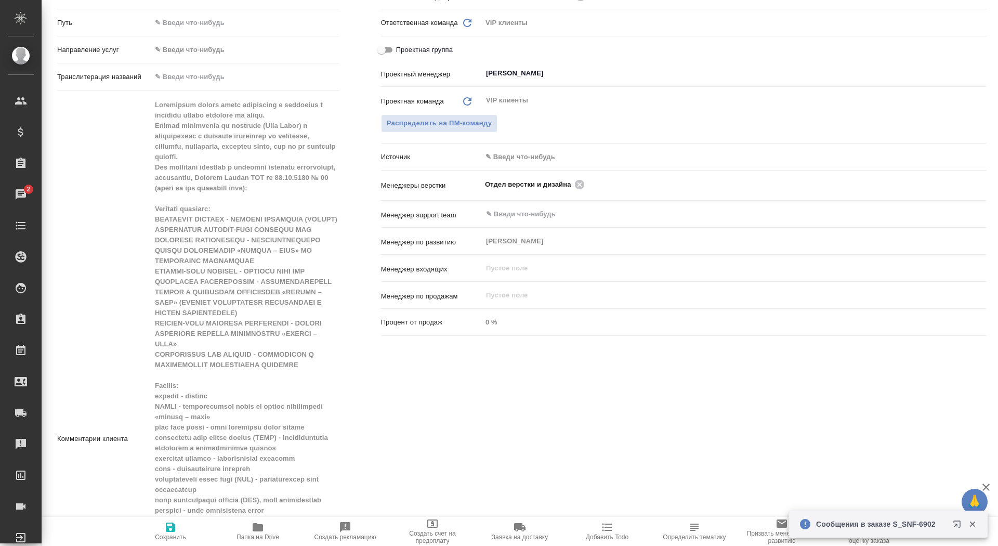
type textarea "x"
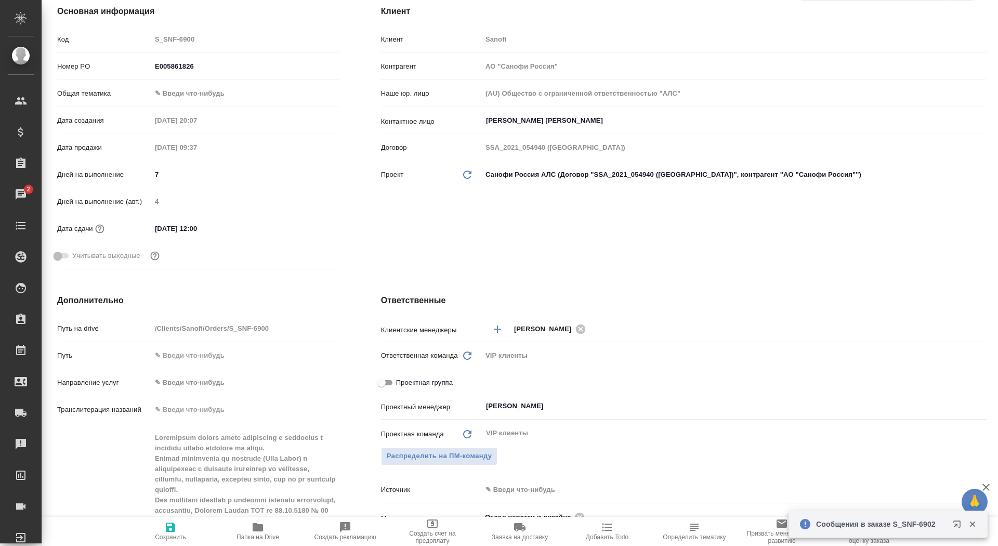
scroll to position [0, 0]
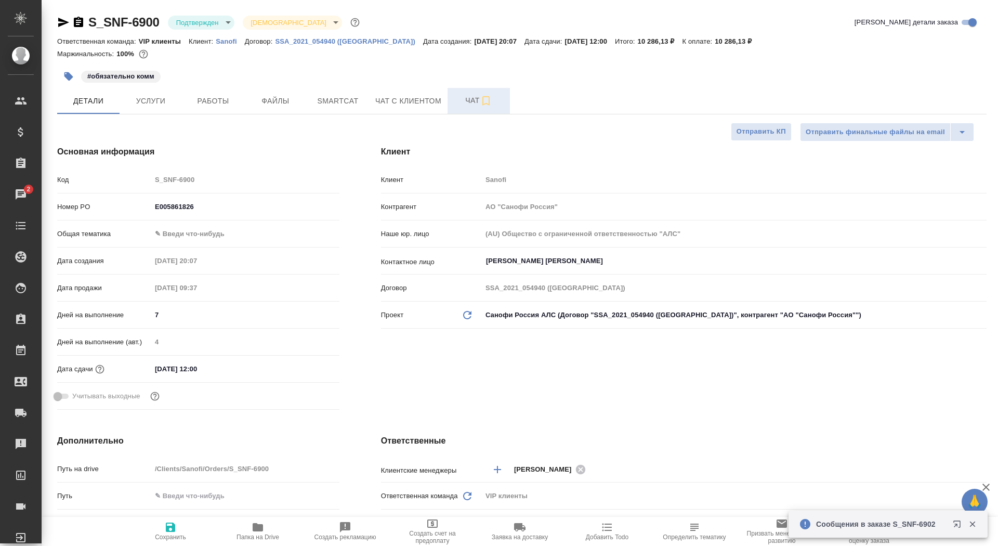
click at [454, 102] on button "Чат" at bounding box center [478, 101] width 62 height 26
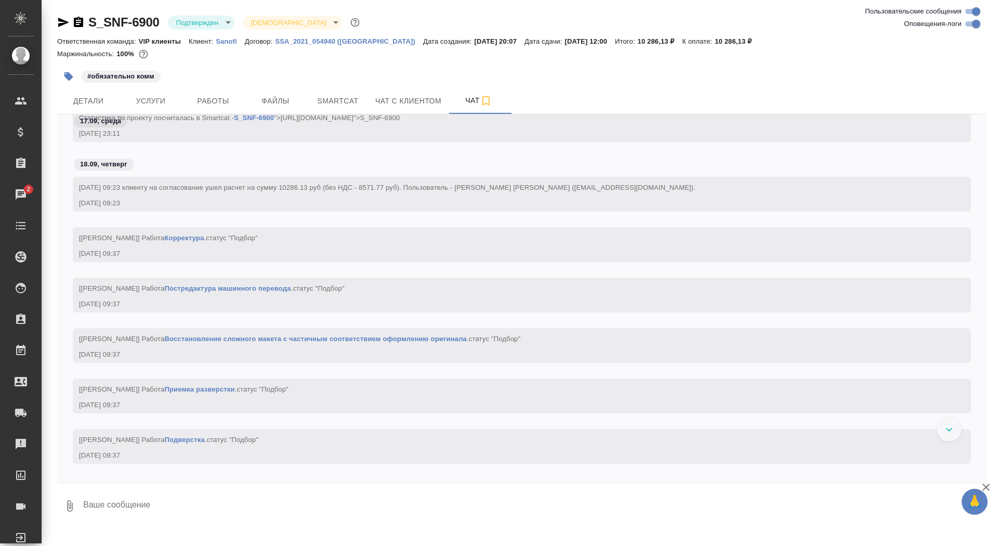
scroll to position [885, 0]
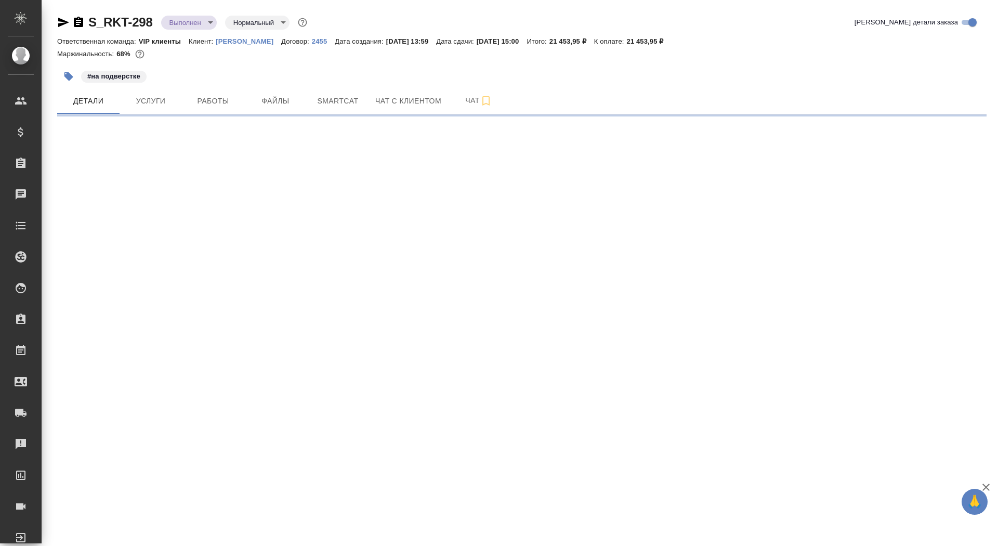
select select "RU"
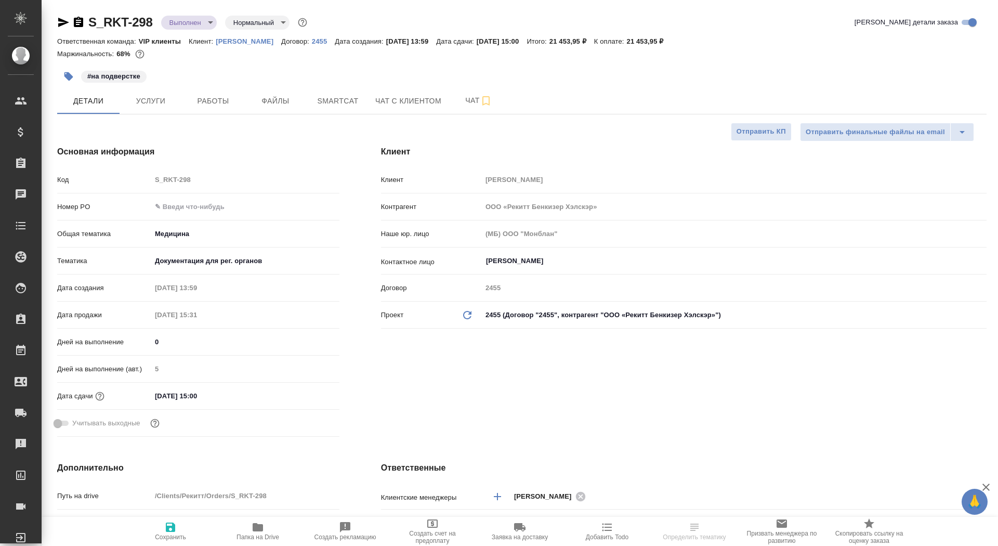
type textarea "x"
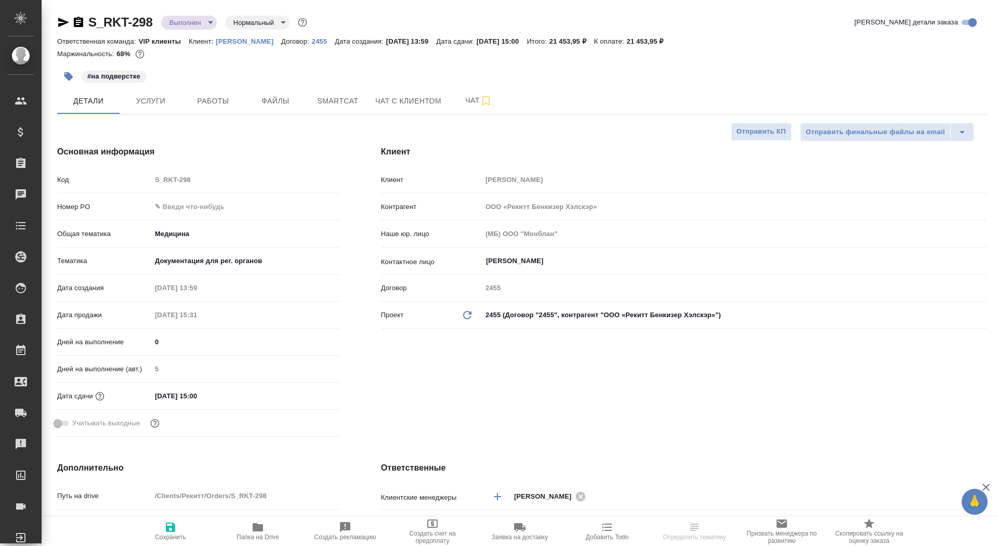
type textarea "x"
click at [75, 19] on icon "button" at bounding box center [78, 22] width 9 height 10
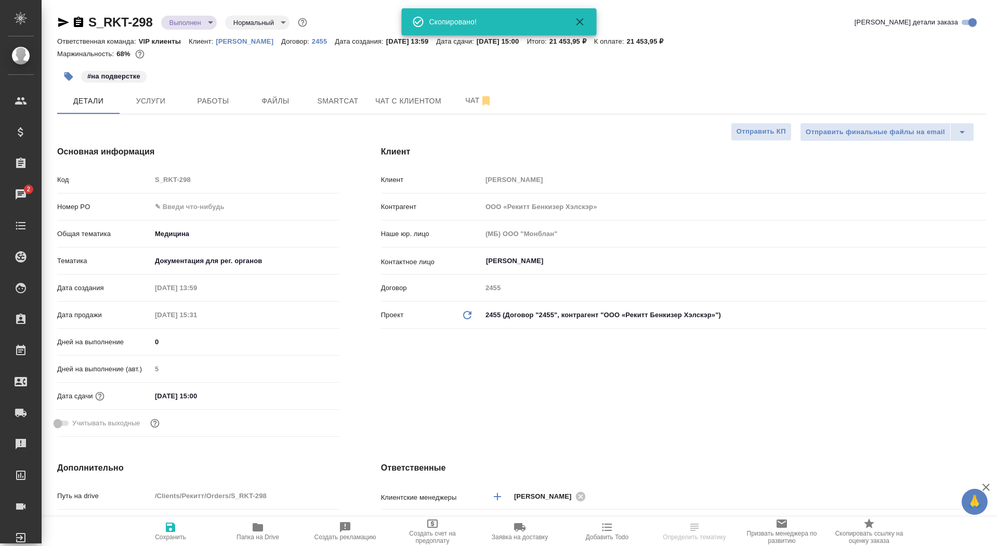
type textarea "x"
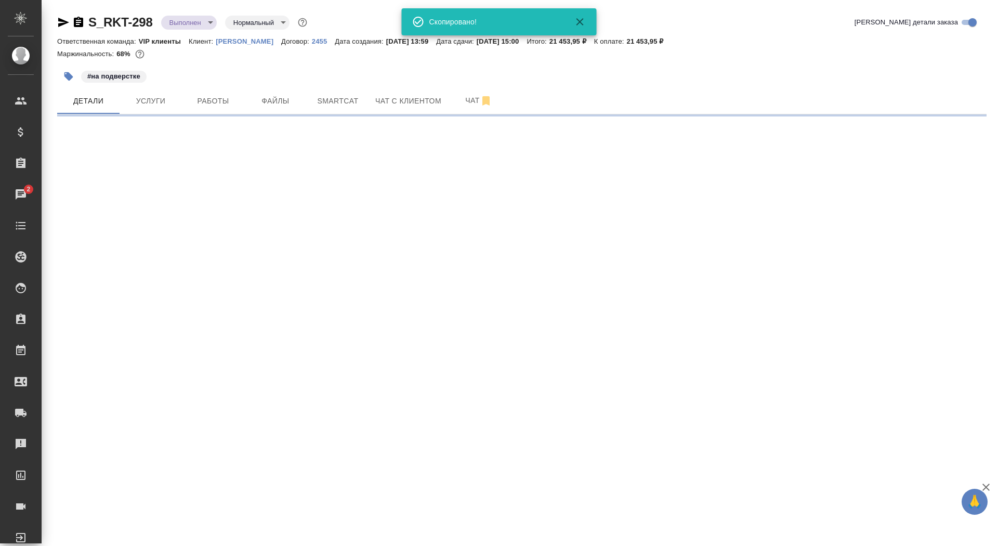
select select "RU"
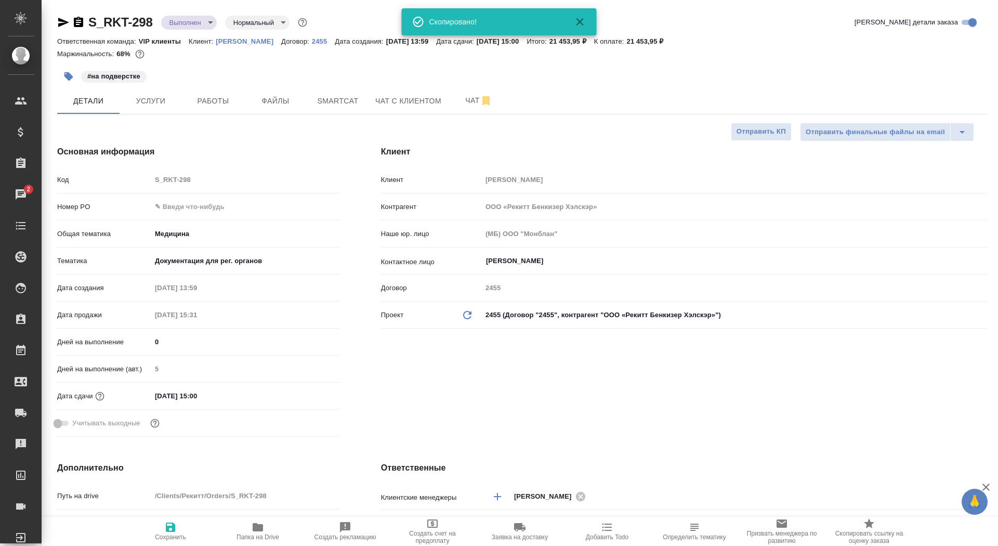
type textarea "x"
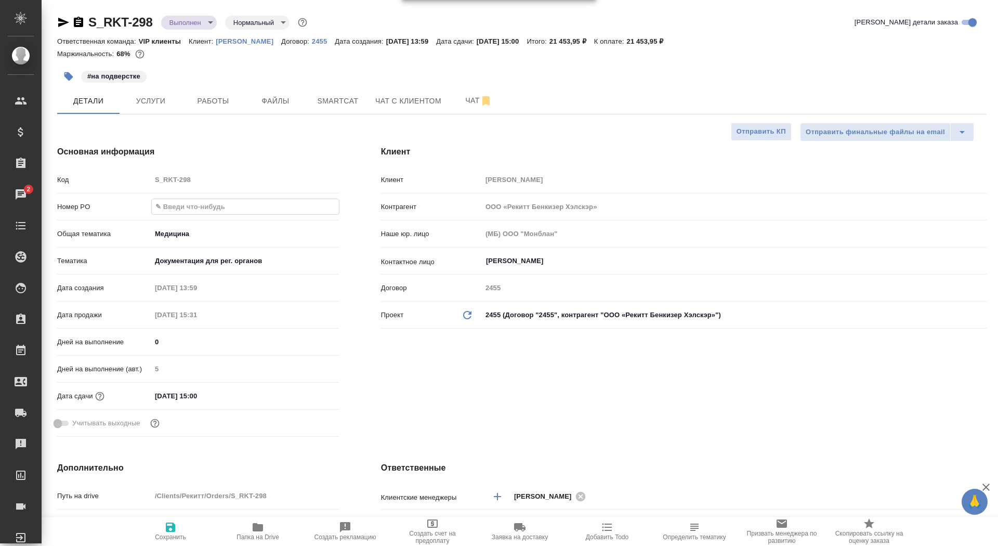
click at [226, 209] on input "text" at bounding box center [245, 206] width 187 height 15
paste input "533-25200870"
type input "533-25200870"
type textarea "x"
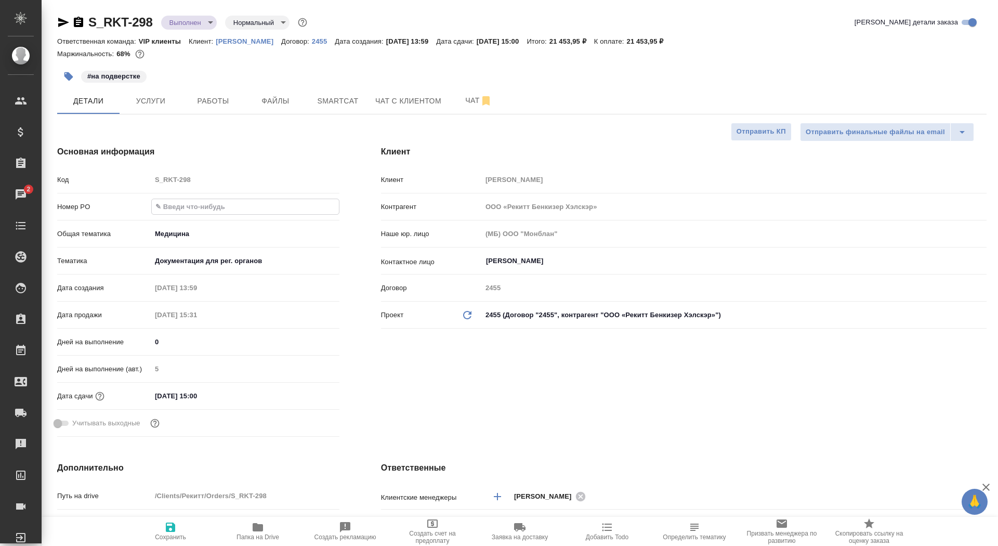
type textarea "x"
type input "533-25200870"
click at [167, 518] on button "Сохранить" at bounding box center [170, 531] width 87 height 29
type textarea "x"
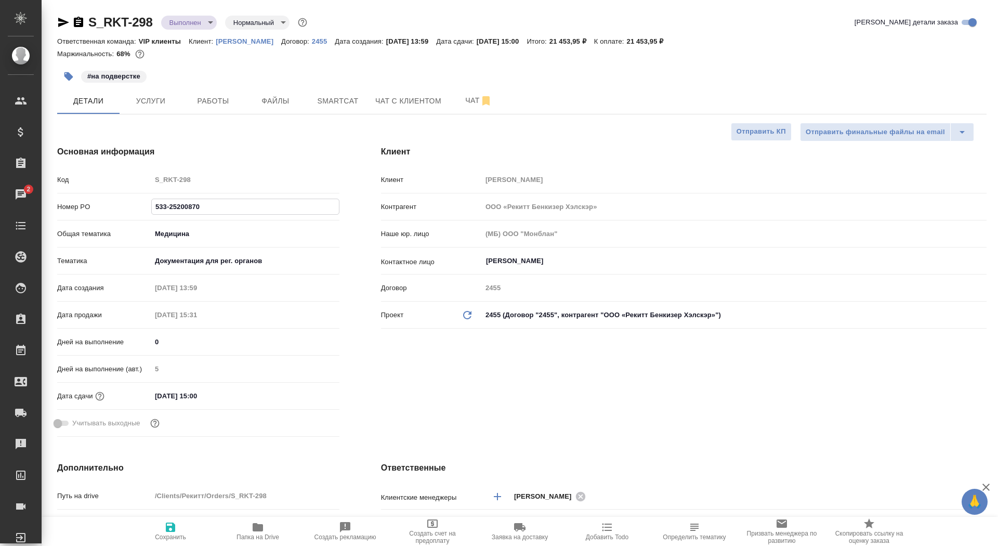
type textarea "x"
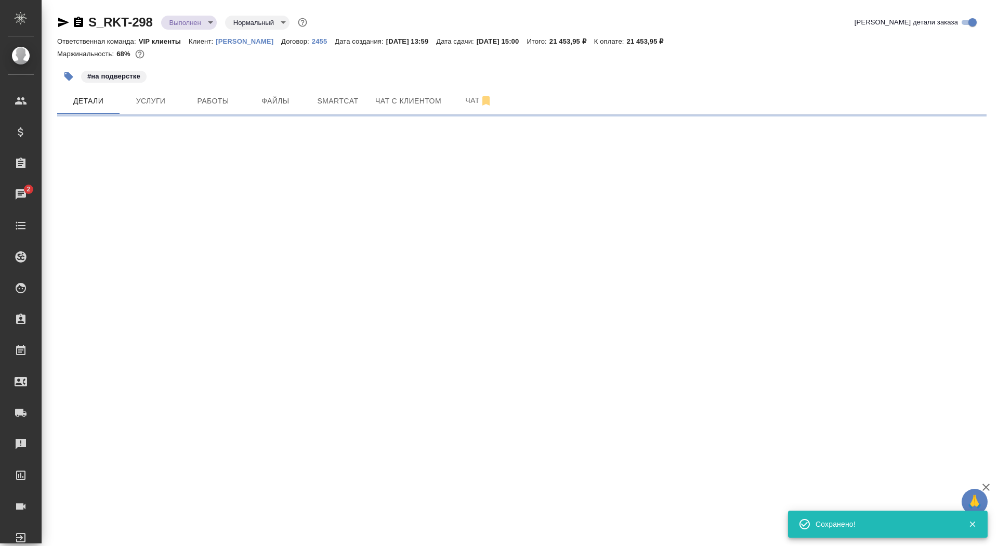
select select "RU"
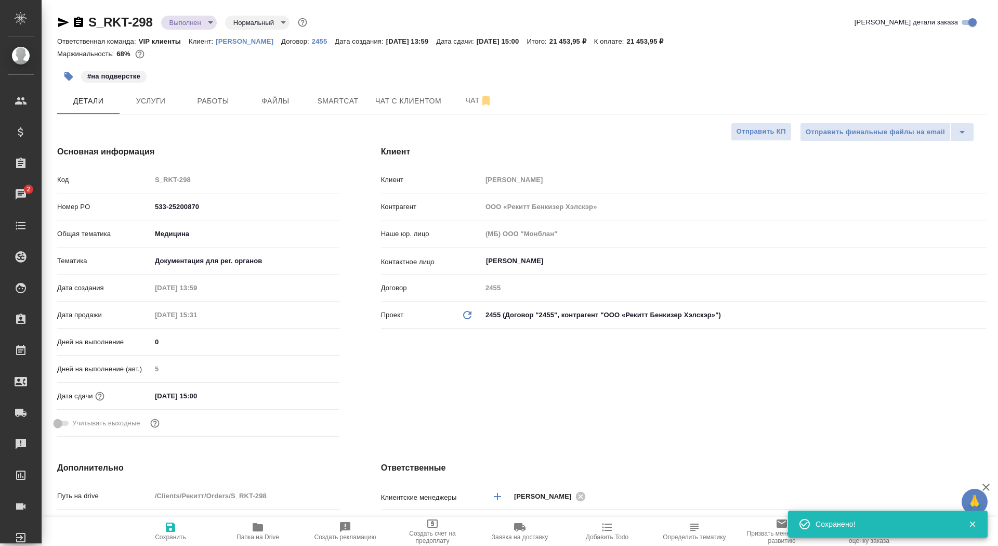
type textarea "x"
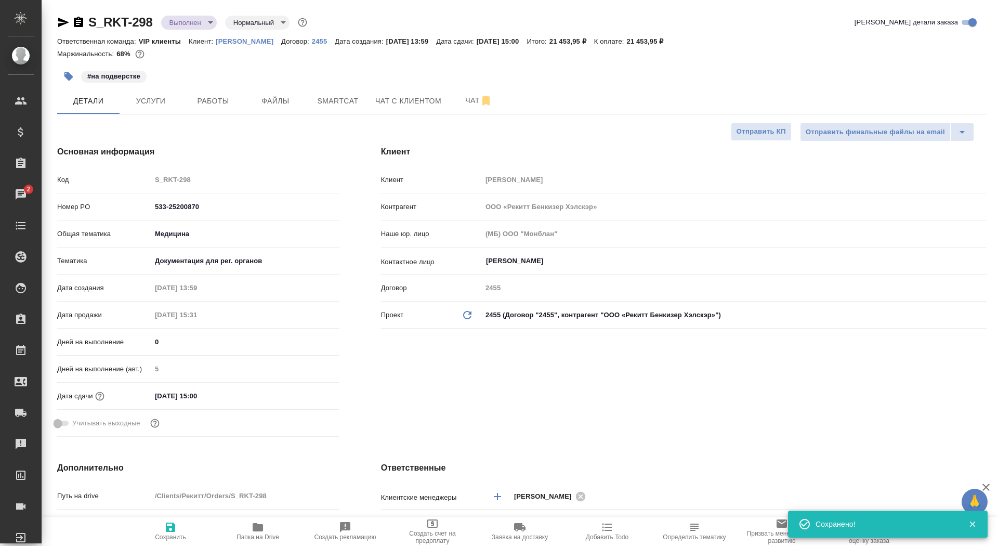
type textarea "x"
click at [168, 535] on span "Сохранить" at bounding box center [170, 536] width 31 height 7
type textarea "x"
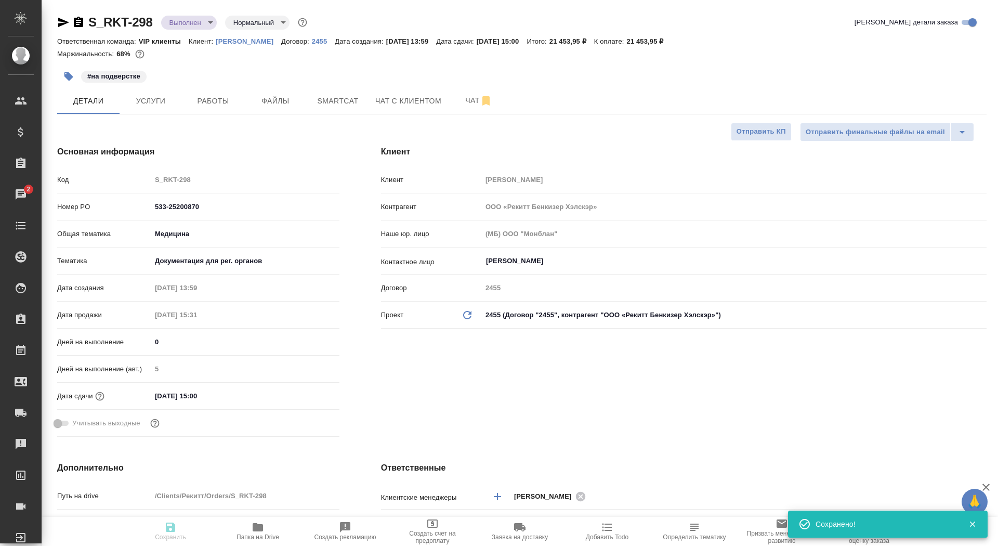
type textarea "x"
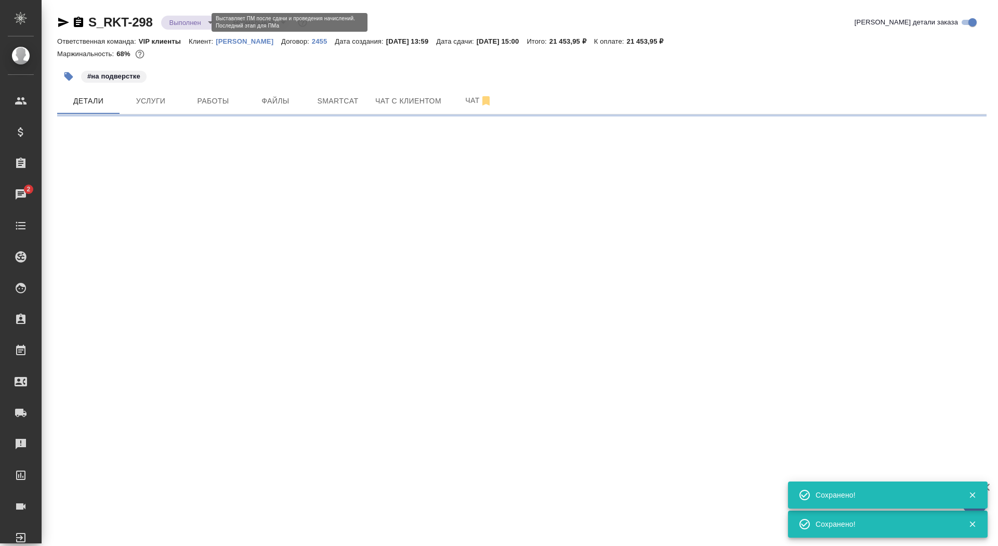
select select "RU"
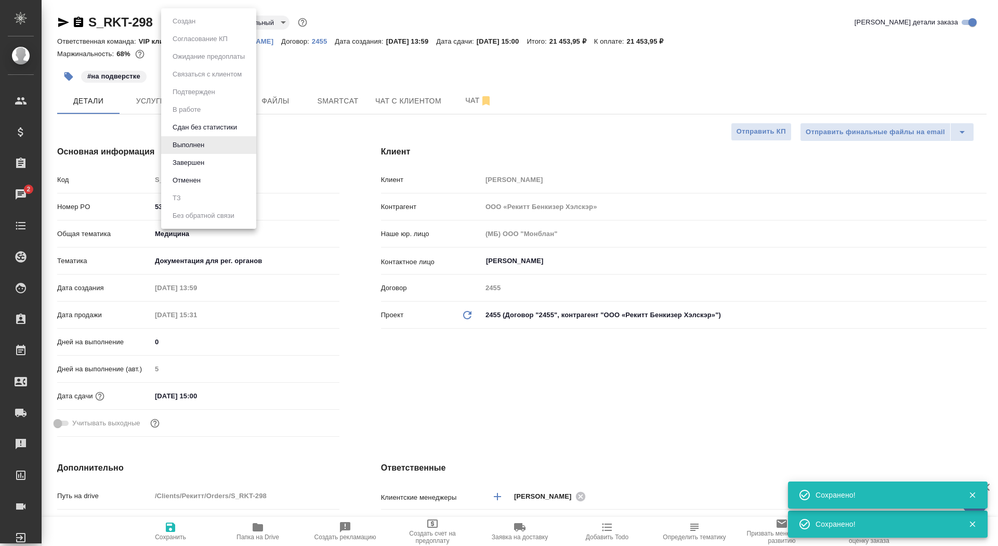
click at [203, 22] on body "🙏 .cls-1 fill:#fff; AWATERA Saydasheva Dilyara Клиенты Спецификации Заказы 2 Ча…" at bounding box center [499, 273] width 998 height 546
type textarea "x"
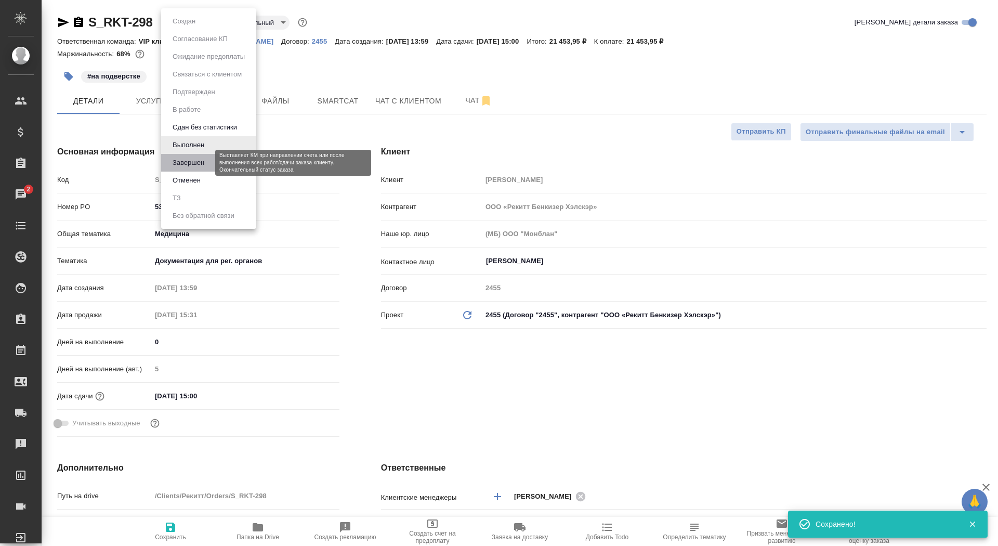
click at [205, 165] on button "Завершен" at bounding box center [188, 162] width 38 height 11
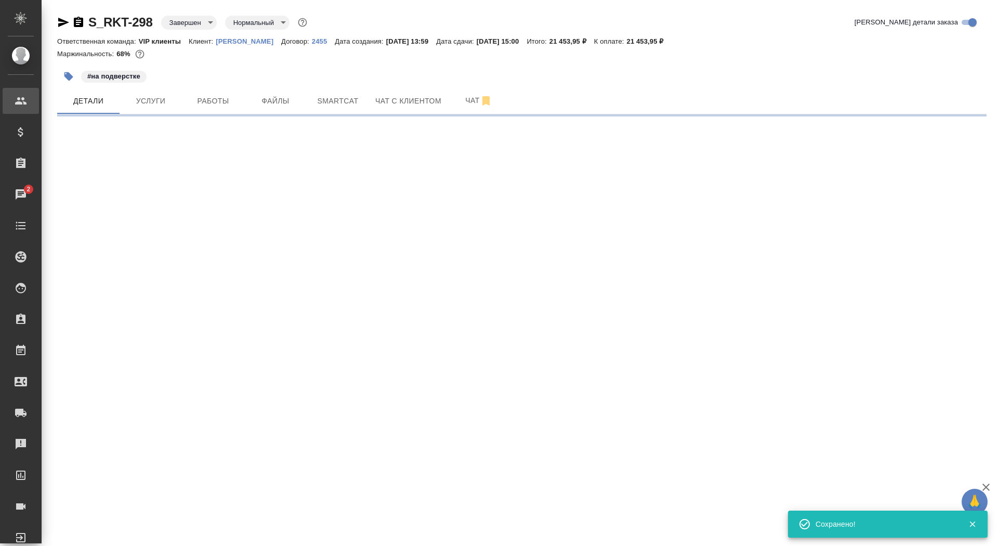
select select "RU"
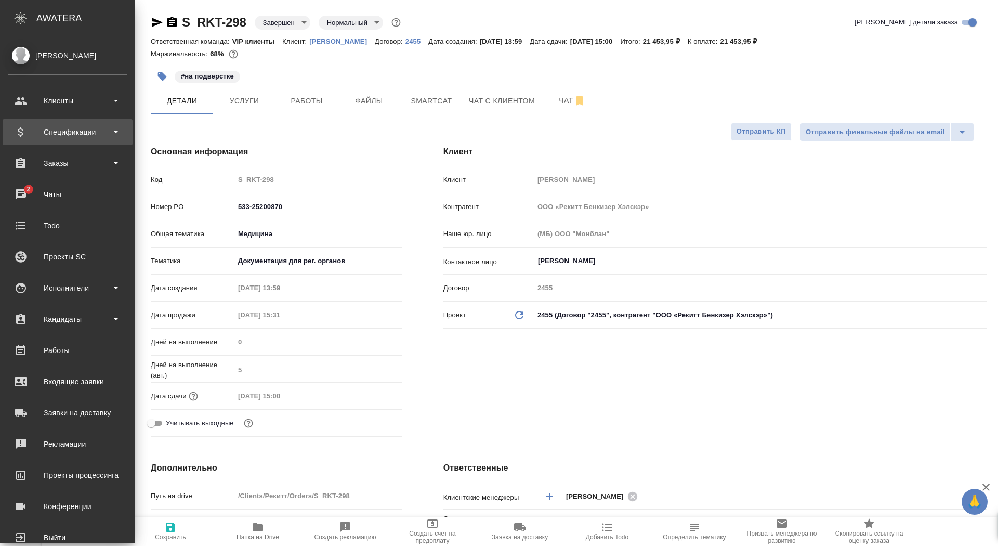
type textarea "x"
click at [38, 160] on div "Заказы" at bounding box center [68, 163] width 120 height 16
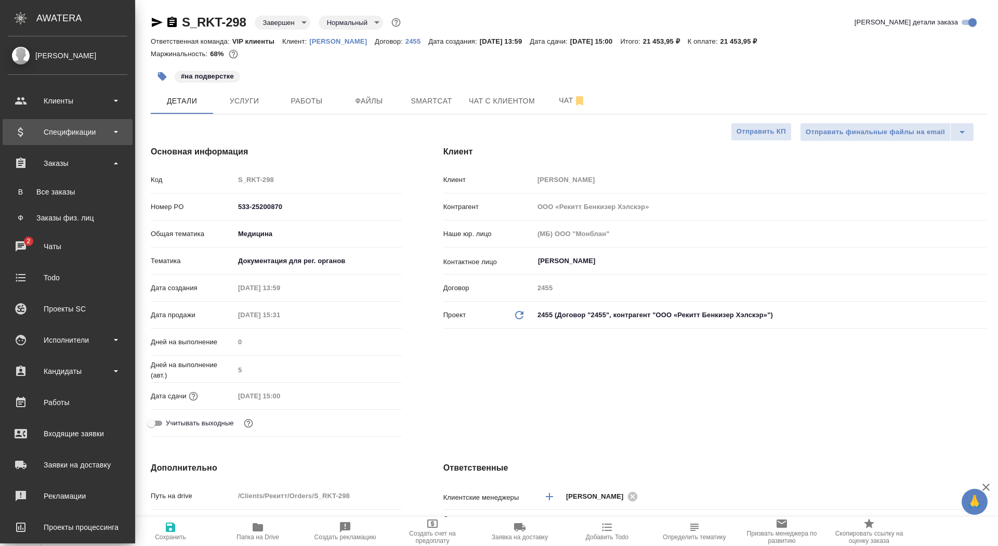
click at [61, 129] on div "Спецификации" at bounding box center [68, 132] width 120 height 16
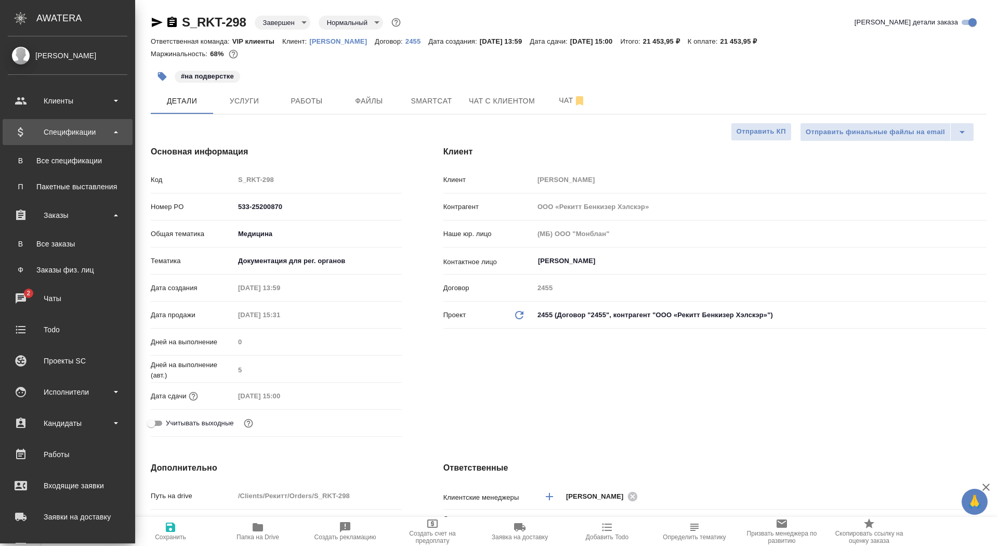
type textarea "x"
click at [61, 150] on link "В Все спецификации" at bounding box center [68, 160] width 120 height 21
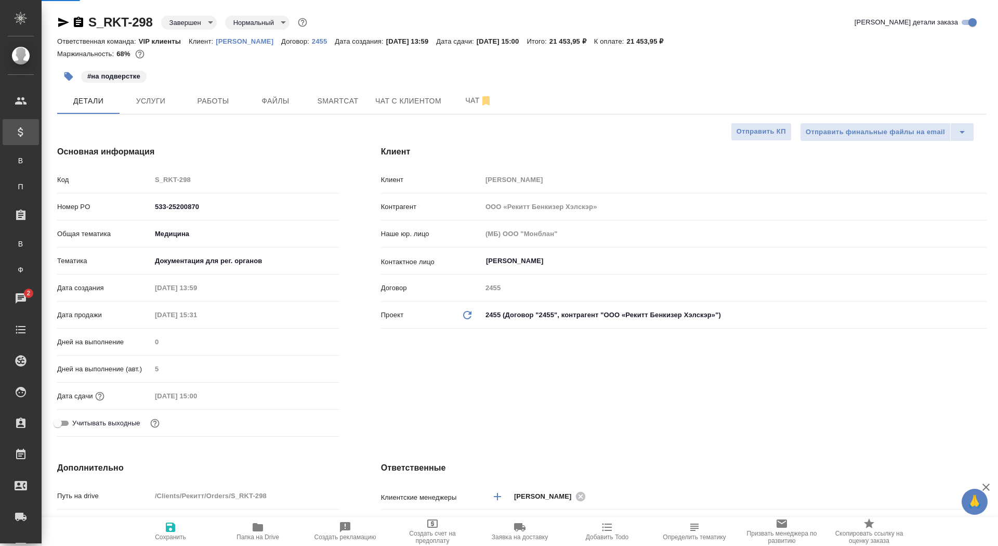
type textarea "x"
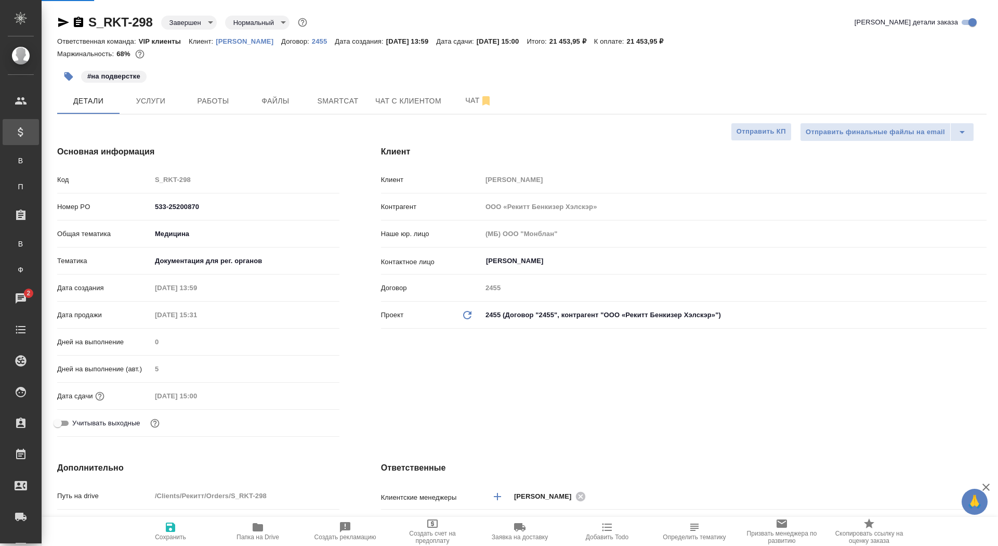
type textarea "x"
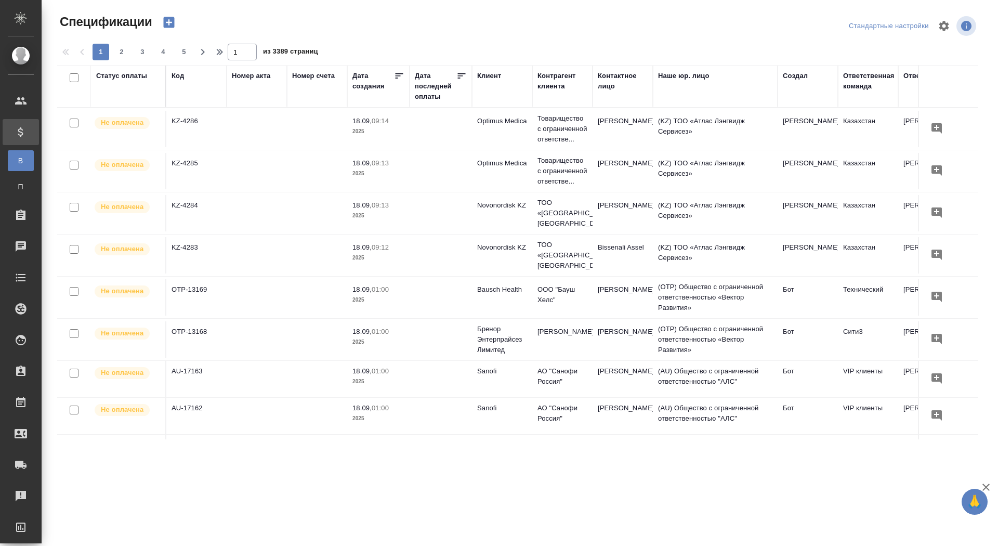
click at [170, 21] on icon "button" at bounding box center [168, 22] width 11 height 11
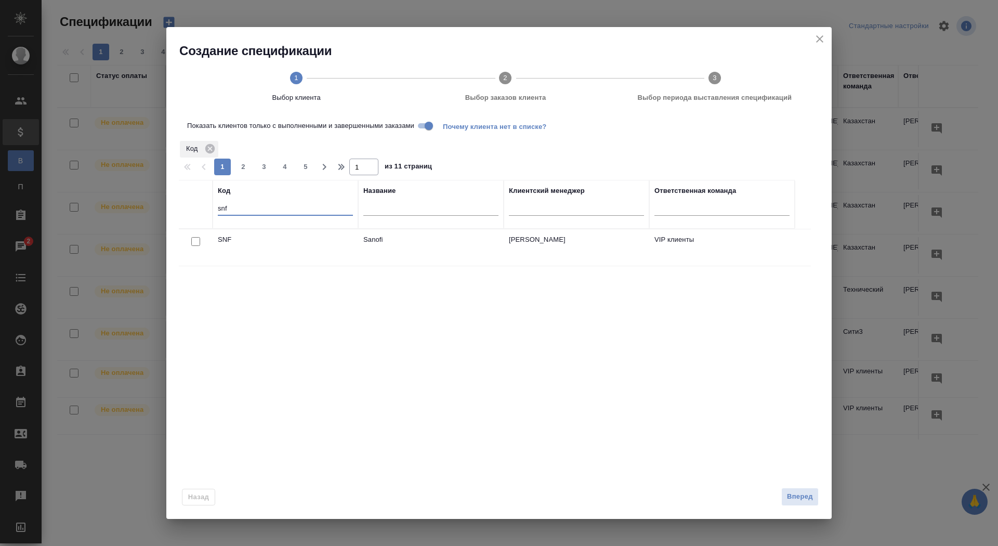
drag, startPoint x: 243, startPoint y: 206, endPoint x: 182, endPoint y: 210, distance: 60.4
click at [182, 210] on tr "Код snf Название Клиентский менеджер Ответственная команда" at bounding box center [487, 204] width 616 height 49
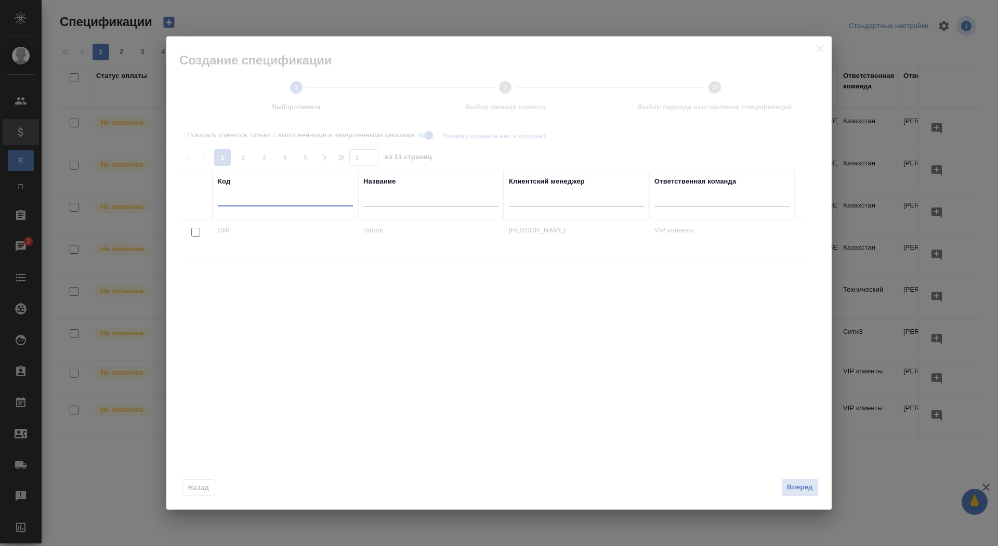
click at [375, 198] on input "text" at bounding box center [430, 199] width 135 height 13
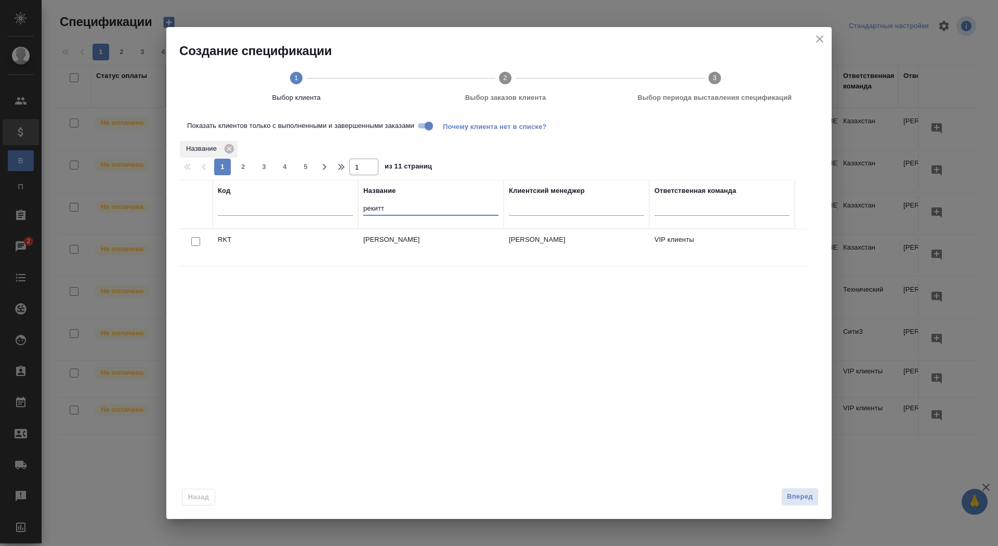
type input "рекитт"
click at [198, 241] on input "checkbox" at bounding box center [195, 241] width 9 height 9
checkbox input "true"
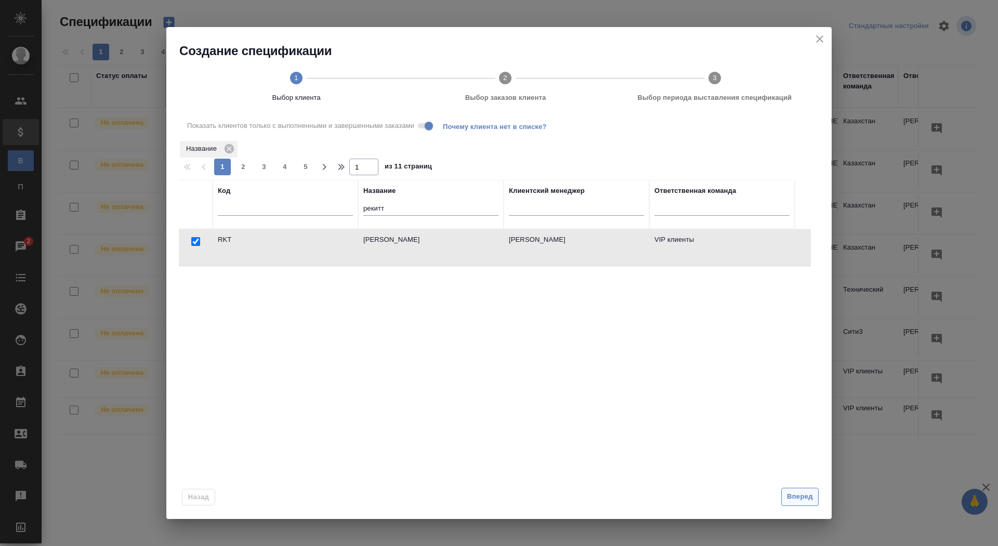
click at [796, 499] on span "Вперед" at bounding box center [800, 497] width 26 height 12
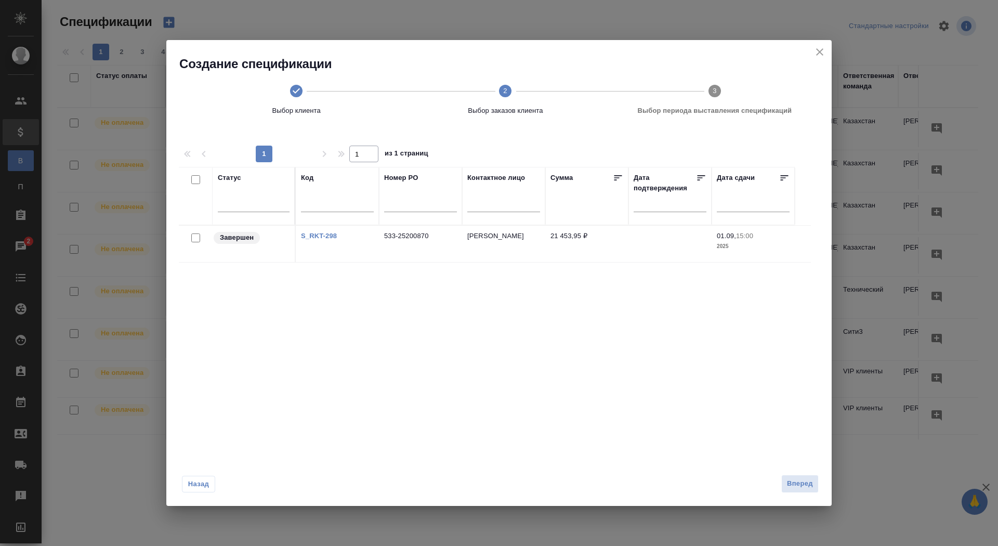
click at [192, 241] on input "checkbox" at bounding box center [195, 237] width 9 height 9
checkbox input "true"
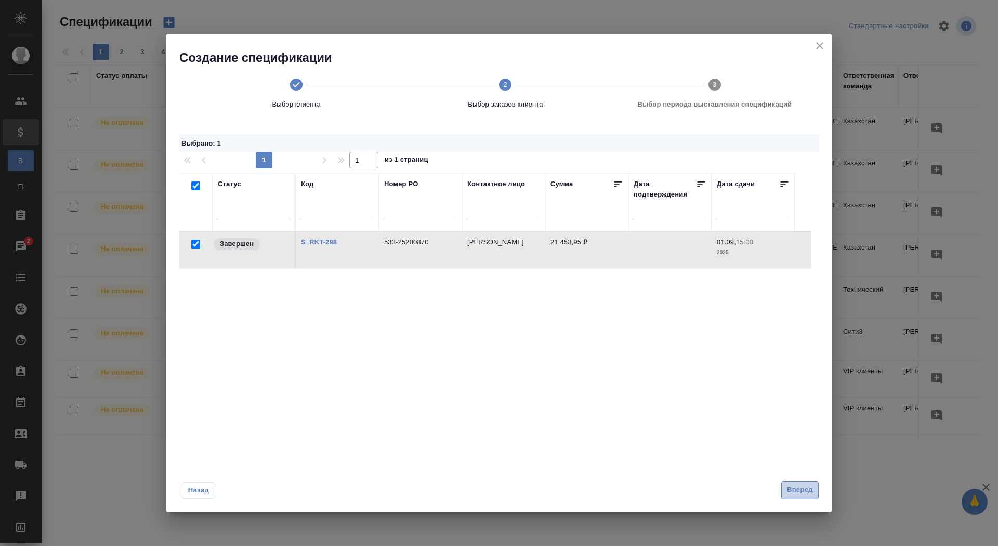
click at [804, 487] on span "Вперед" at bounding box center [800, 490] width 26 height 12
select select "7"
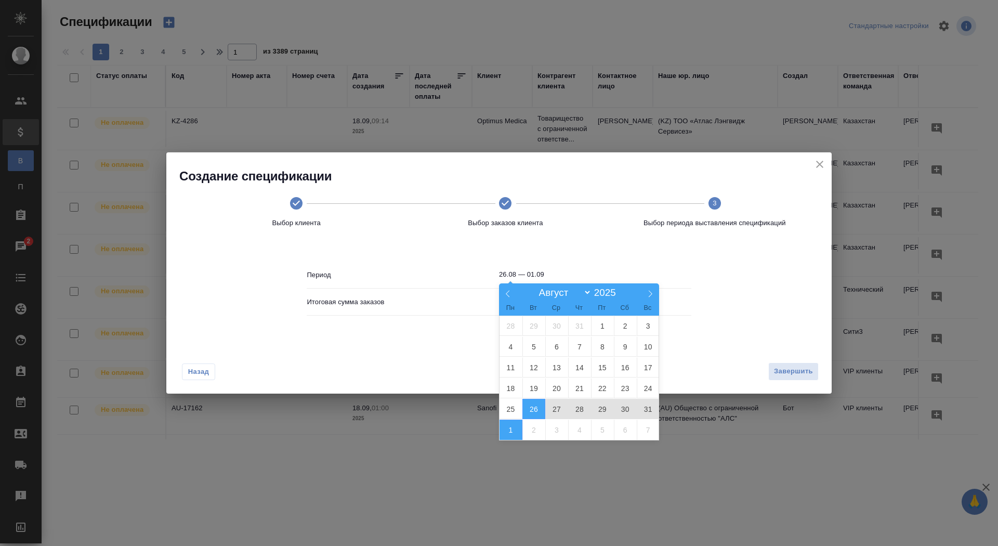
click at [540, 274] on input "26.08 — 01.09" at bounding box center [595, 274] width 192 height 15
click at [540, 405] on span "26" at bounding box center [533, 409] width 23 height 20
type input "26.08"
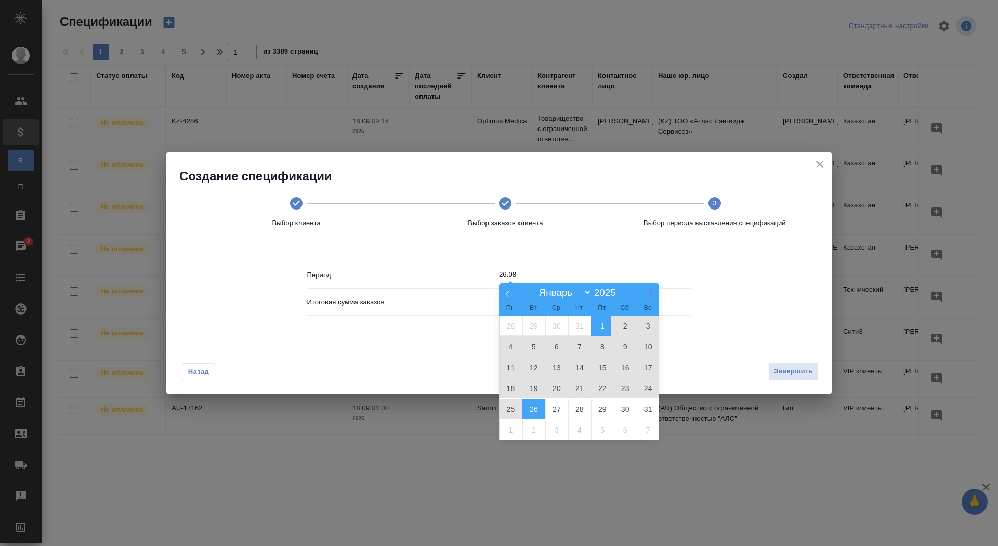
click at [652, 293] on icon at bounding box center [649, 293] width 7 height 7
select select "8"
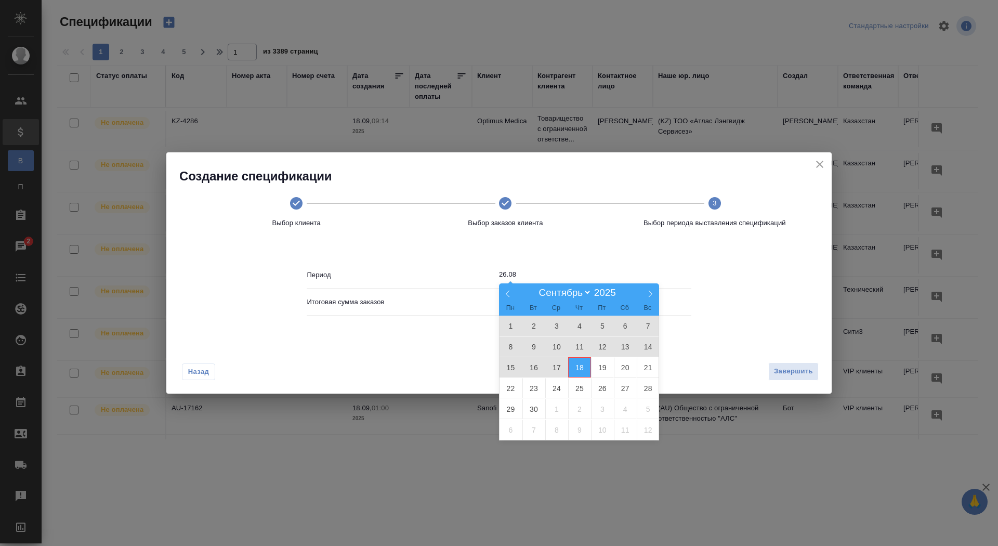
click at [584, 363] on span "18" at bounding box center [579, 367] width 23 height 20
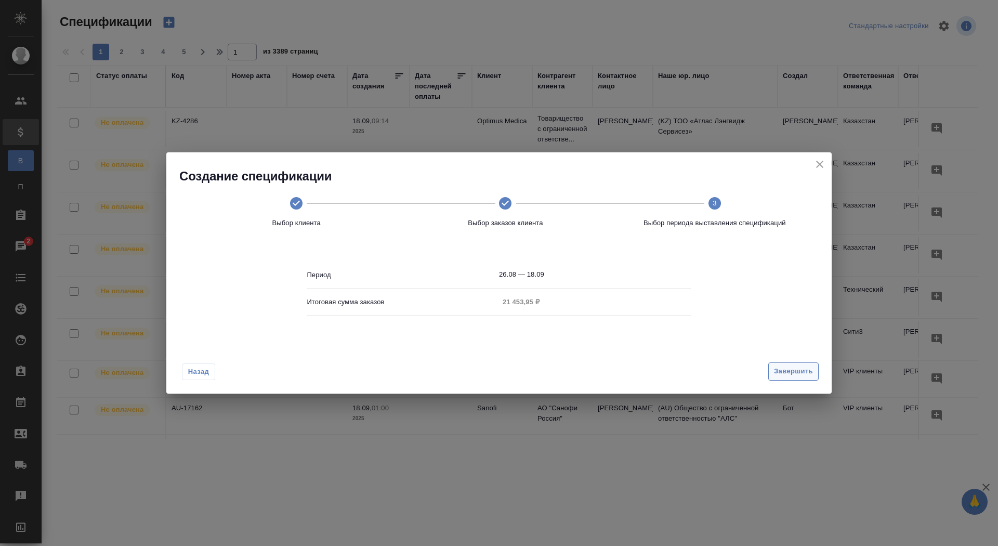
click at [787, 364] on button "Завершить" at bounding box center [793, 371] width 50 height 18
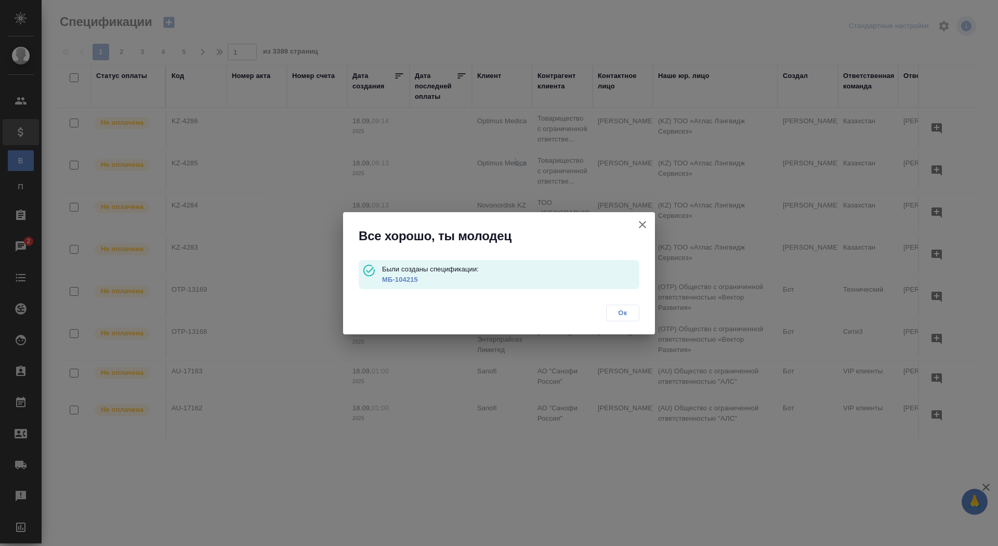
click at [394, 280] on link "МБ-104215" at bounding box center [400, 279] width 36 height 8
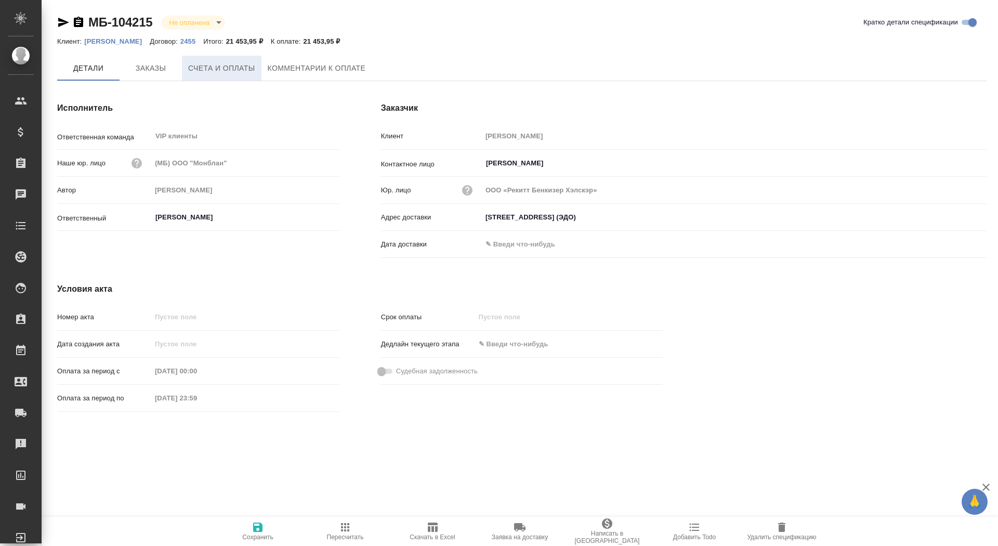
click at [226, 65] on span "Счета и оплаты" at bounding box center [221, 68] width 67 height 13
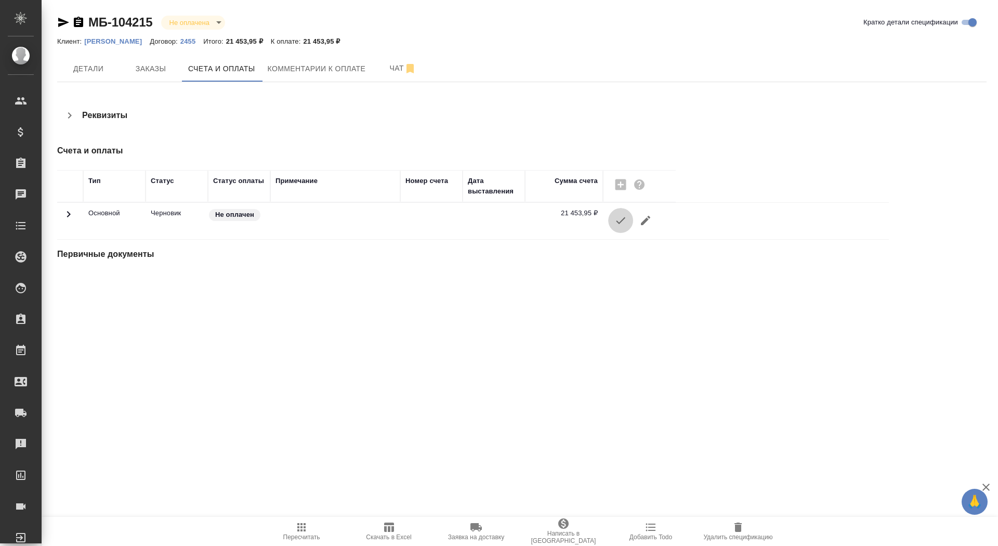
click at [624, 216] on icon "button" at bounding box center [620, 220] width 12 height 12
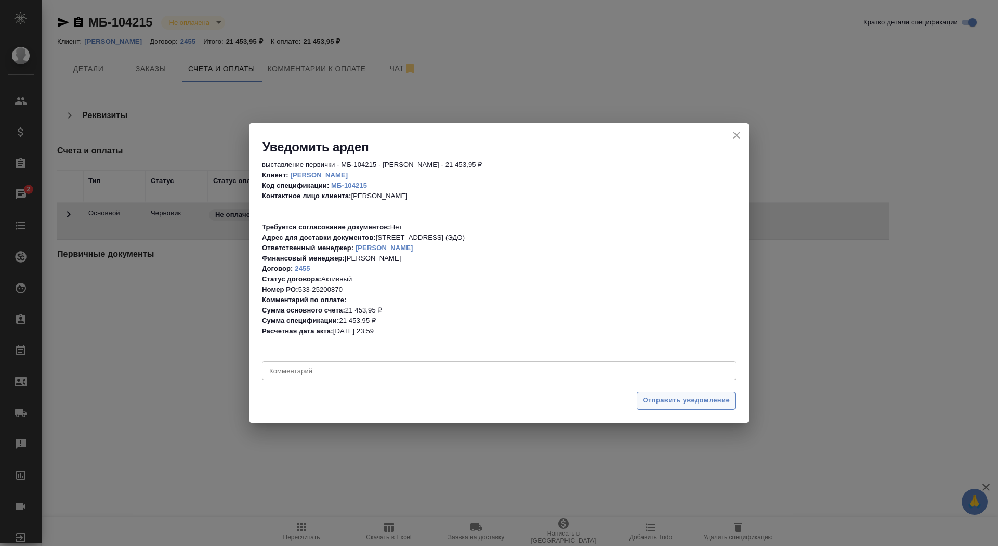
click at [689, 407] on button "Отправить уведомление" at bounding box center [686, 400] width 99 height 18
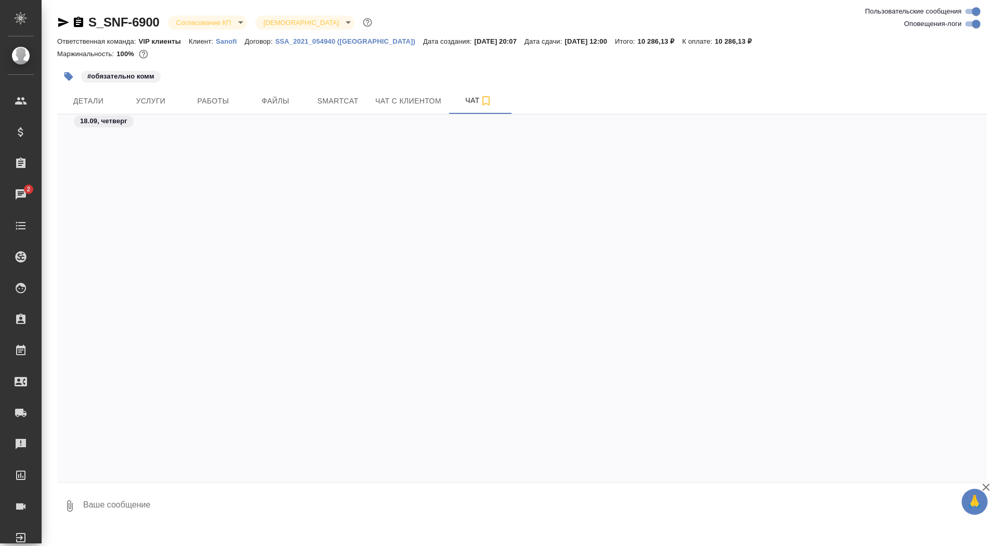
scroll to position [2631, 0]
